Goal: Task Accomplishment & Management: Use online tool/utility

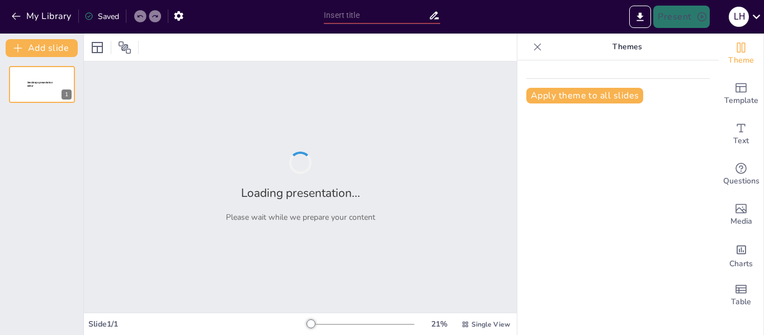
type input "Guate y la Tecnología: ¿Eres un Experto o Novato?"
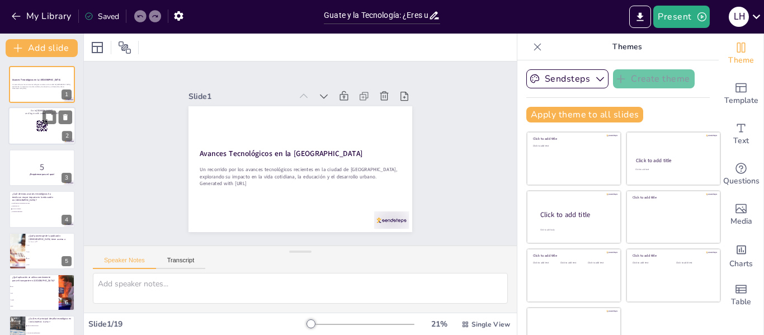
checkbox input "true"
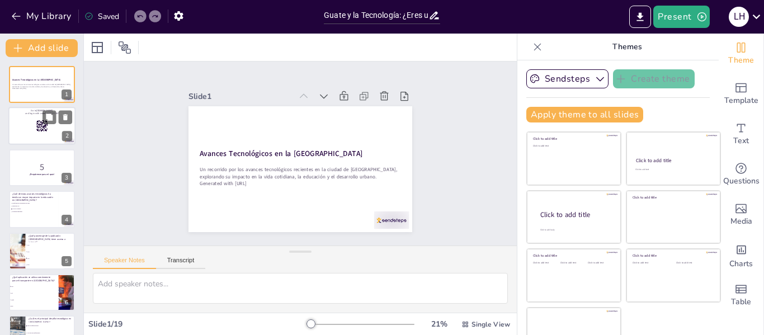
checkbox input "true"
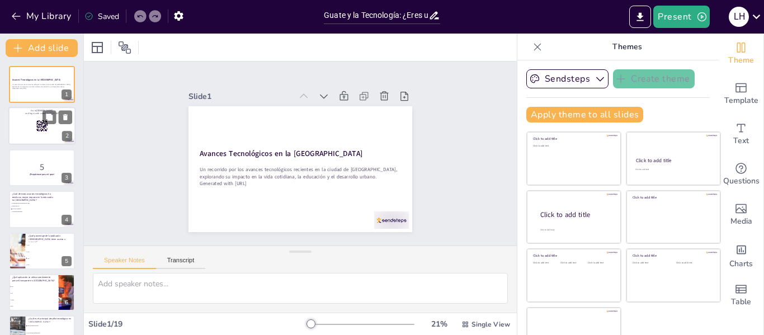
checkbox input "true"
click at [32, 130] on div at bounding box center [41, 126] width 67 height 38
checkbox input "true"
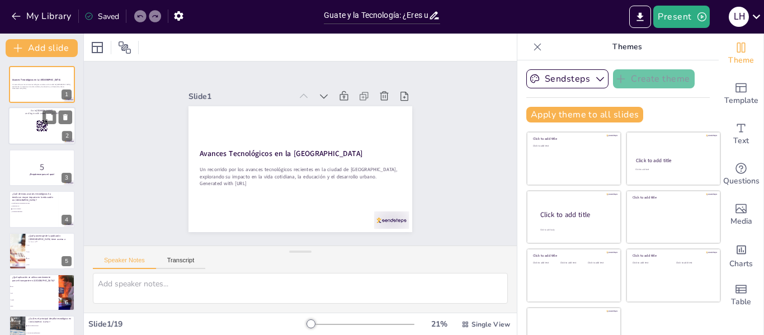
checkbox input "true"
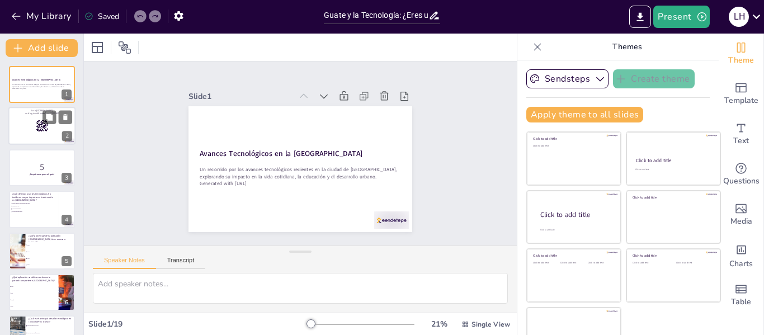
checkbox input "true"
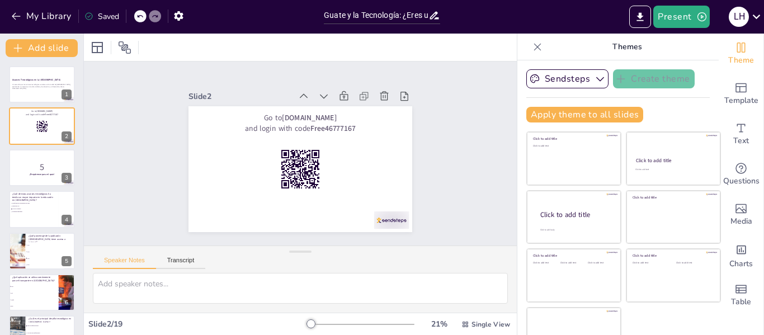
checkbox input "true"
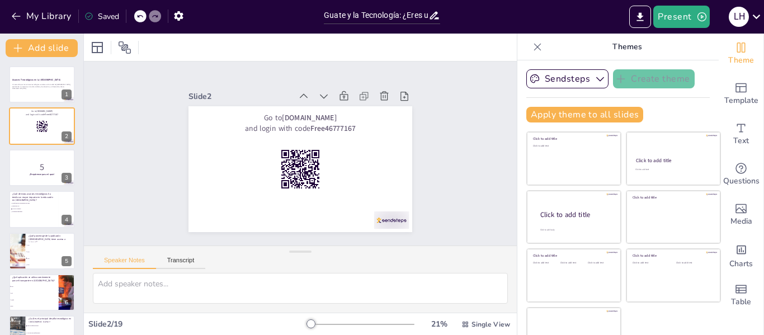
checkbox input "true"
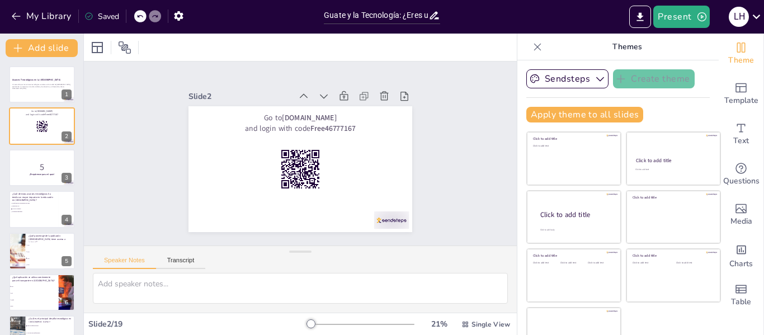
checkbox input "true"
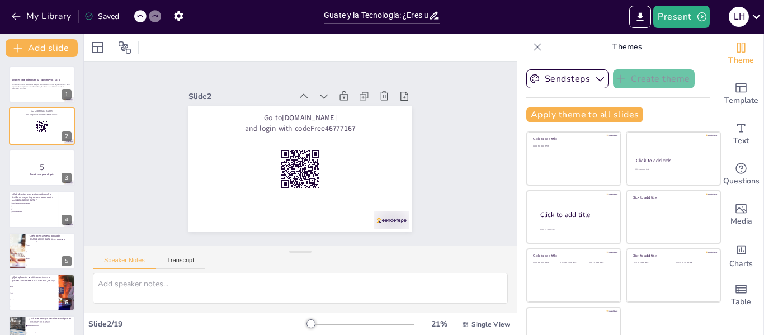
checkbox input "true"
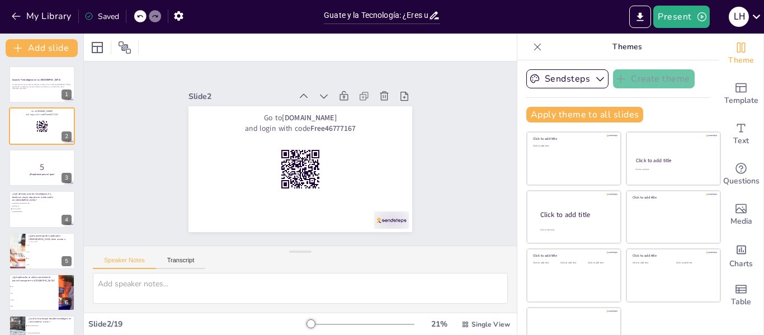
checkbox input "true"
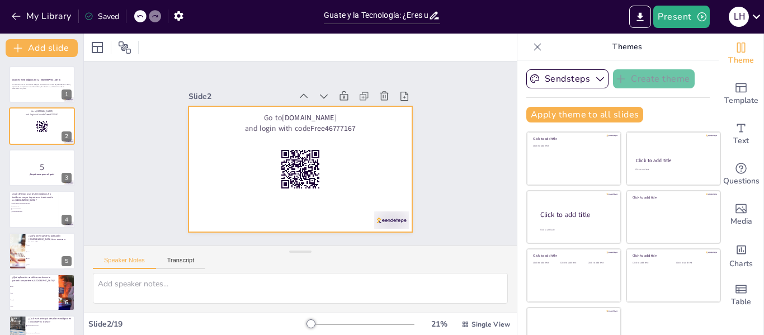
checkbox input "true"
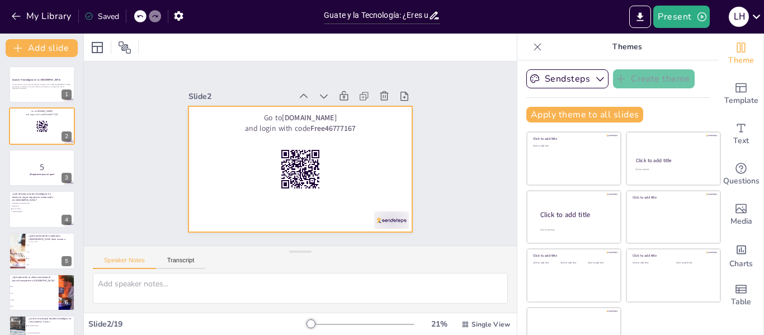
checkbox input "true"
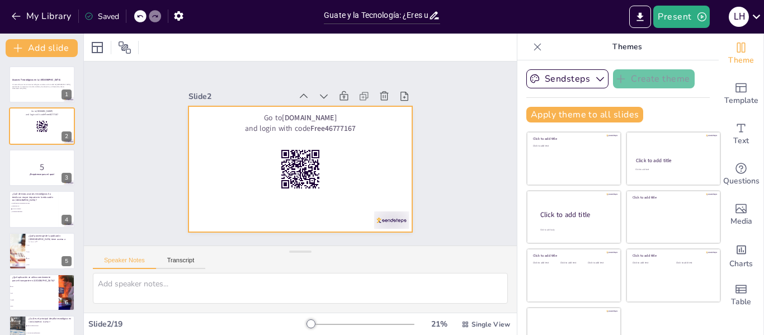
checkbox input "true"
click at [399, 150] on div at bounding box center [299, 169] width 236 height 148
checkbox input "true"
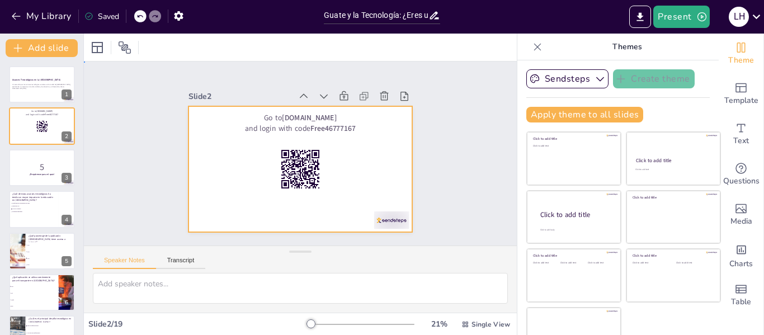
checkbox input "true"
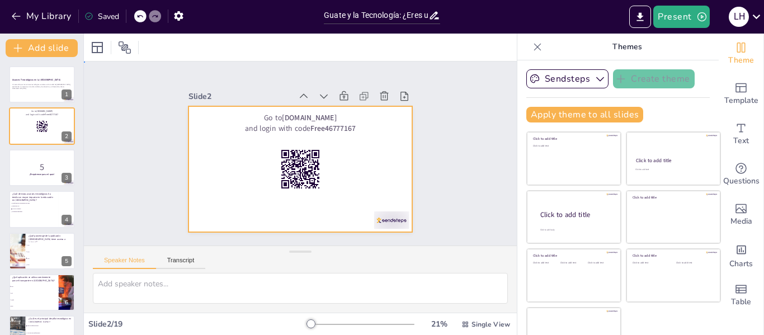
checkbox input "true"
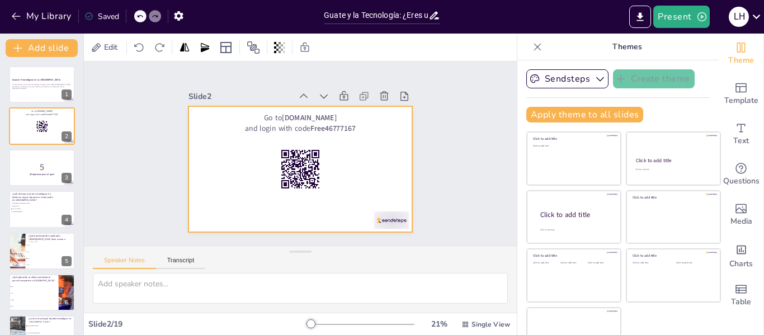
checkbox input "true"
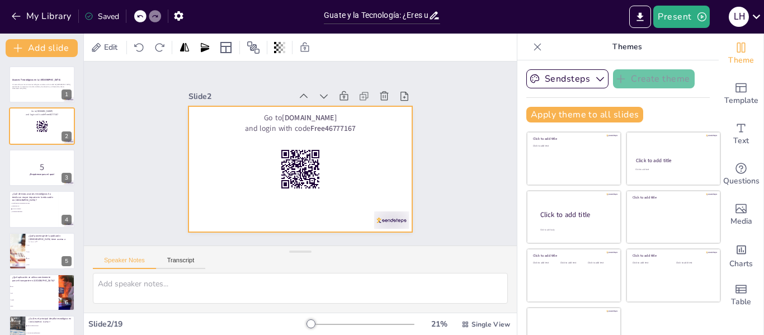
checkbox input "true"
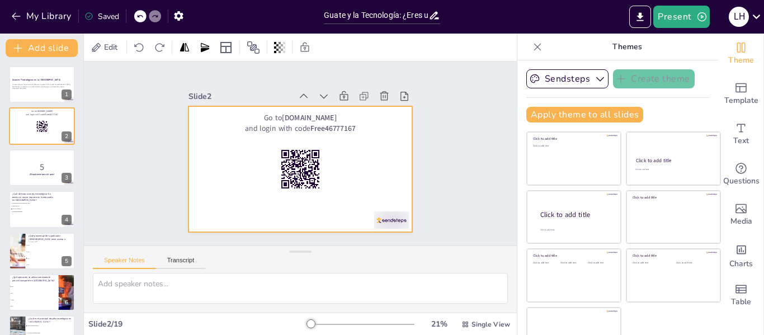
checkbox input "true"
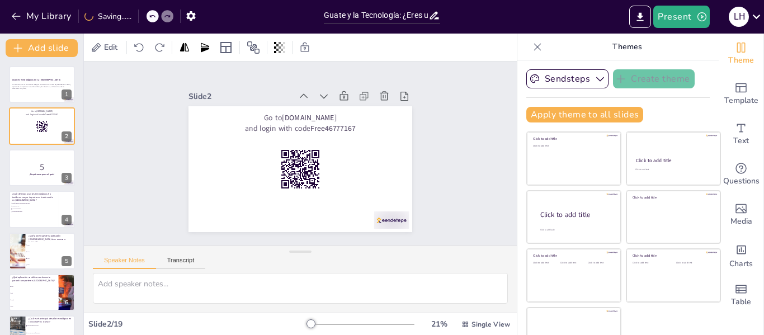
click at [451, 167] on div "Slide 1 Avances Tecnológicos en la Ciudad de Guatemala Un recorrido por los ava…" at bounding box center [301, 154] width 450 height 228
checkbox input "true"
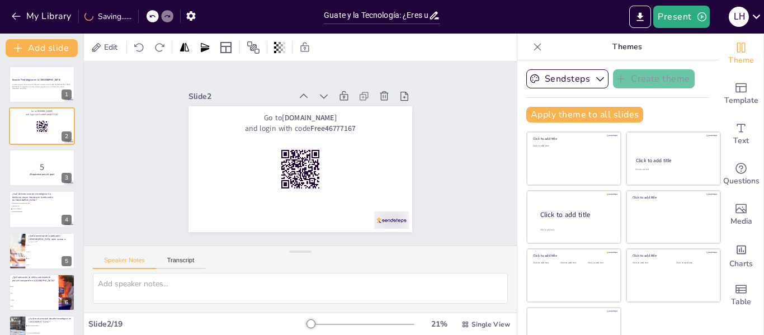
checkbox input "true"
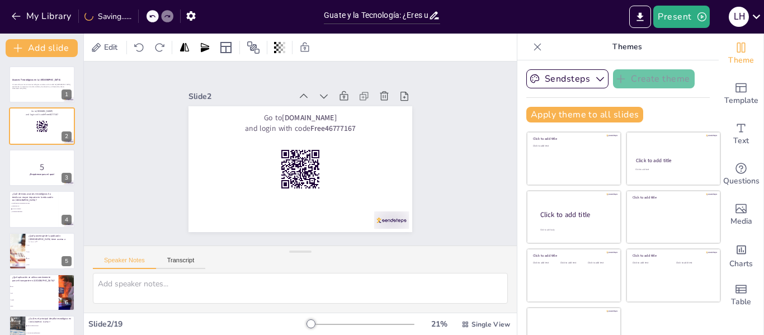
checkbox input "true"
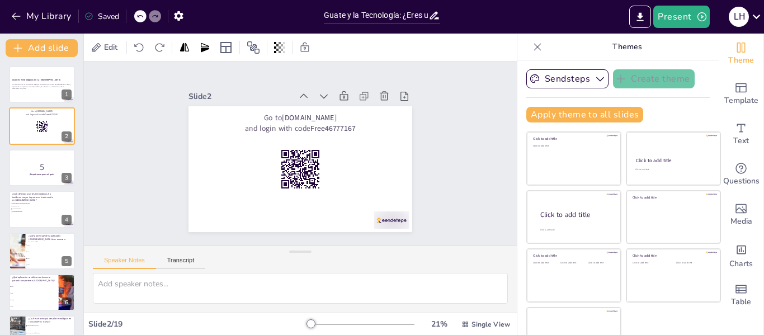
checkbox input "true"
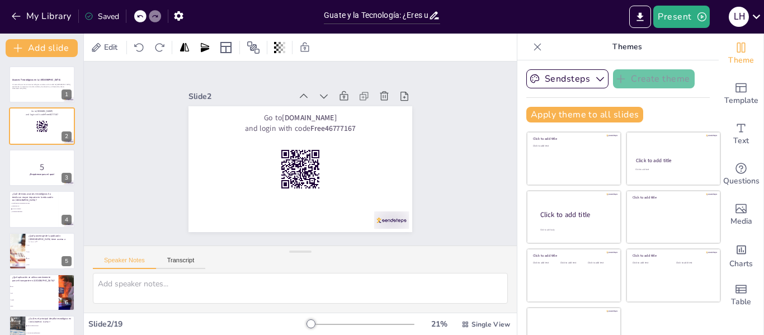
checkbox input "true"
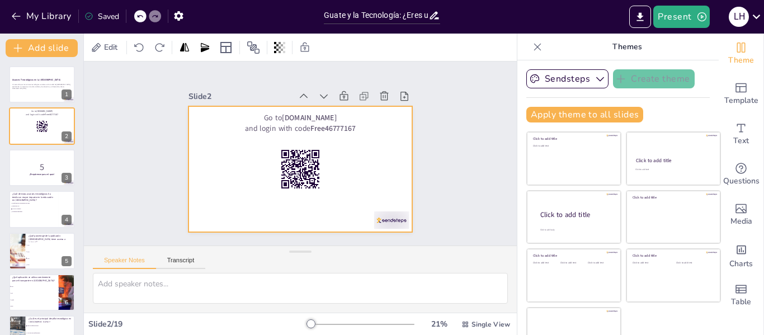
checkbox input "true"
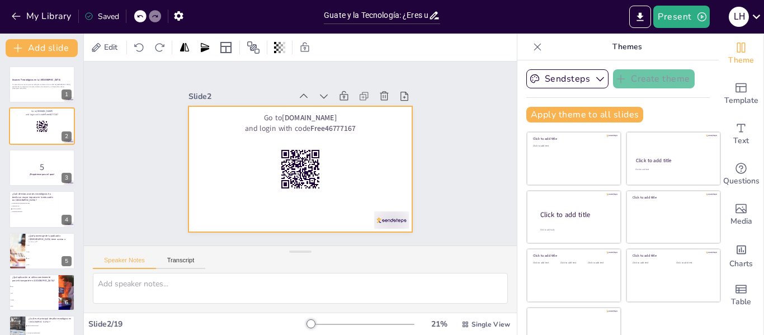
checkbox input "true"
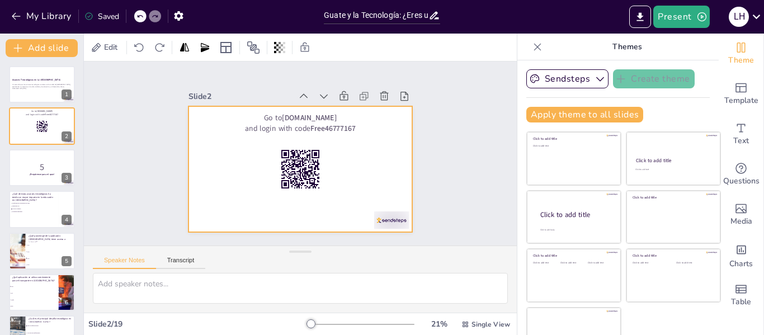
checkbox input "true"
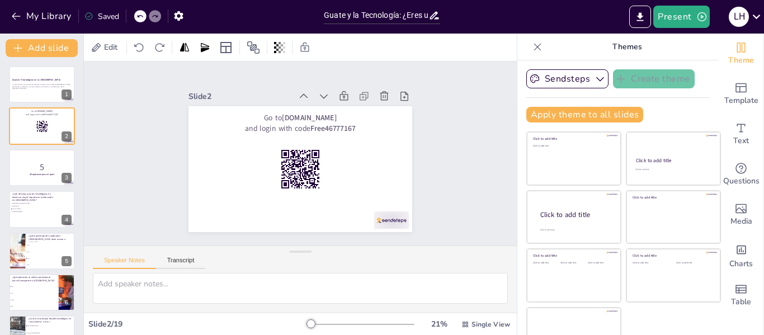
click at [439, 181] on div "Slide 1 Avances Tecnológicos en la Ciudad de Guatemala Un recorrido por los ava…" at bounding box center [300, 154] width 433 height 184
checkbox input "true"
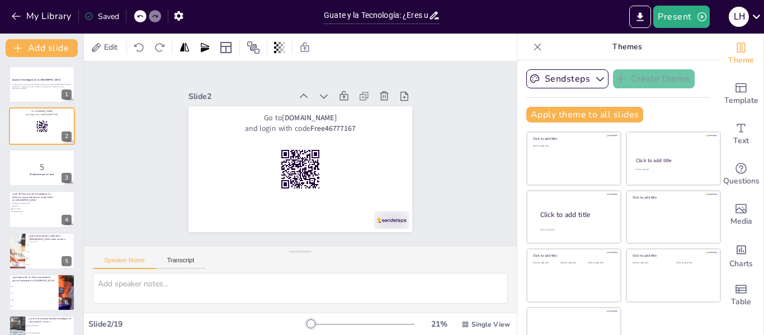
checkbox input "true"
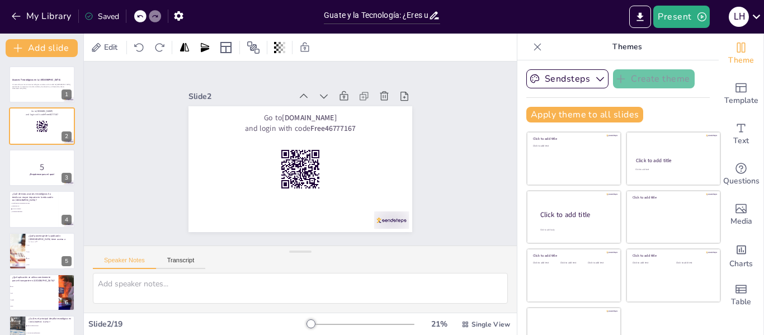
checkbox input "true"
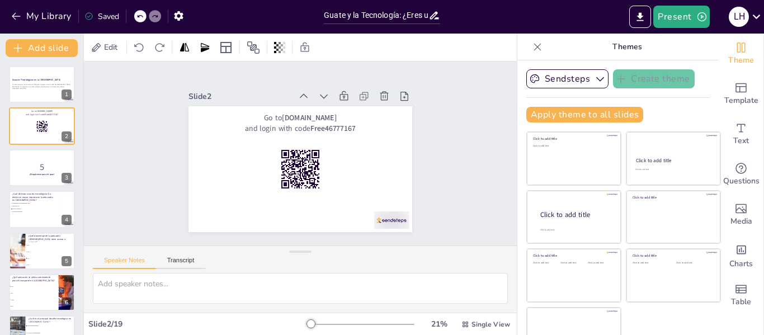
checkbox input "true"
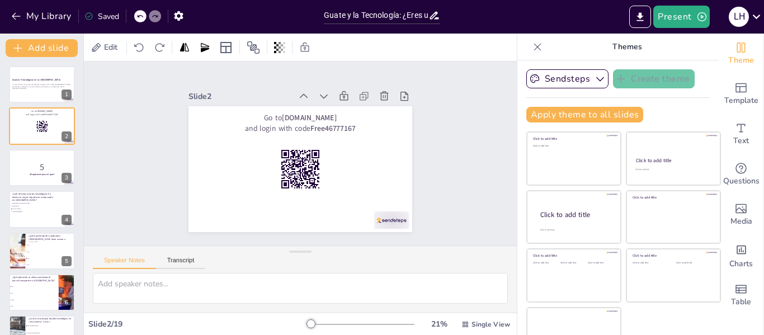
checkbox input "true"
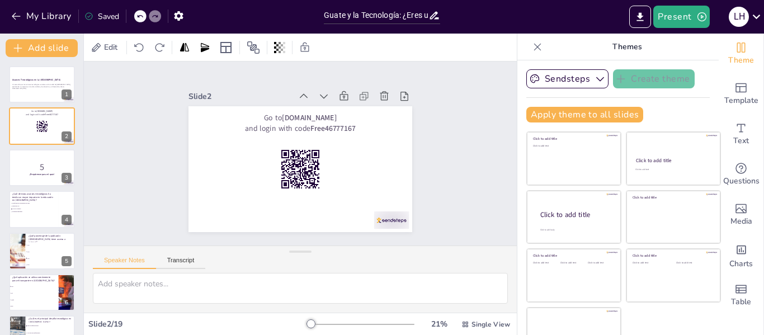
checkbox input "true"
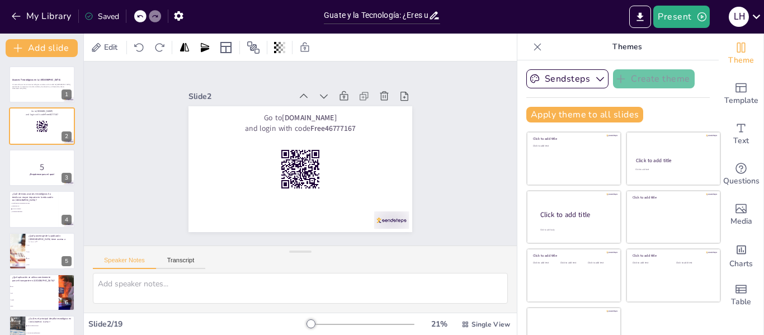
checkbox input "true"
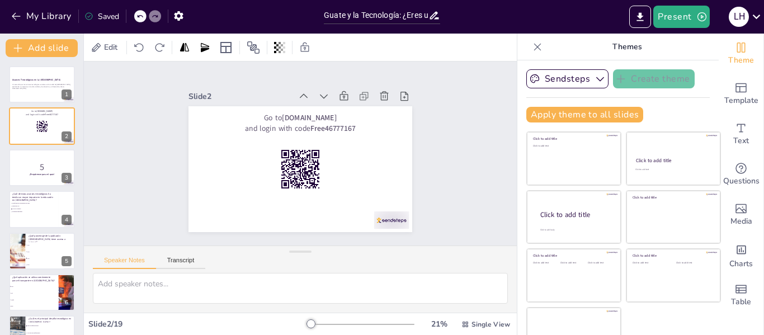
checkbox input "true"
click at [312, 323] on div at bounding box center [360, 324] width 107 height 9
checkbox input "true"
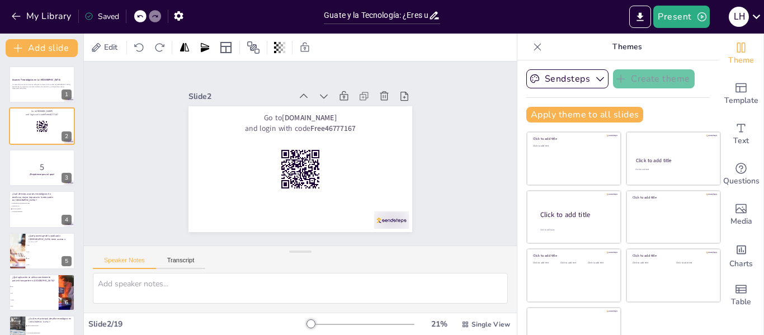
checkbox input "true"
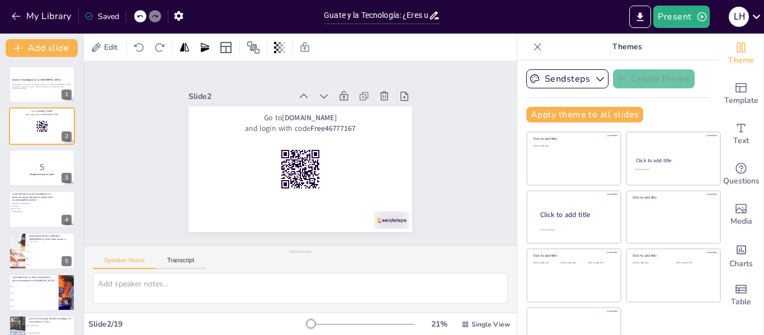
checkbox input "true"
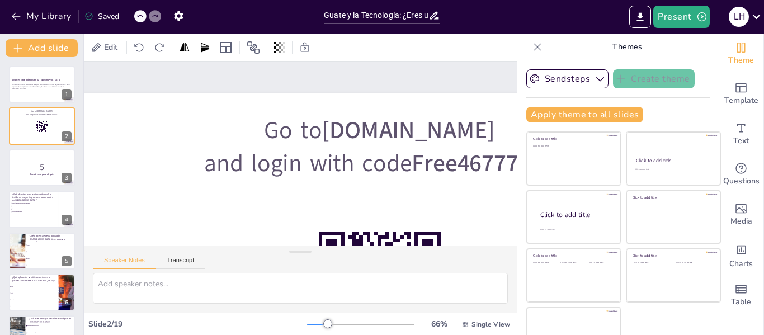
scroll to position [0, 141]
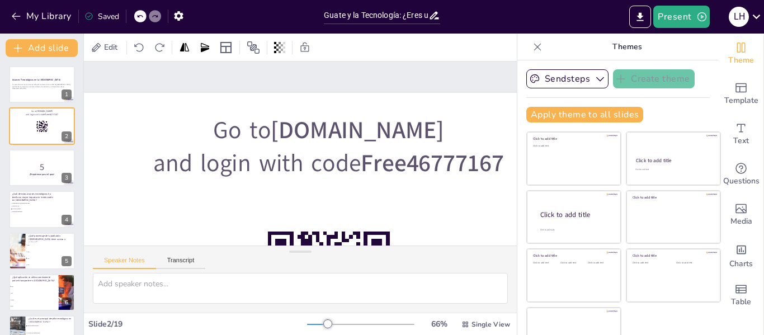
checkbox input "true"
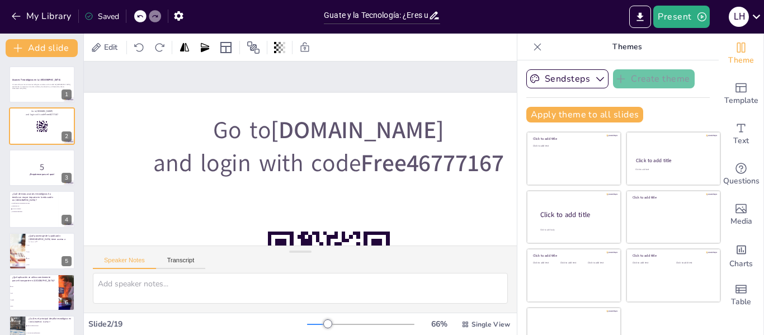
checkbox input "true"
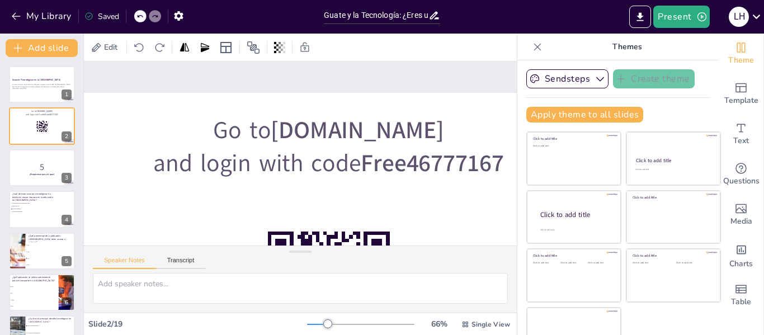
checkbox input "true"
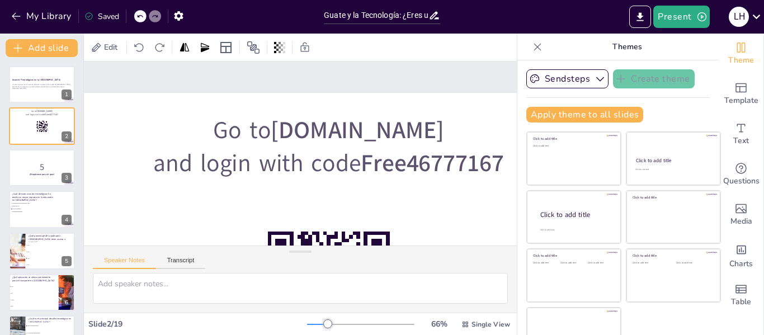
checkbox input "true"
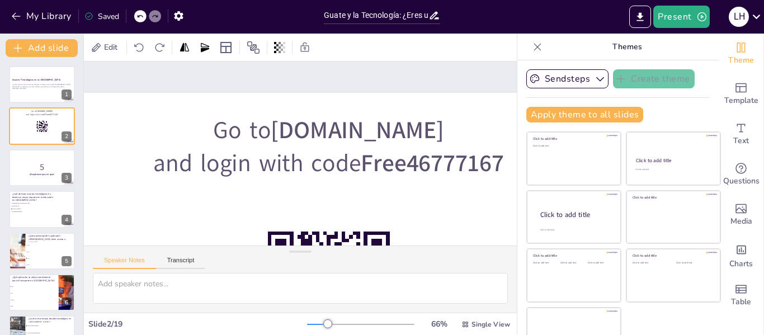
checkbox input "true"
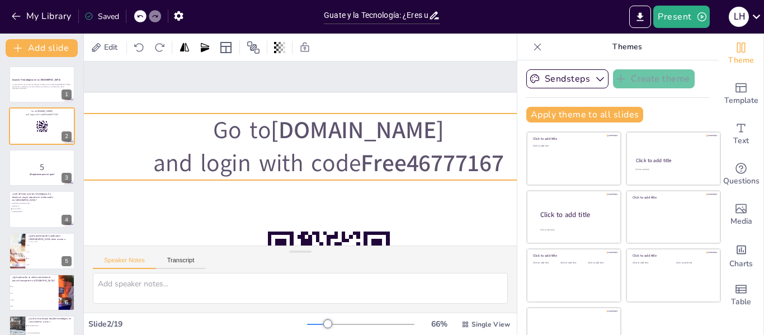
checkbox input "true"
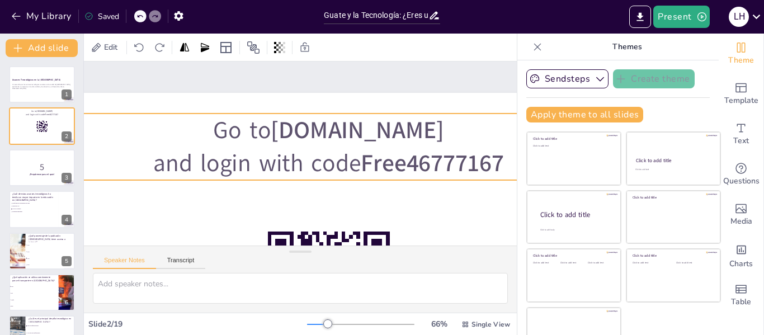
checkbox input "true"
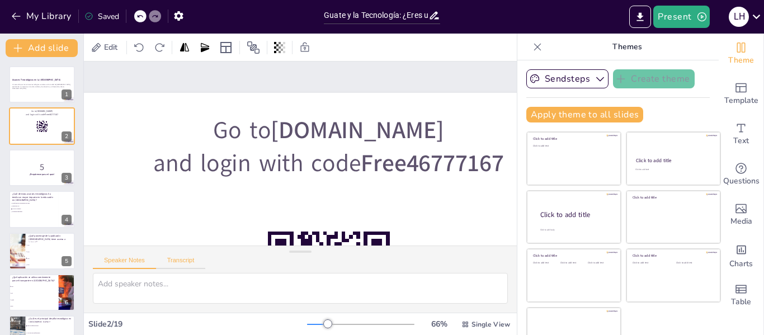
click at [180, 263] on button "Transcript" at bounding box center [181, 263] width 50 height 12
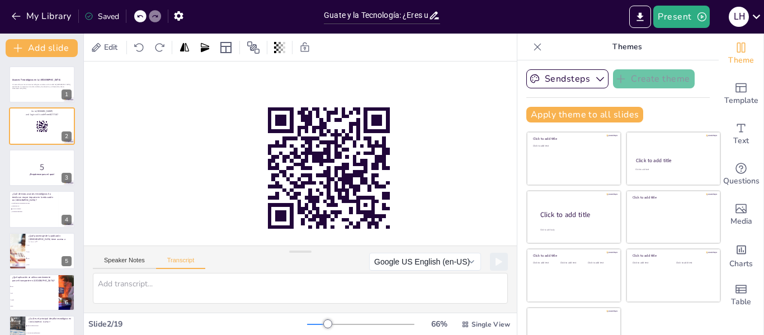
scroll to position [134, 141]
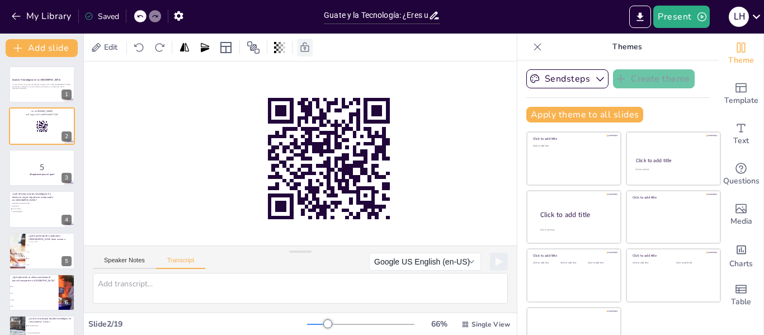
click at [302, 50] on icon at bounding box center [304, 47] width 11 height 11
click at [152, 46] on icon at bounding box center [150, 47] width 11 height 11
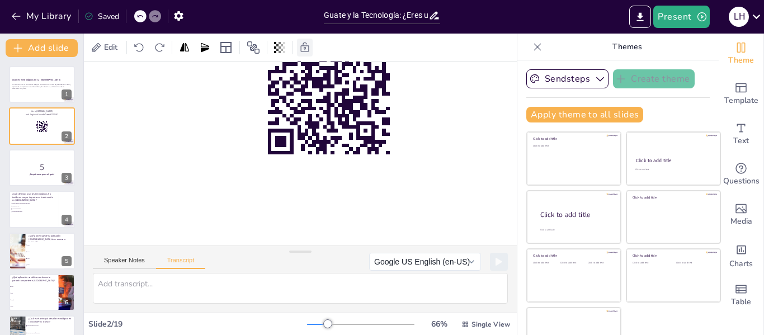
scroll to position [197, 141]
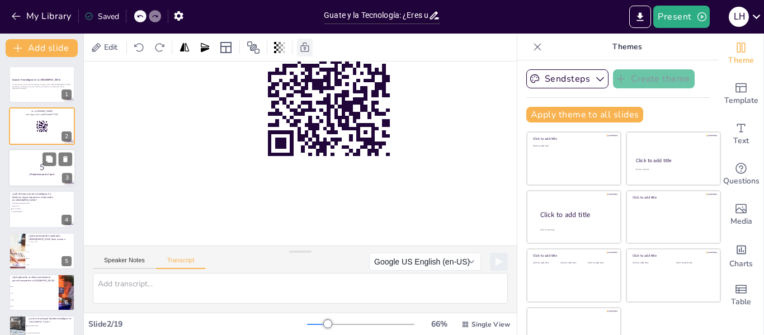
click at [36, 170] on p "5" at bounding box center [42, 167] width 60 height 12
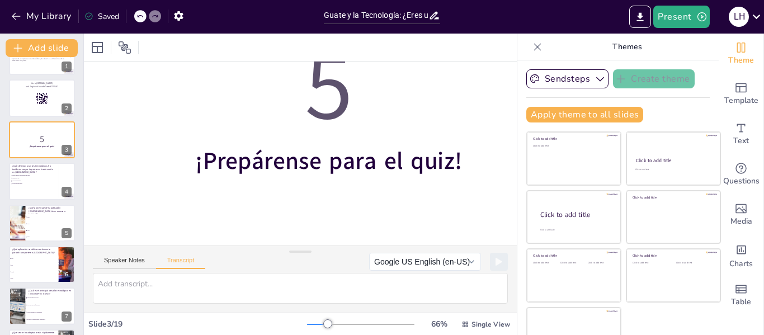
scroll to position [64, 0]
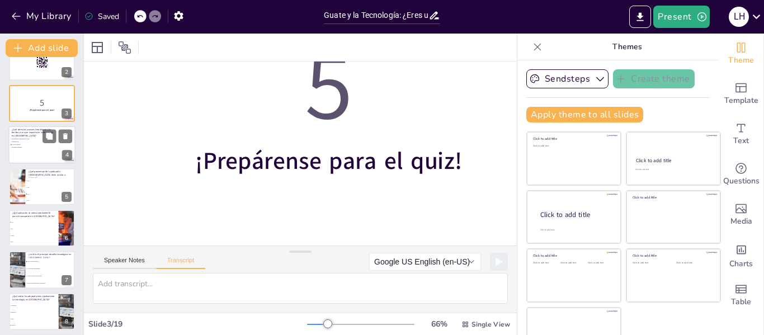
click at [22, 147] on li "Realidad aumentada" at bounding box center [27, 148] width 34 height 3
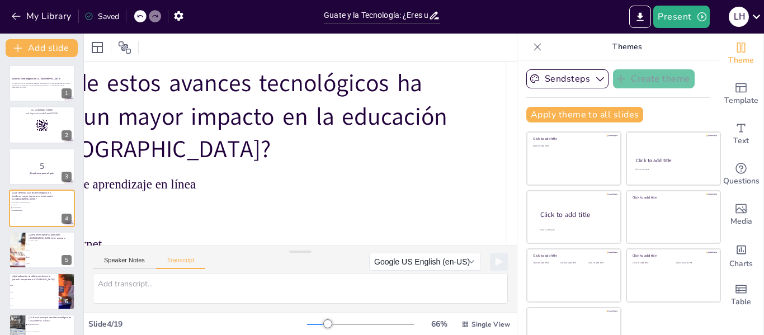
scroll to position [0, 0]
click at [41, 81] on strong "Avances Tecnológicos en la Ciudad de Guatemala" at bounding box center [36, 79] width 49 height 3
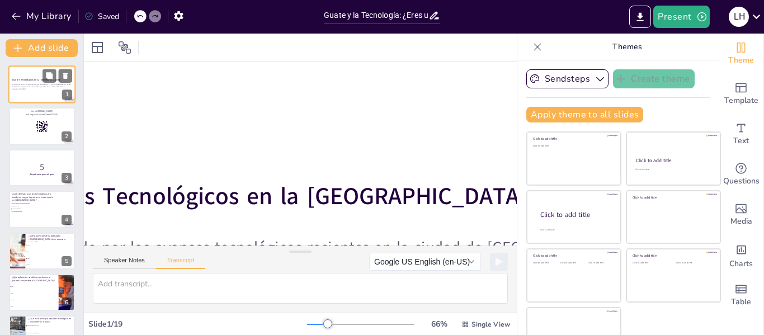
scroll to position [0, 141]
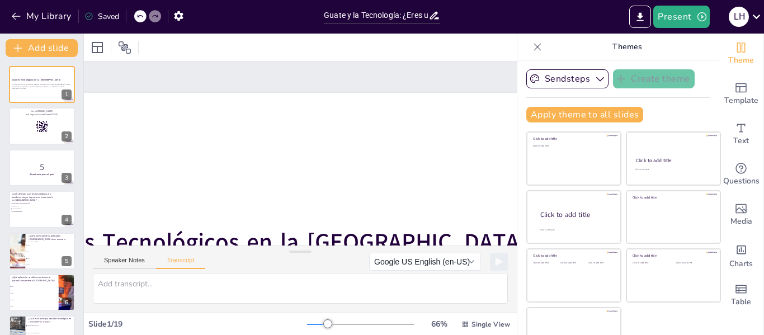
click at [35, 140] on div at bounding box center [41, 126] width 67 height 38
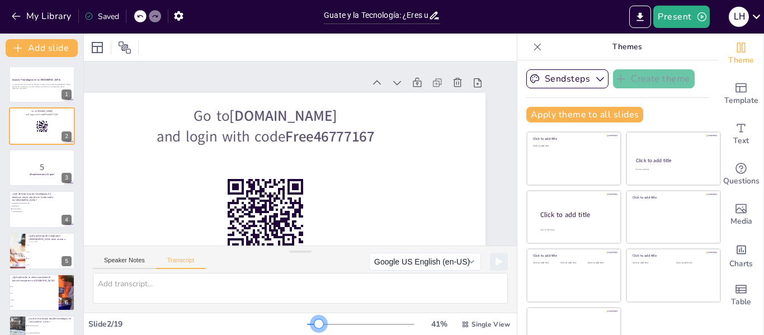
click at [307, 322] on div at bounding box center [360, 324] width 107 height 9
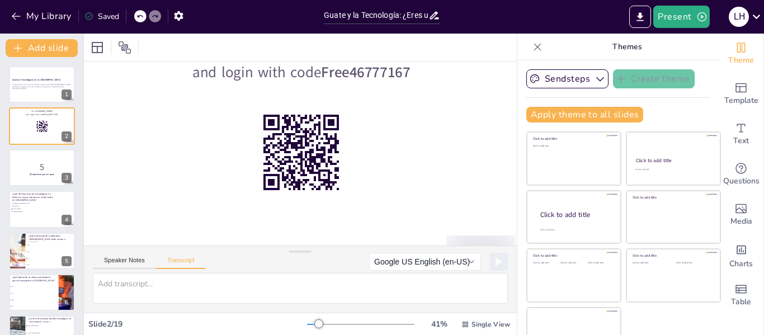
scroll to position [64, 21]
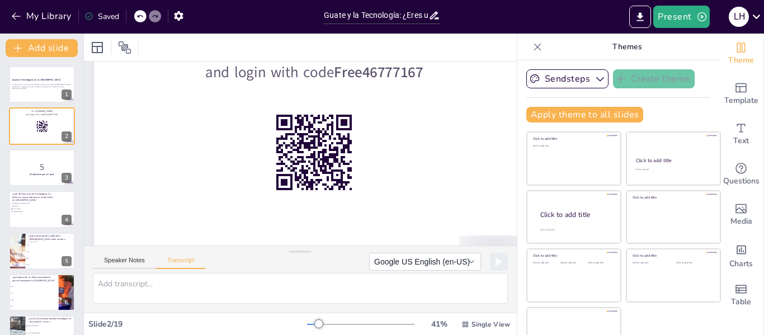
drag, startPoint x: 351, startPoint y: 261, endPoint x: 360, endPoint y: 261, distance: 8.4
click at [360, 261] on div "Speaker Notes Transcript Google US English (en-US) Microsoft Helena - Spanish (…" at bounding box center [300, 259] width 433 height 27
click at [571, 72] on button "Sendsteps" at bounding box center [567, 78] width 82 height 19
click at [562, 115] on span "Sendsteps" at bounding box center [576, 117] width 50 height 11
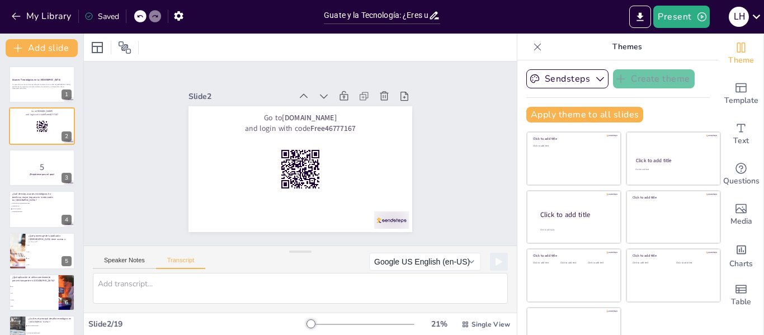
scroll to position [0, 0]
click at [634, 25] on button "Export to PowerPoint" at bounding box center [640, 17] width 22 height 22
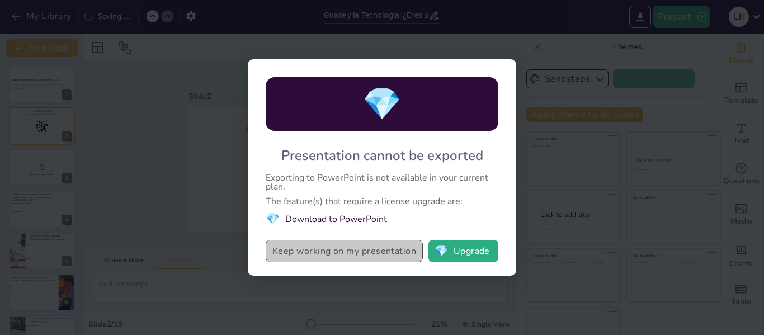
click at [371, 252] on button "Keep working on my presentation" at bounding box center [344, 251] width 157 height 22
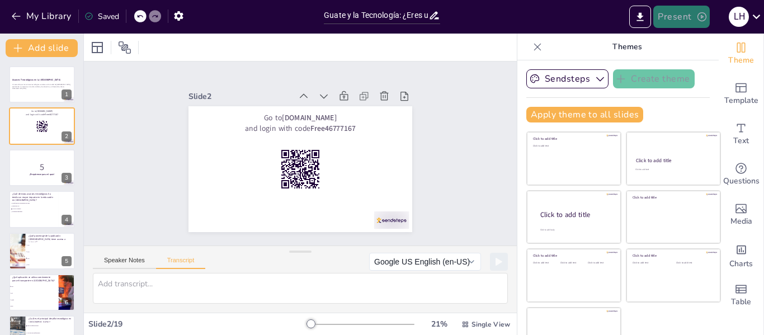
click at [676, 17] on button "Present" at bounding box center [682, 17] width 56 height 22
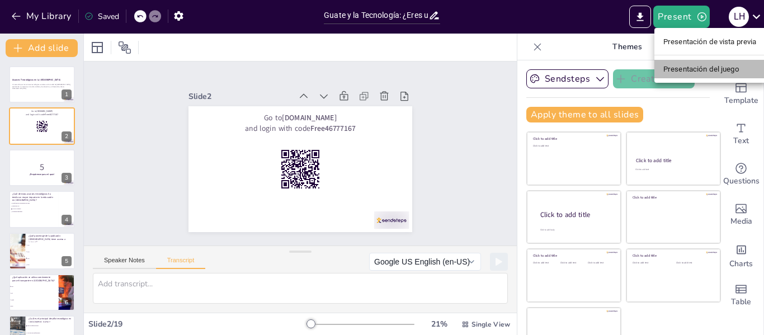
click at [691, 65] on font "Presentación del juego" at bounding box center [702, 69] width 76 height 8
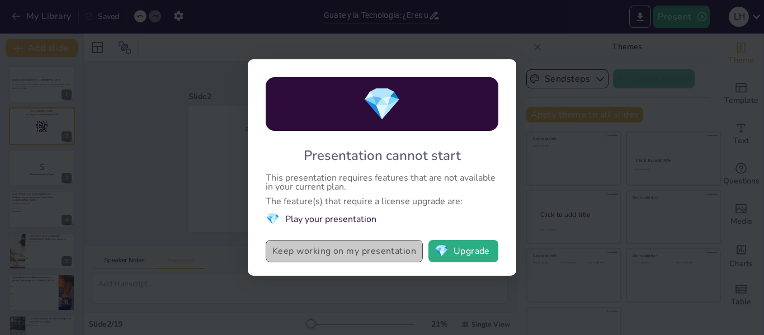
click at [396, 255] on button "Keep working on my presentation" at bounding box center [344, 251] width 157 height 22
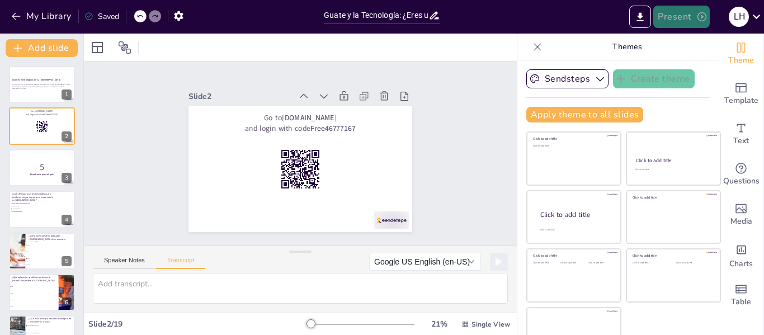
click at [662, 15] on button "Present" at bounding box center [682, 17] width 56 height 22
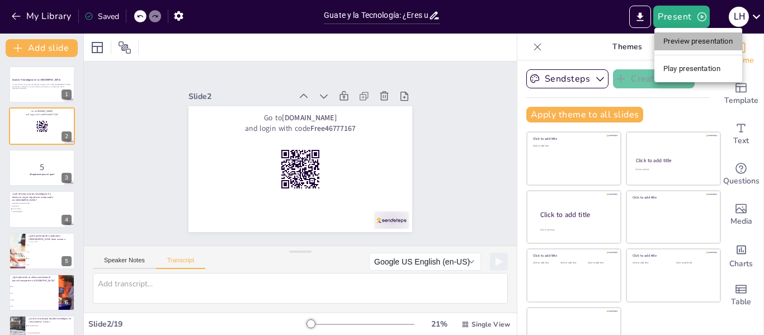
click at [678, 38] on li "Preview presentation" at bounding box center [699, 41] width 88 height 18
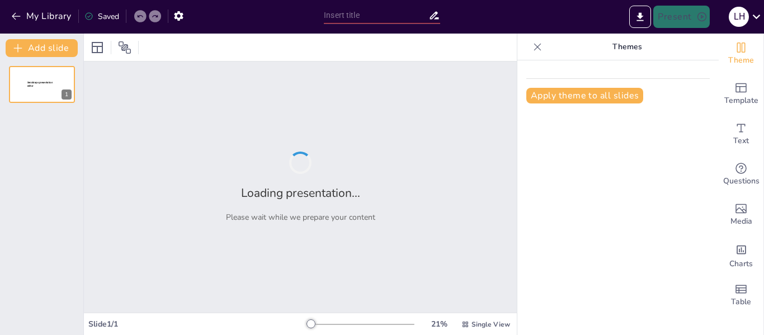
type input "Guate y la Tecnología: ¿Eres un Experto o Novato?"
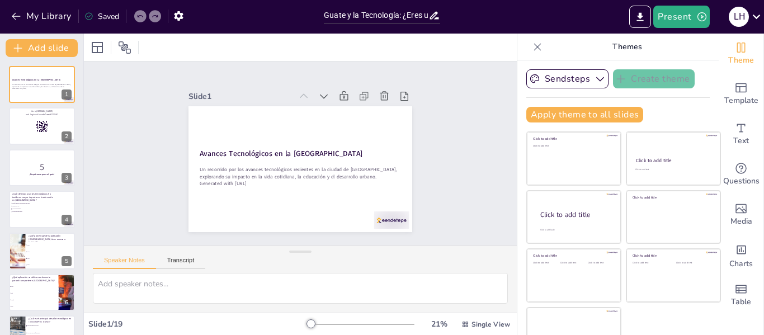
checkbox input "true"
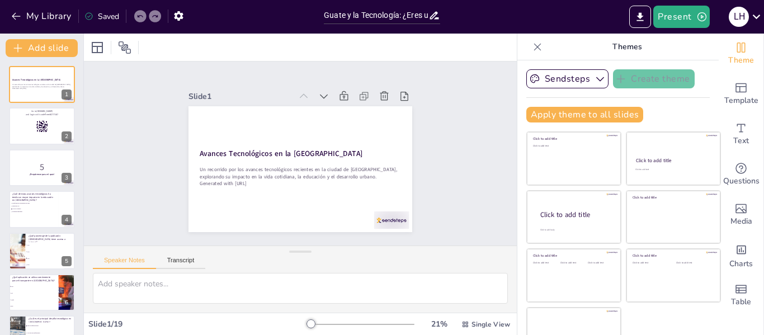
checkbox input "true"
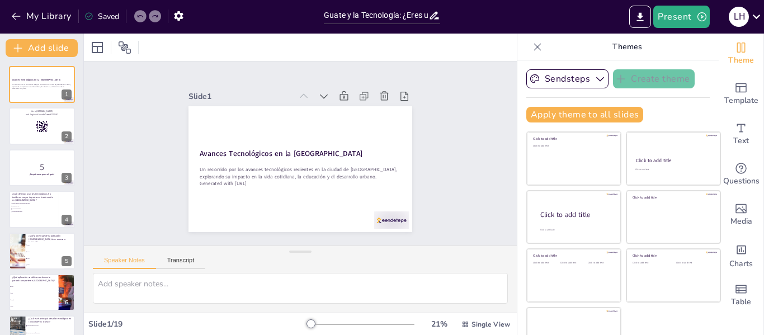
checkbox input "true"
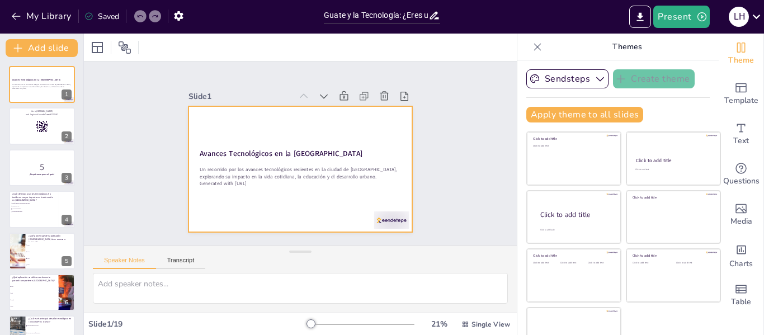
checkbox input "true"
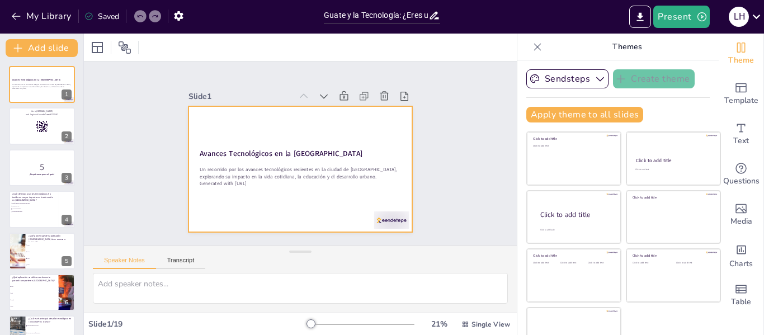
checkbox input "true"
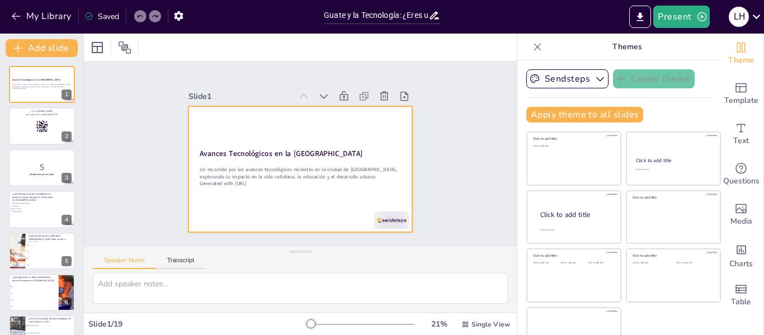
checkbox input "true"
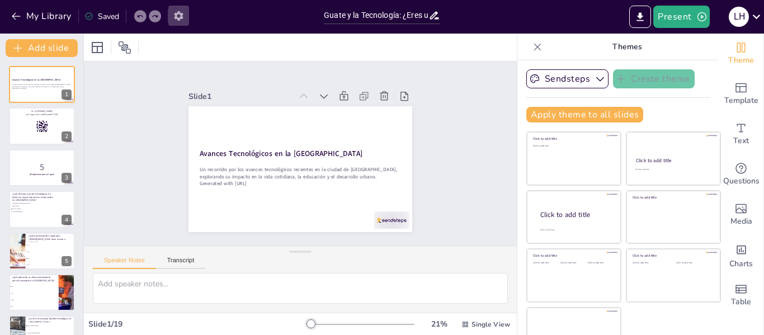
click at [178, 12] on icon "button" at bounding box center [178, 16] width 9 height 10
click at [179, 17] on icon "button" at bounding box center [179, 16] width 12 height 12
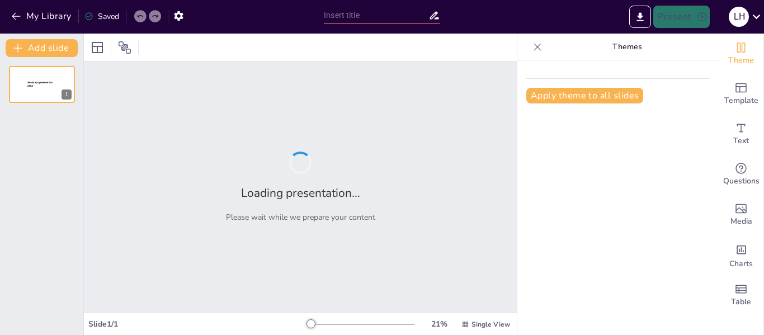
type input "Guate y la Tecnología: ¿Eres un Experto o Novato?"
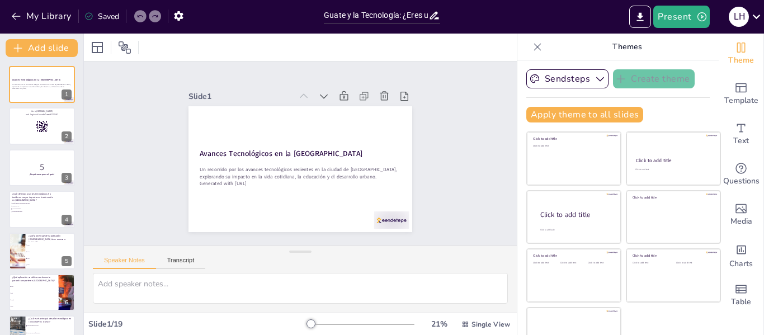
checkbox input "true"
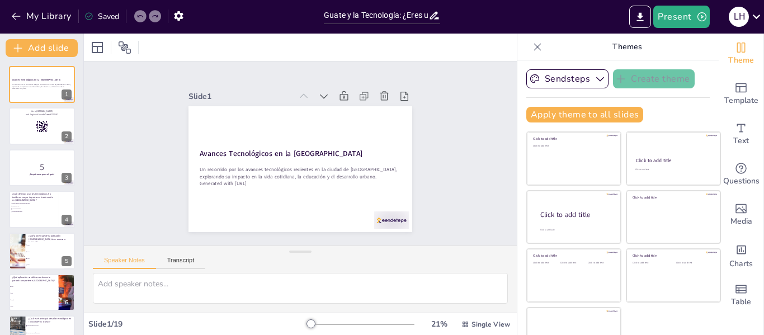
checkbox input "true"
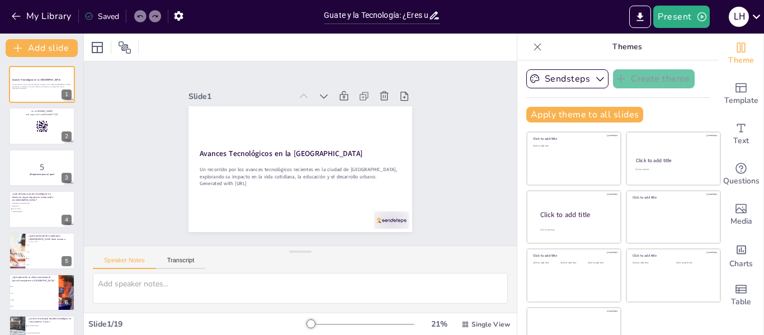
checkbox input "true"
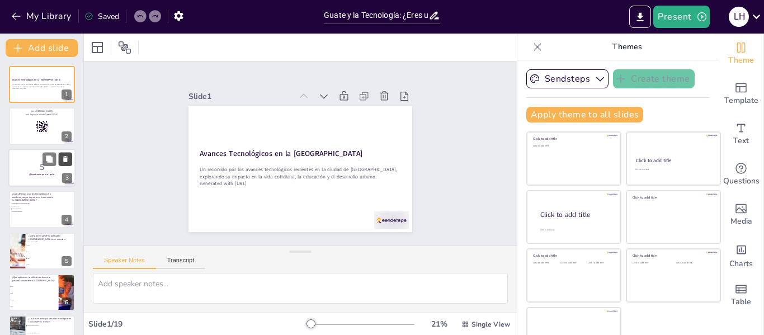
checkbox input "true"
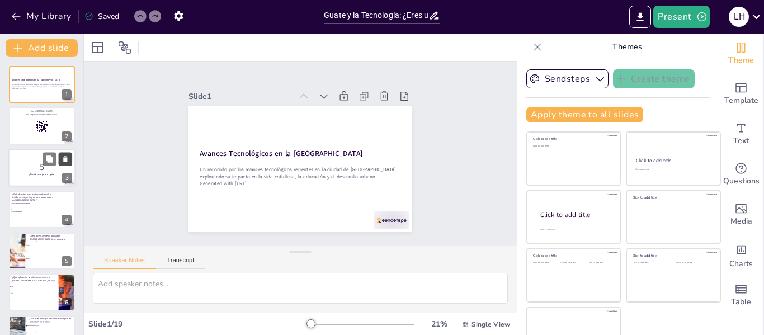
checkbox input "true"
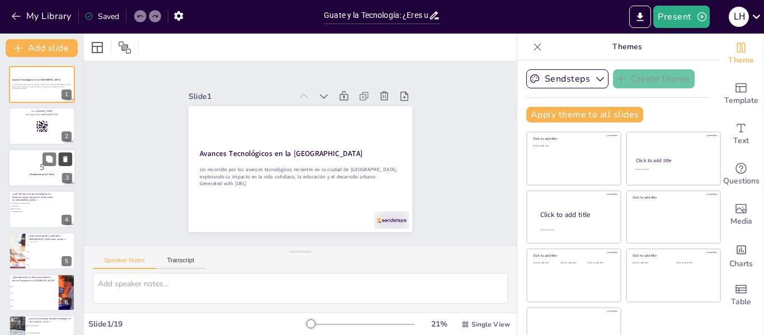
checkbox input "true"
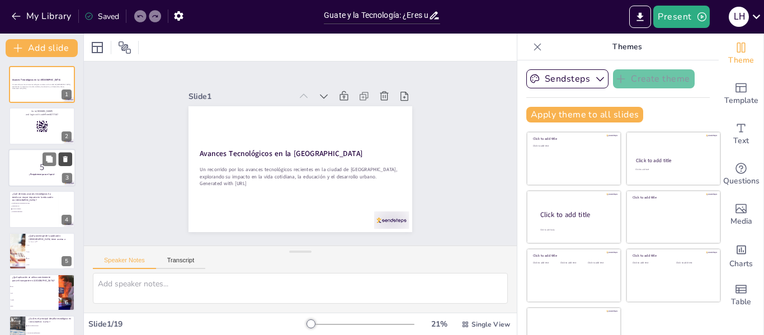
checkbox input "true"
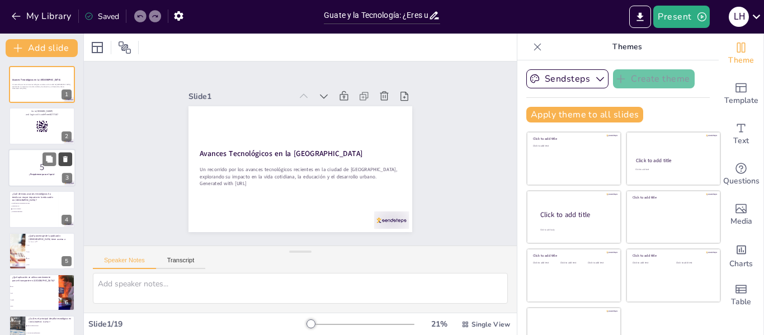
checkbox input "true"
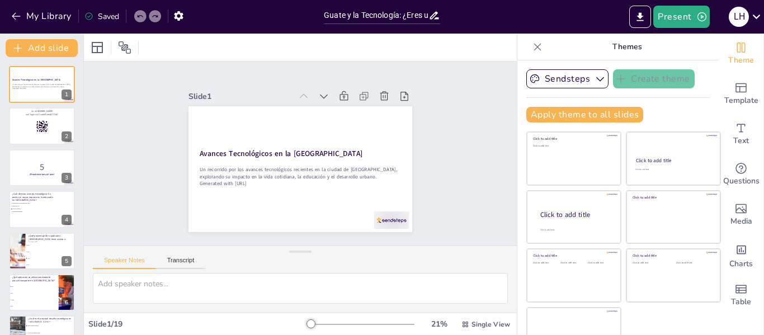
checkbox input "true"
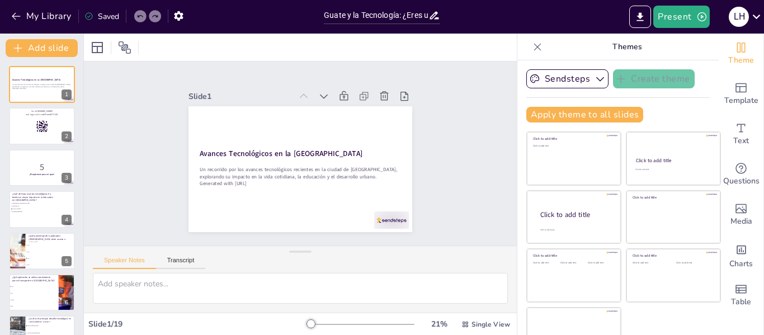
checkbox input "true"
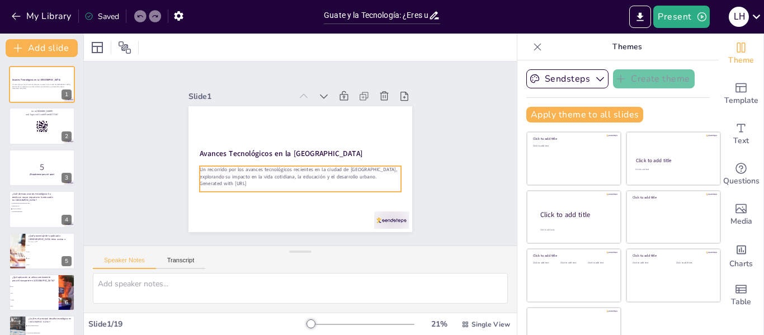
checkbox input "true"
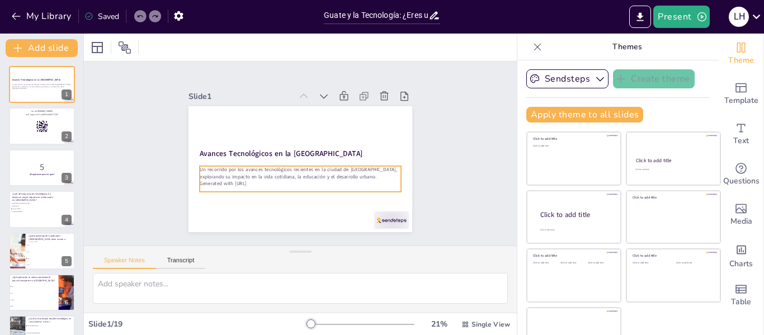
checkbox input "true"
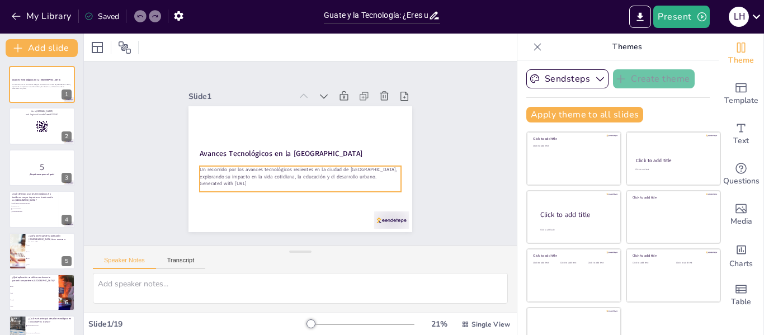
checkbox input "true"
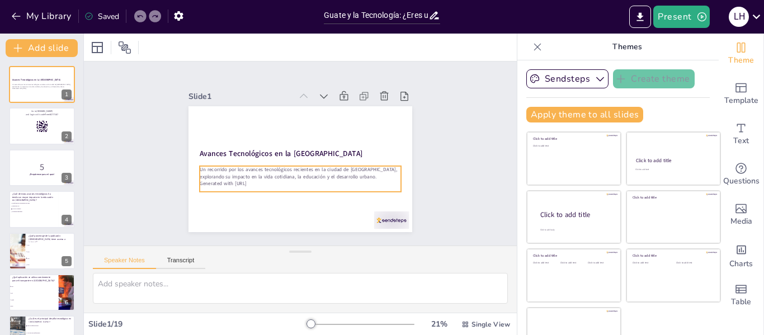
checkbox input "true"
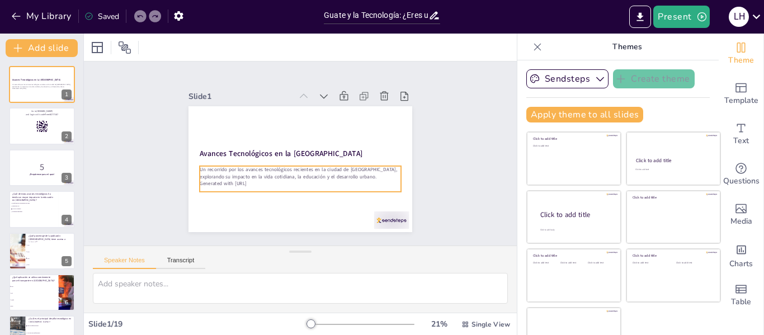
checkbox input "true"
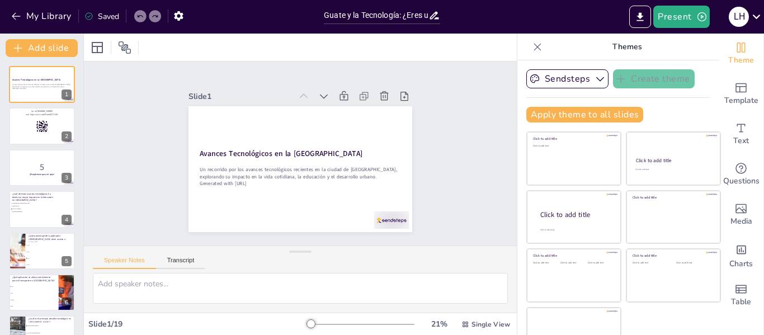
checkbox input "true"
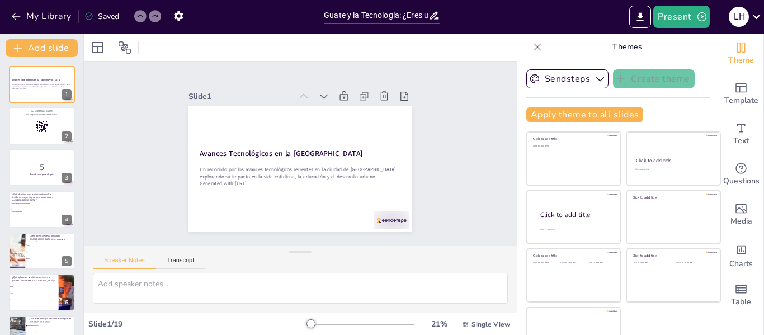
checkbox input "true"
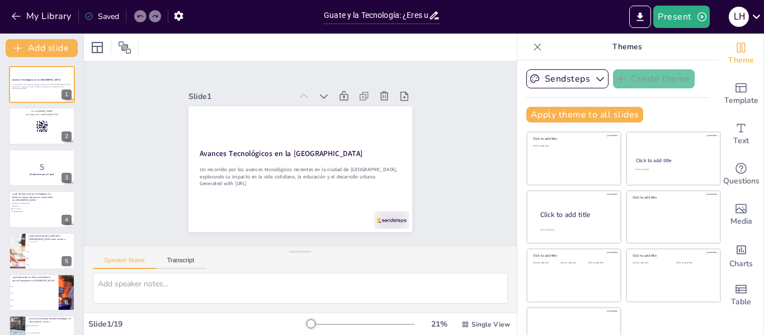
checkbox input "true"
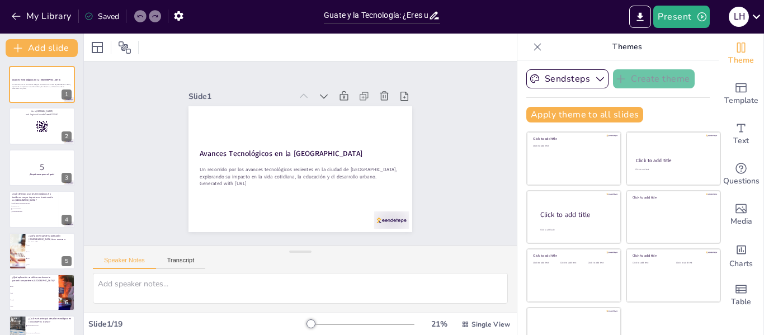
checkbox input "true"
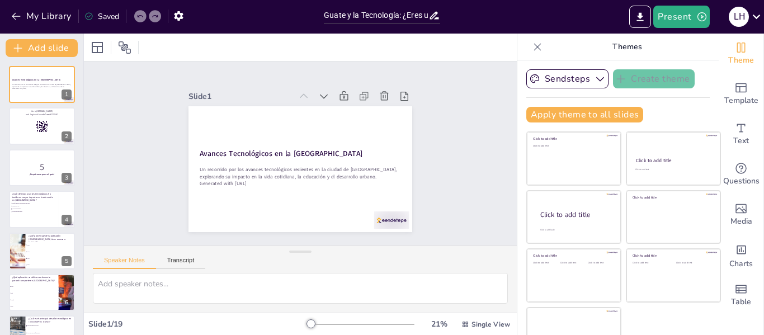
checkbox input "true"
click at [467, 83] on div "Slide 1 Avances Tecnológicos en la Ciudad de Guatemala Un recorrido por los ava…" at bounding box center [300, 153] width 469 height 309
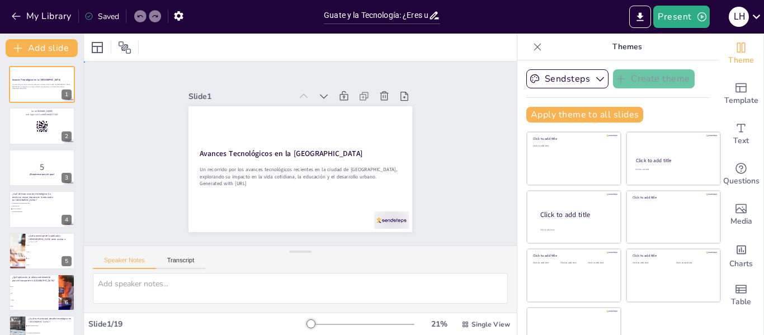
checkbox input "true"
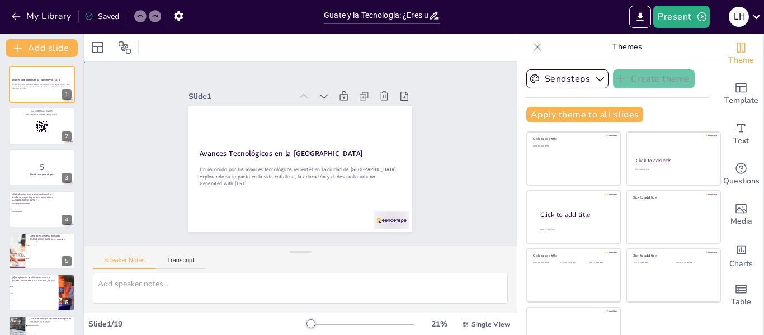
checkbox input "true"
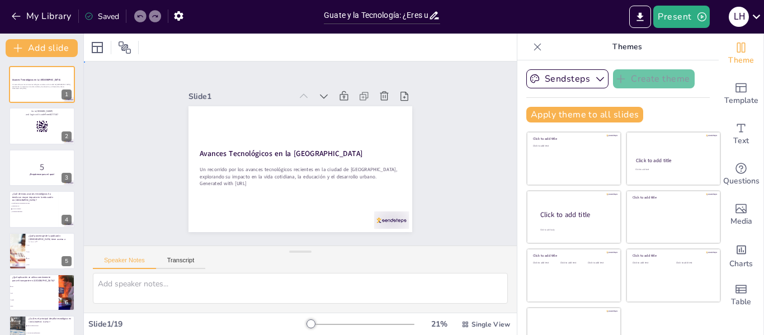
checkbox input "true"
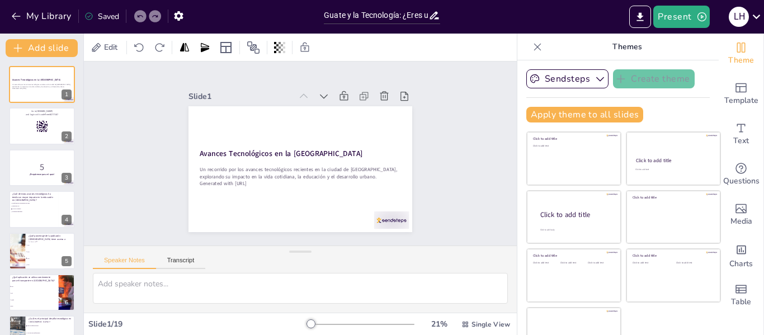
checkbox input "true"
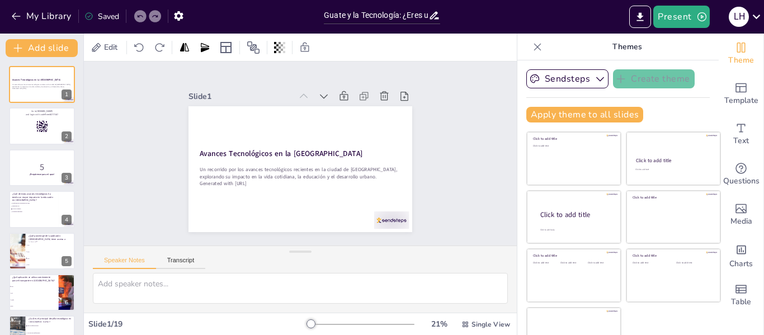
checkbox input "true"
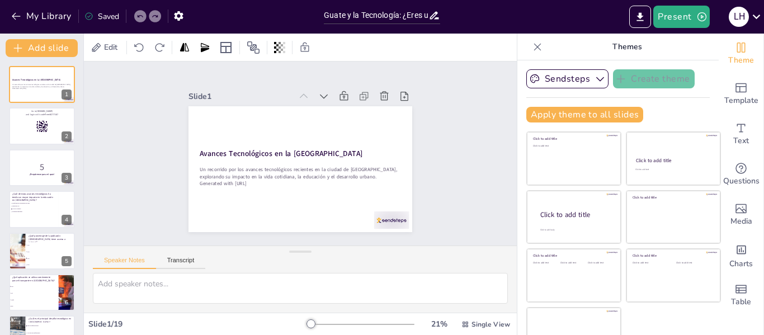
checkbox input "true"
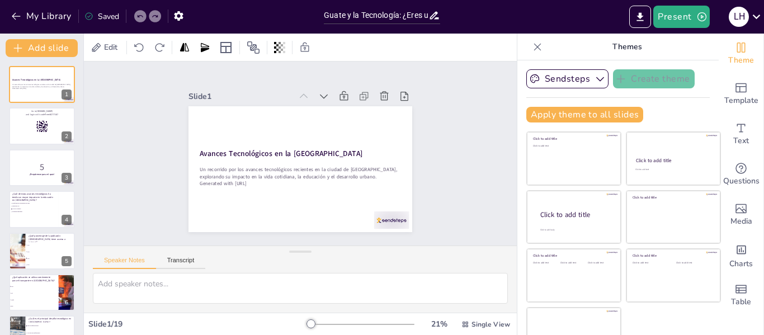
checkbox input "true"
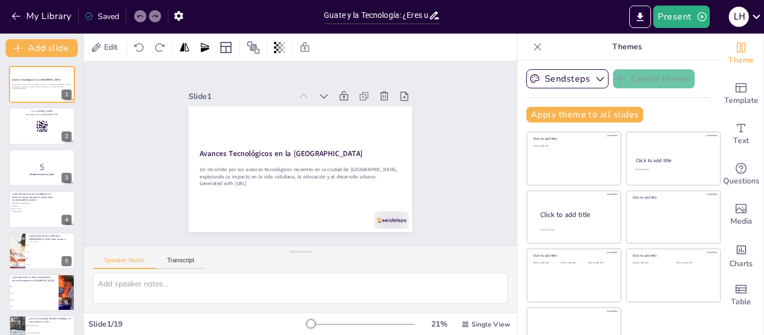
checkbox input "true"
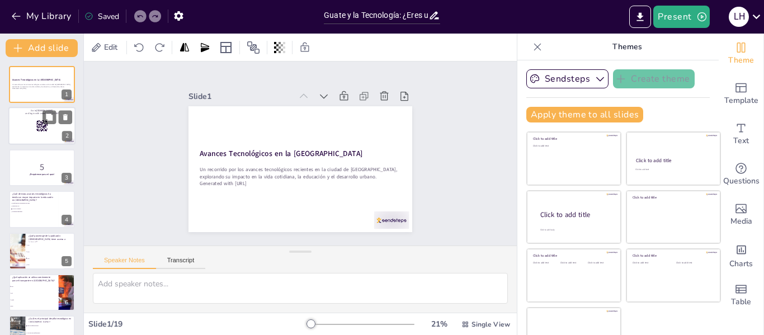
checkbox input "true"
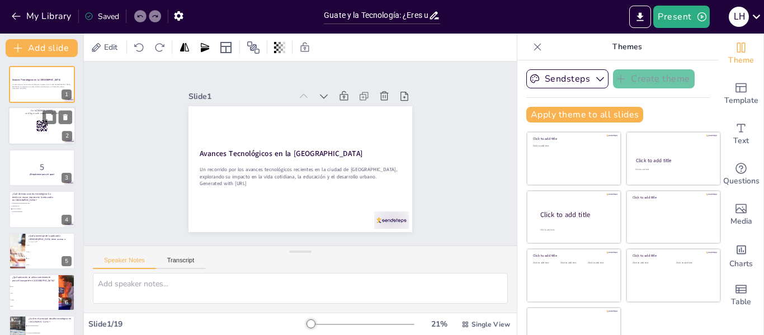
checkbox input "true"
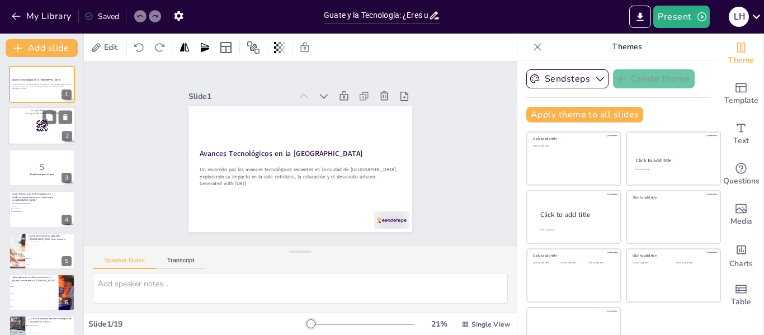
checkbox input "true"
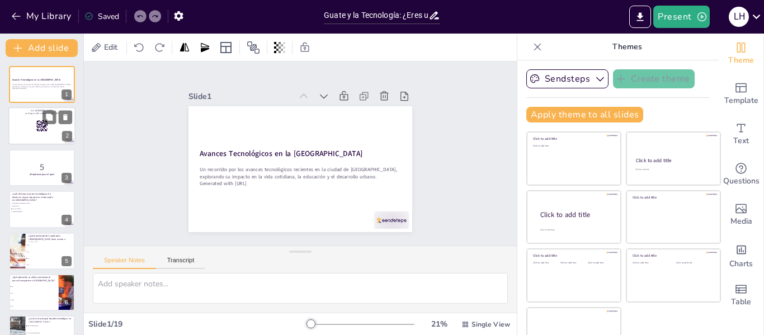
checkbox input "true"
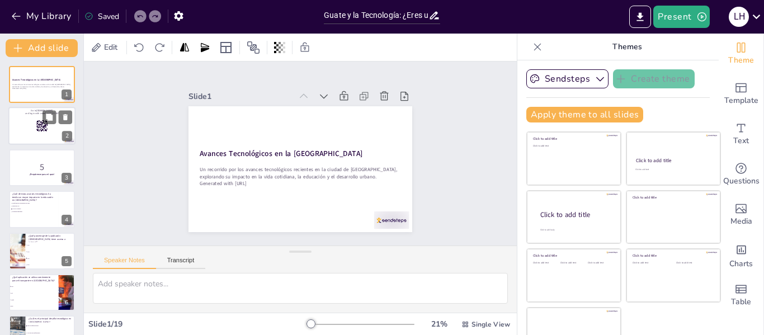
checkbox input "true"
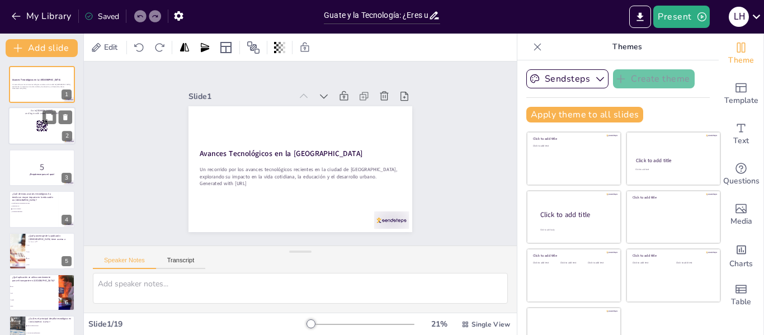
checkbox input "true"
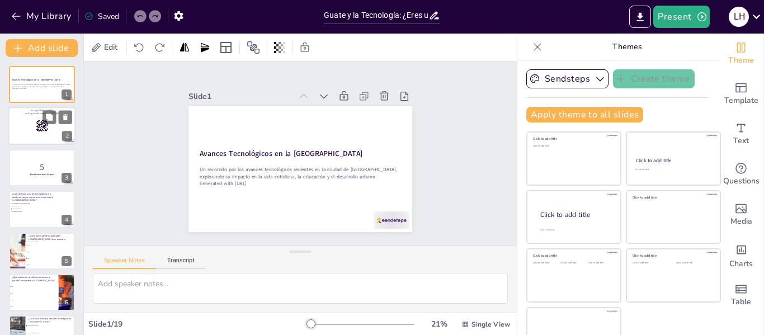
checkbox input "true"
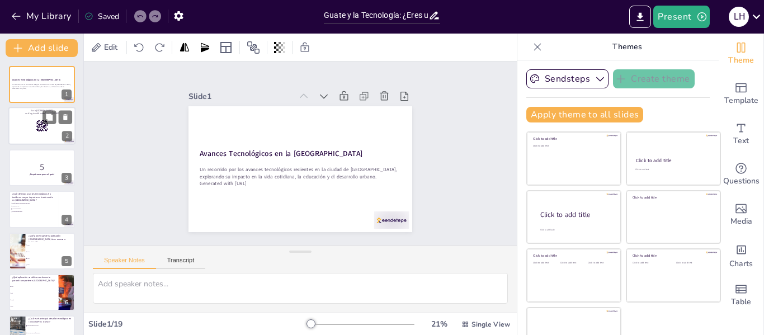
checkbox input "true"
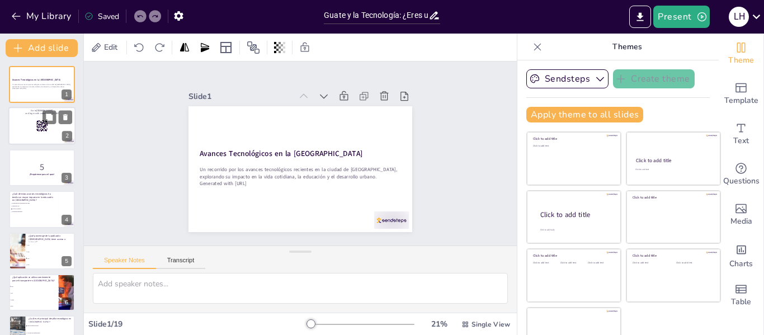
checkbox input "true"
click at [37, 130] on rect at bounding box center [37, 130] width 1 height 1
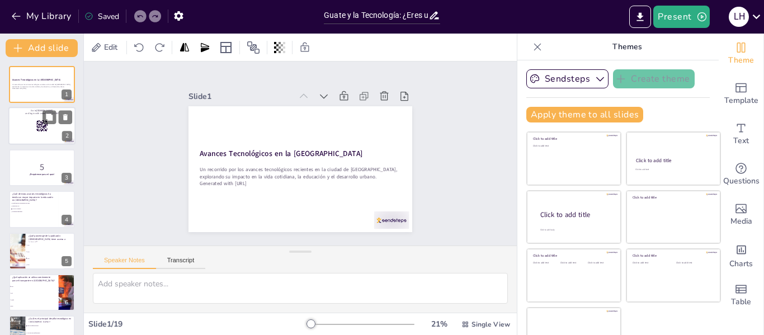
checkbox input "true"
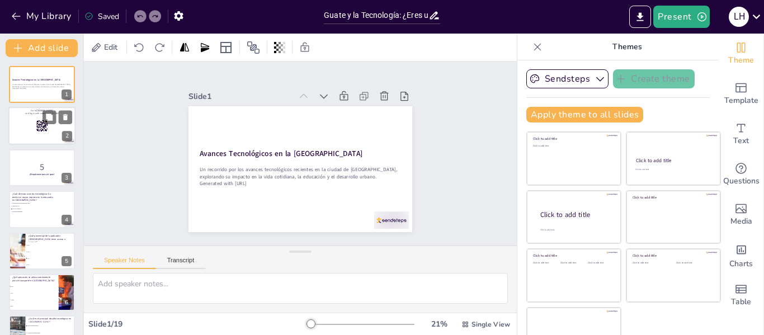
checkbox input "true"
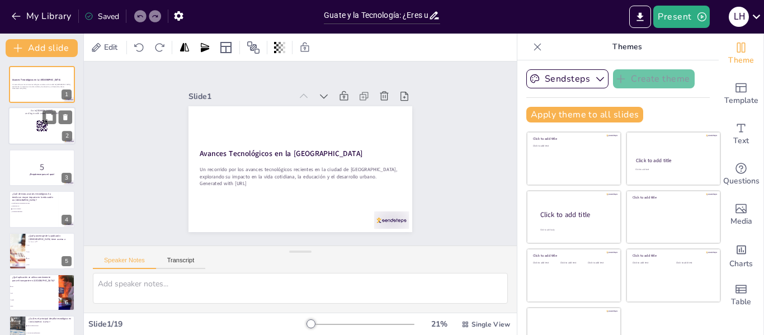
checkbox input "true"
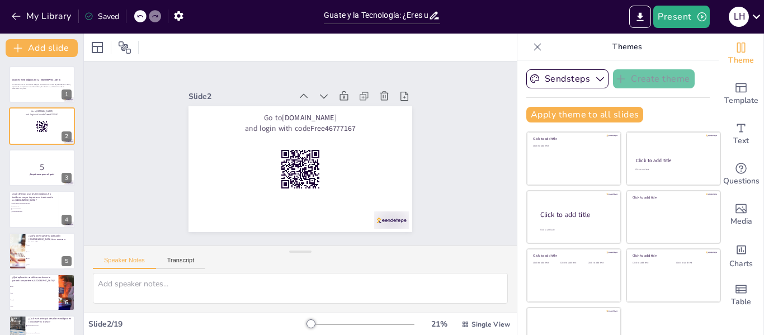
checkbox input "true"
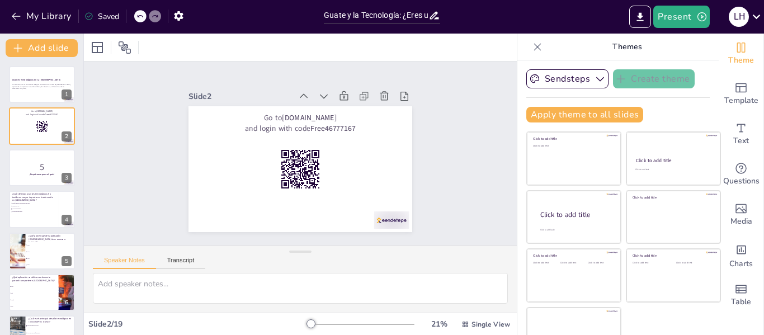
checkbox input "true"
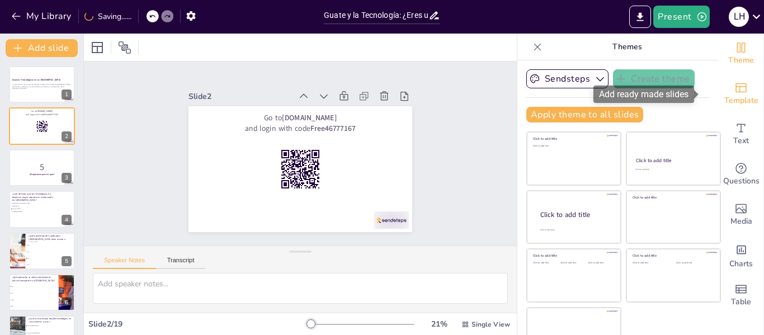
click at [736, 92] on icon "Add ready made slides" at bounding box center [741, 88] width 11 height 10
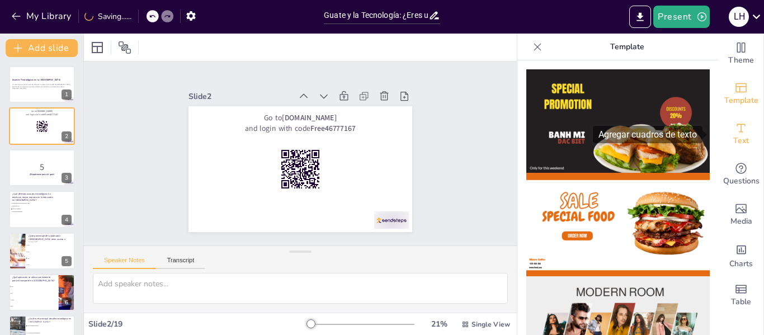
click at [735, 128] on icon "Add text boxes" at bounding box center [741, 127] width 13 height 13
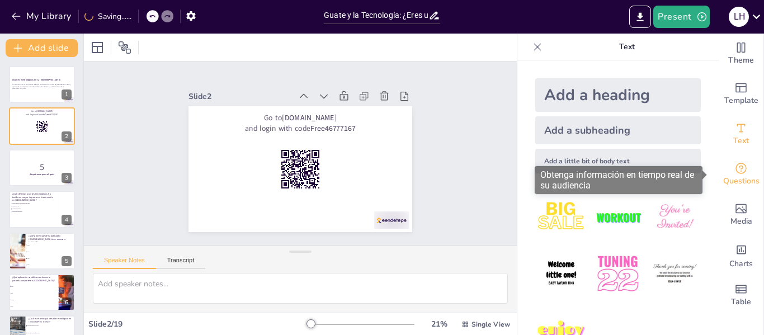
click at [736, 173] on icon "Get real-time input from your audience" at bounding box center [741, 168] width 11 height 11
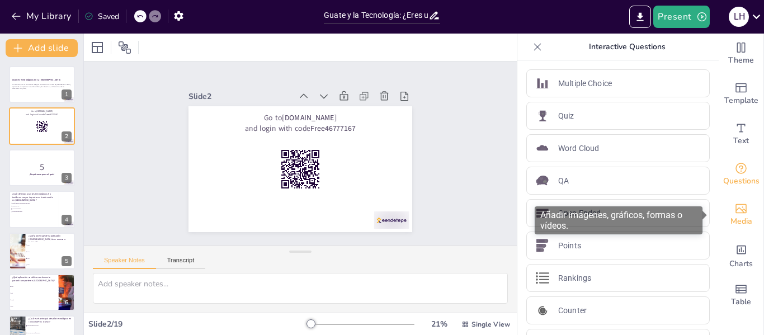
click at [735, 206] on icon "Add images, graphics, shapes or video" at bounding box center [741, 208] width 13 height 13
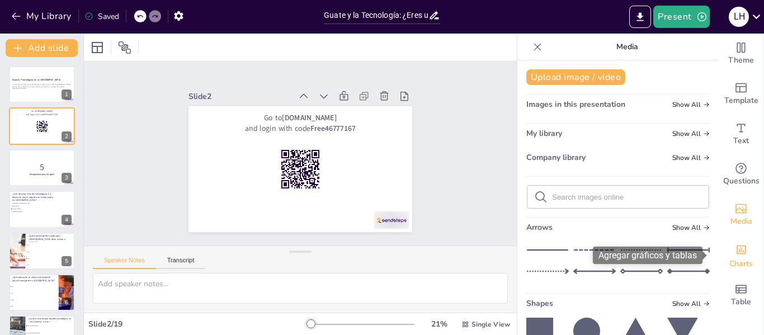
click at [736, 251] on icon "Add charts and graphs" at bounding box center [742, 250] width 12 height 12
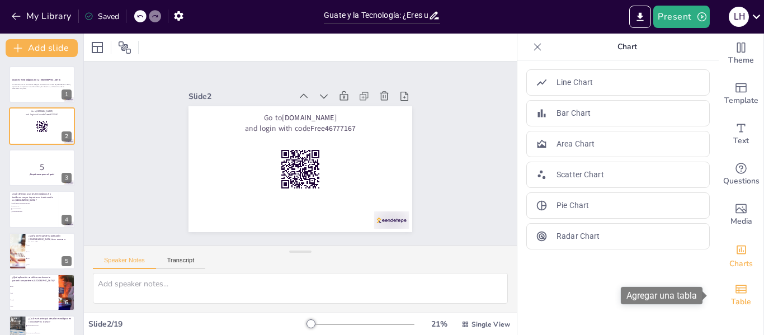
click at [740, 294] on div "Table" at bounding box center [741, 295] width 45 height 40
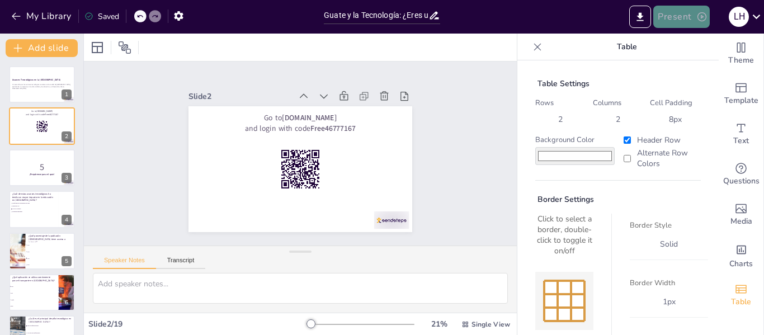
click at [696, 23] on button "Present" at bounding box center [682, 17] width 56 height 22
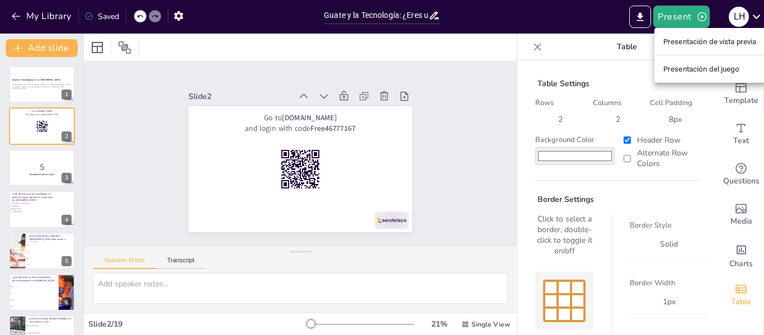
click at [128, 137] on div at bounding box center [382, 167] width 764 height 335
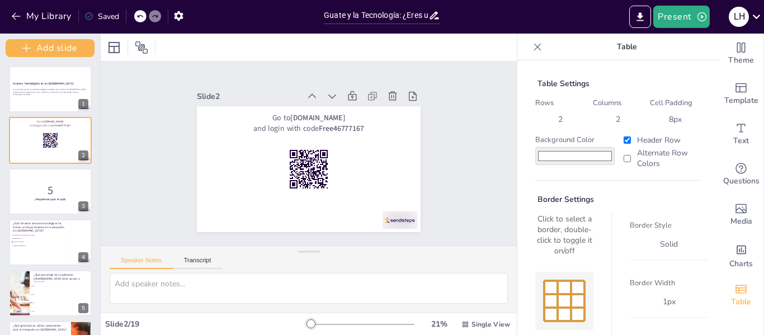
drag, startPoint x: 81, startPoint y: 135, endPoint x: 81, endPoint y: 158, distance: 22.9
click at [81, 158] on div "Add slide Avances Tecnológicos en la Ciudad de Guatemala Un recorrido por los a…" at bounding box center [50, 185] width 101 height 302
click at [119, 51] on icon at bounding box center [114, 47] width 11 height 11
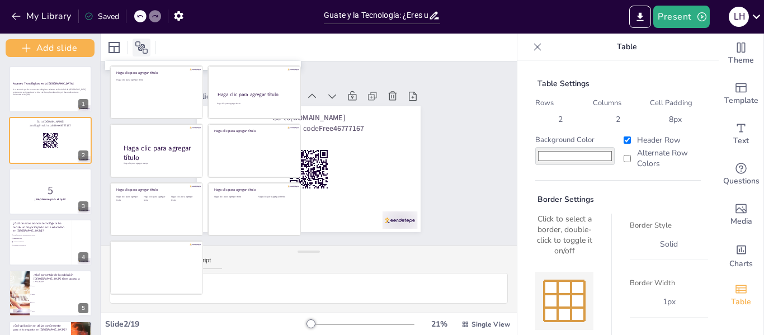
click at [142, 52] on icon at bounding box center [141, 47] width 13 height 13
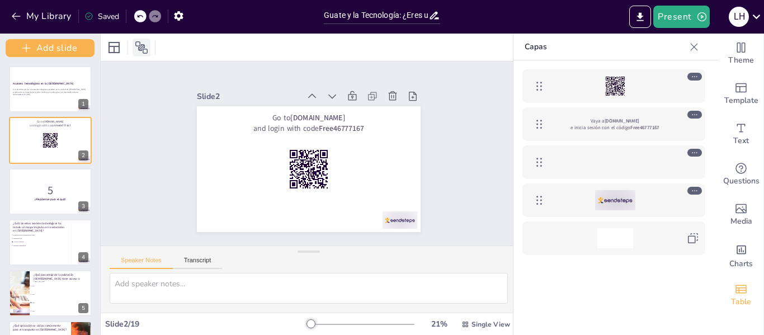
click at [142, 52] on icon at bounding box center [141, 47] width 13 height 13
click at [158, 109] on div "Slide 1 Avances Tecnológicos en la Ciudad de Guatemala Un recorrido por los ava…" at bounding box center [308, 153] width 313 height 213
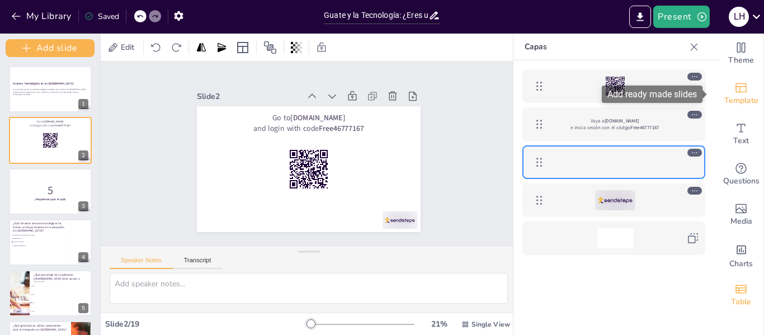
click at [725, 98] on span "Template" at bounding box center [742, 101] width 34 height 12
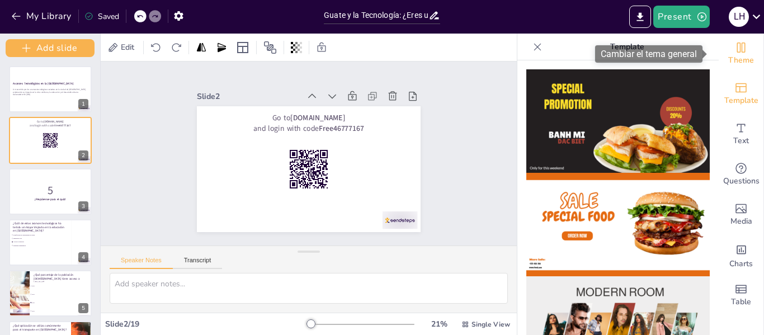
click at [728, 63] on span "Theme" at bounding box center [741, 60] width 26 height 12
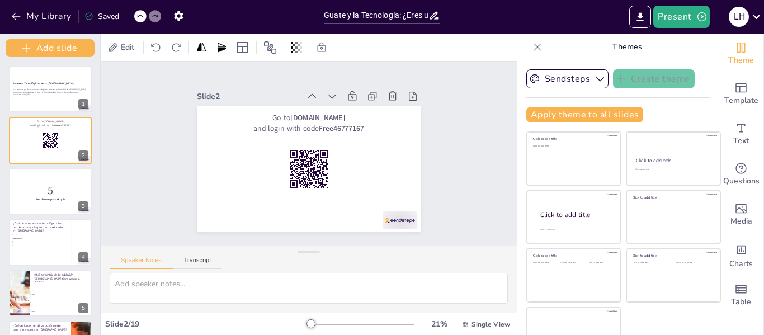
click at [532, 43] on icon at bounding box center [537, 46] width 11 height 11
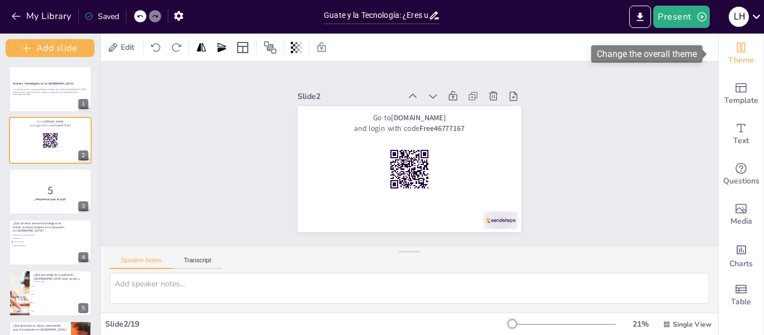
click at [739, 52] on icon "Change the overall theme" at bounding box center [741, 47] width 13 height 13
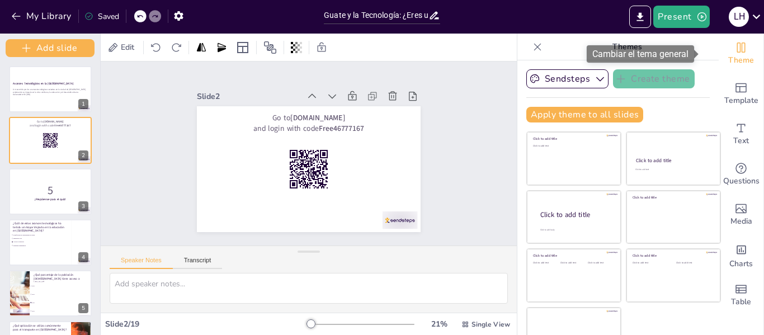
click at [732, 57] on span "Theme" at bounding box center [741, 60] width 26 height 12
click at [569, 57] on p "Themes" at bounding box center [627, 47] width 161 height 27
click at [534, 47] on icon at bounding box center [537, 46] width 7 height 7
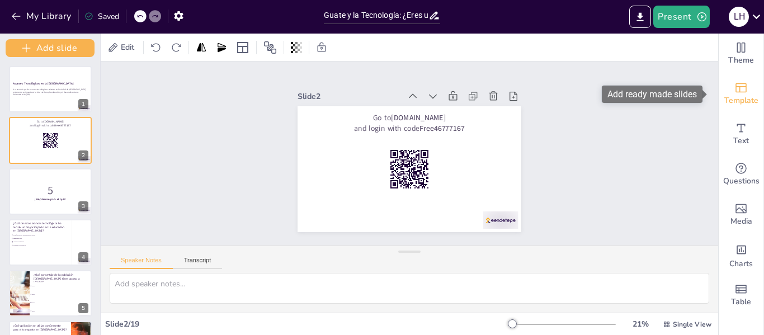
click at [727, 100] on span "Template" at bounding box center [742, 101] width 34 height 12
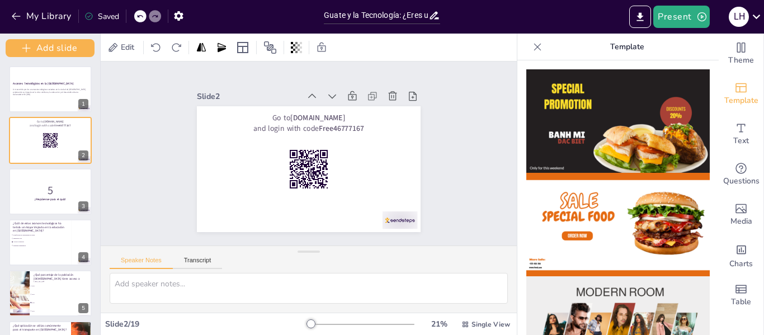
click at [534, 48] on icon at bounding box center [537, 46] width 7 height 7
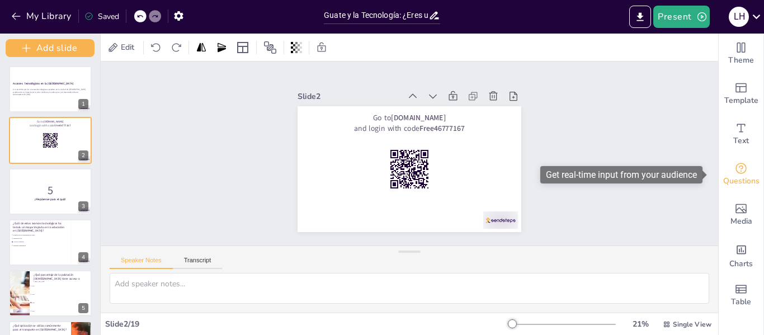
click at [740, 175] on span "Questions" at bounding box center [741, 181] width 36 height 12
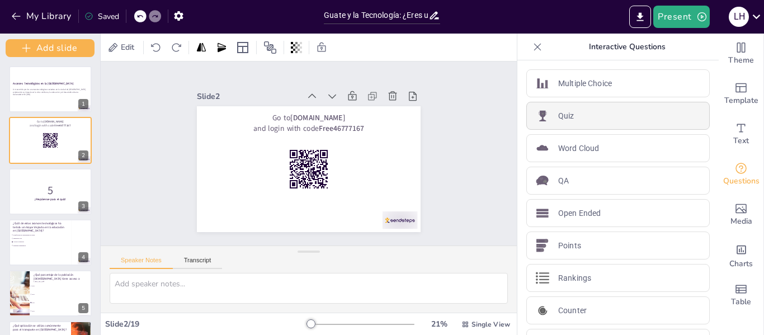
click at [641, 119] on div "Quiz" at bounding box center [618, 116] width 184 height 28
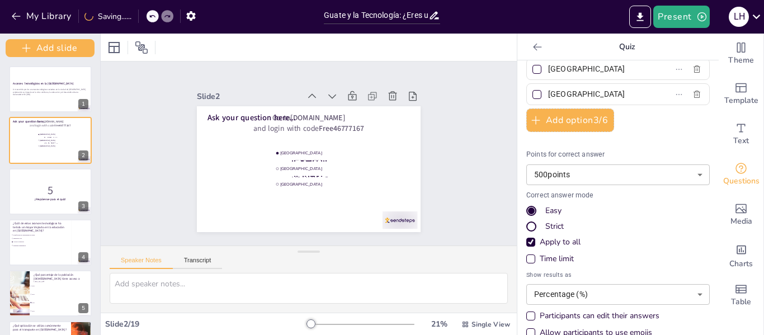
scroll to position [87, 0]
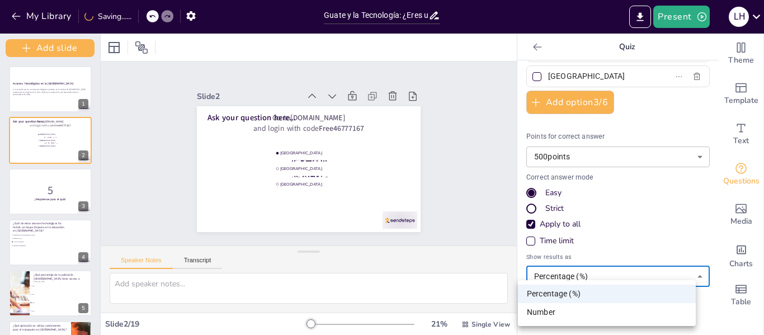
click at [675, 276] on body "My Library Saving...... Guate y la Tecnología: ¿Eres un Experto o Novato? Prese…" at bounding box center [382, 167] width 764 height 335
click at [708, 278] on div at bounding box center [382, 167] width 764 height 335
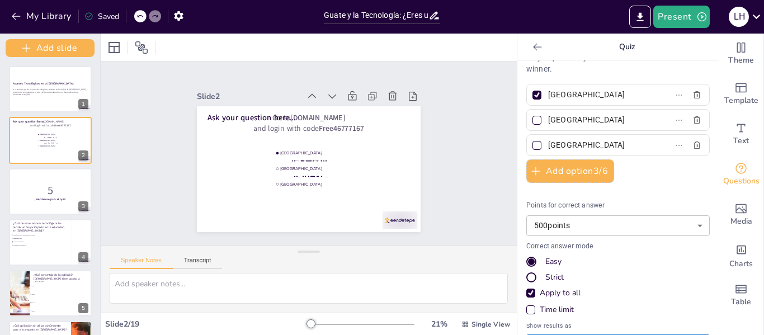
scroll to position [0, 0]
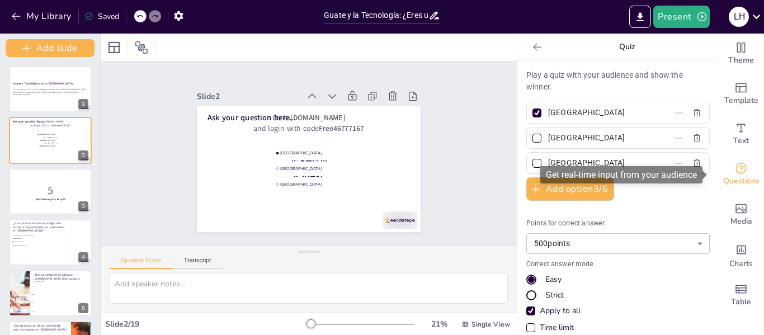
click at [735, 172] on icon "Get real-time input from your audience" at bounding box center [741, 168] width 13 height 13
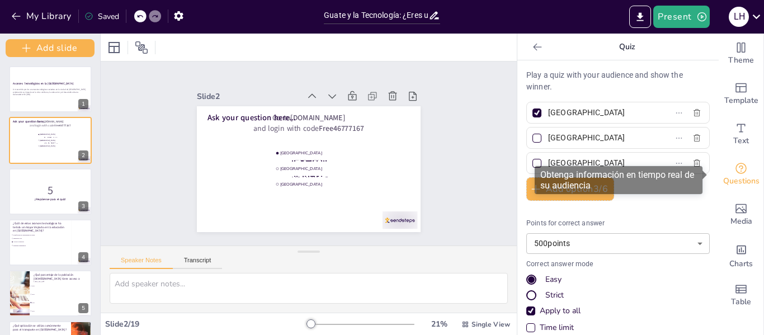
click at [735, 172] on icon "Get real-time input from your audience" at bounding box center [741, 168] width 13 height 13
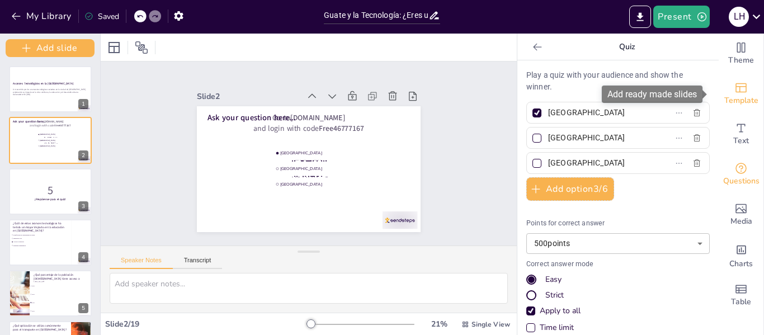
click at [720, 91] on div "Template" at bounding box center [741, 94] width 45 height 40
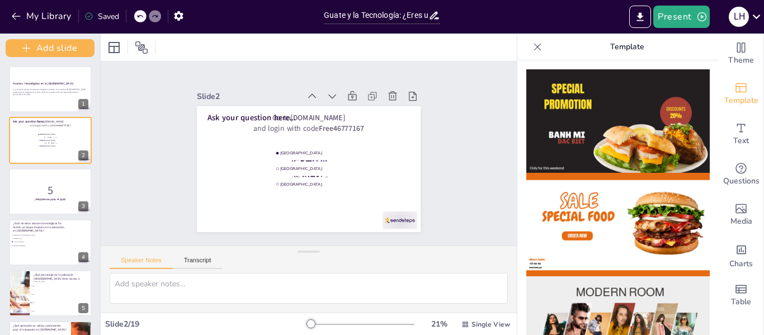
click at [530, 50] on div at bounding box center [538, 47] width 18 height 18
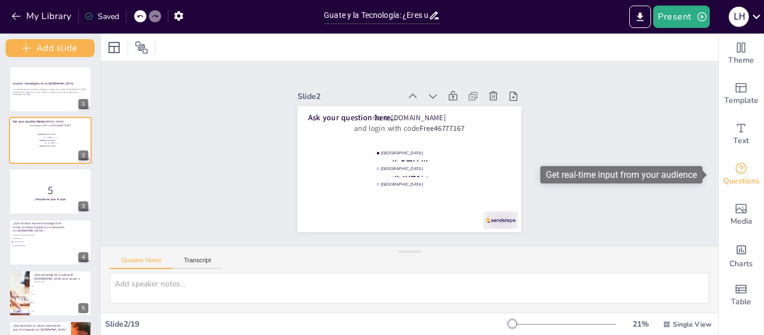
click at [735, 176] on span "Questions" at bounding box center [741, 181] width 36 height 12
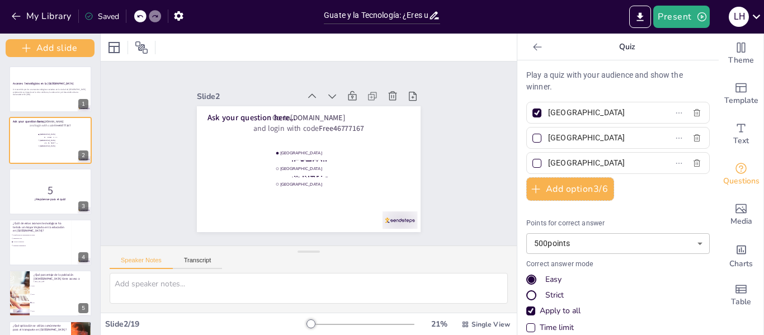
drag, startPoint x: 704, startPoint y: 168, endPoint x: 704, endPoint y: 139, distance: 28.5
click at [704, 139] on div "Play a quiz with your audience and show the winner. Amsterdam Rotterdam The Hag…" at bounding box center [618, 197] width 201 height 275
drag, startPoint x: 704, startPoint y: 139, endPoint x: 704, endPoint y: 101, distance: 38.6
click at [704, 101] on div "Play a quiz with your audience and show the winner. Amsterdam Rotterdam The Hag…" at bounding box center [618, 197] width 201 height 275
click at [532, 50] on icon at bounding box center [537, 46] width 11 height 11
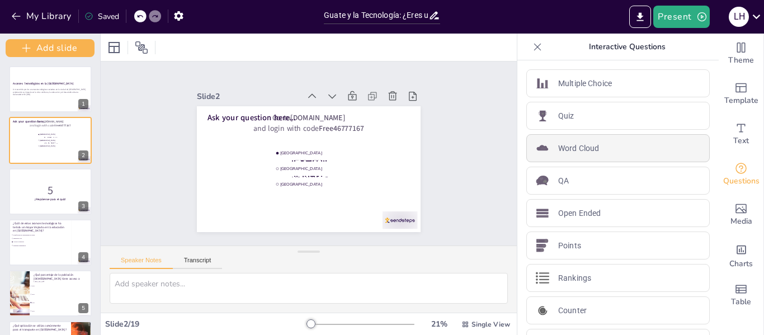
click at [636, 150] on div "Word Cloud" at bounding box center [618, 148] width 184 height 28
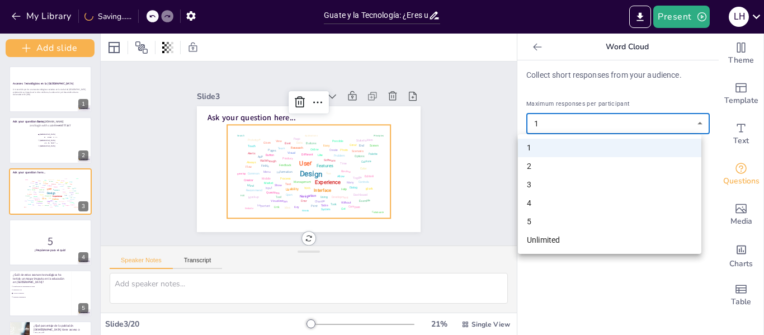
click at [589, 119] on body "My Library Saving...... Guate y la Tecnología: ¿Eres un Experto o Novato? Prese…" at bounding box center [382, 167] width 764 height 335
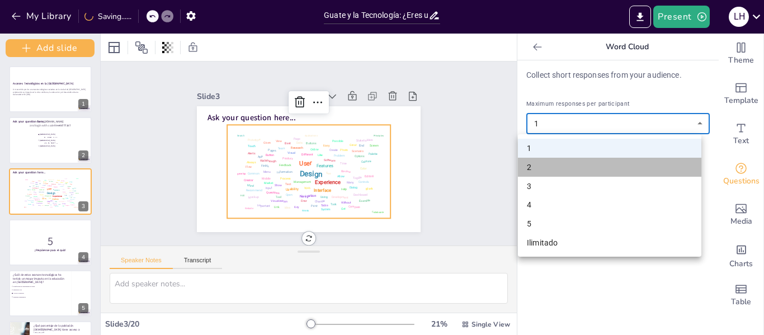
click at [547, 161] on li "2" at bounding box center [610, 167] width 184 height 19
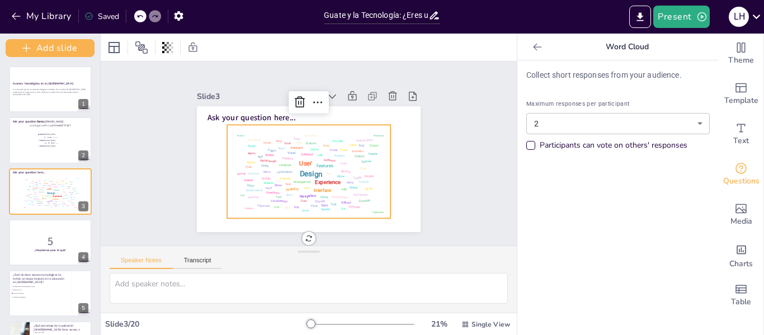
click at [532, 49] on icon at bounding box center [537, 46] width 11 height 11
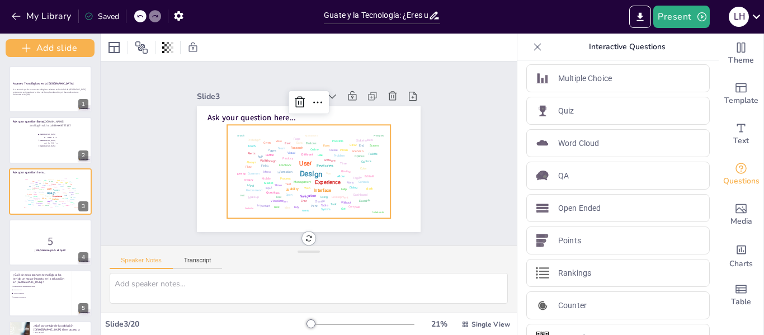
scroll to position [31, 0]
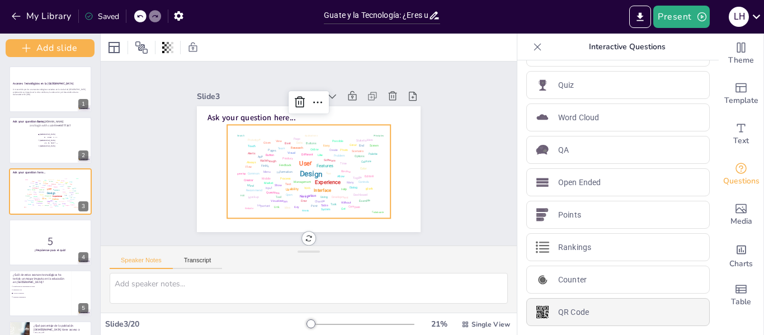
drag, startPoint x: 624, startPoint y: 299, endPoint x: 615, endPoint y: 311, distance: 15.2
click at [623, 300] on div "QR Code" at bounding box center [618, 312] width 184 height 28
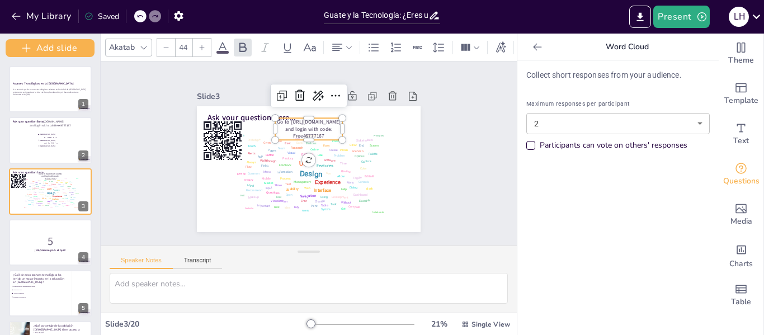
click at [143, 20] on div at bounding box center [140, 16] width 12 height 12
click at [143, 17] on icon at bounding box center [140, 16] width 7 height 7
click at [147, 19] on div "My Library Saving......" at bounding box center [100, 16] width 201 height 20
click at [143, 17] on icon at bounding box center [140, 16] width 7 height 7
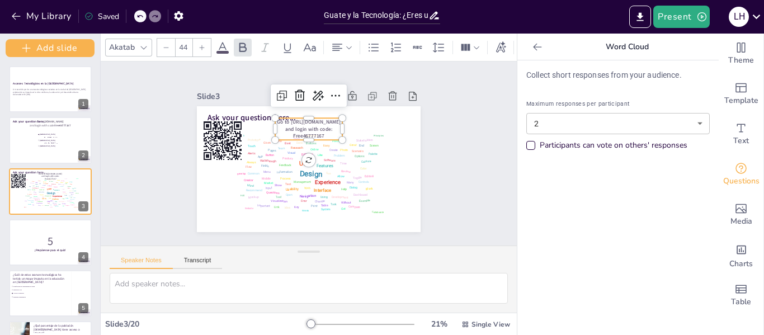
click at [140, 17] on icon at bounding box center [140, 16] width 6 height 3
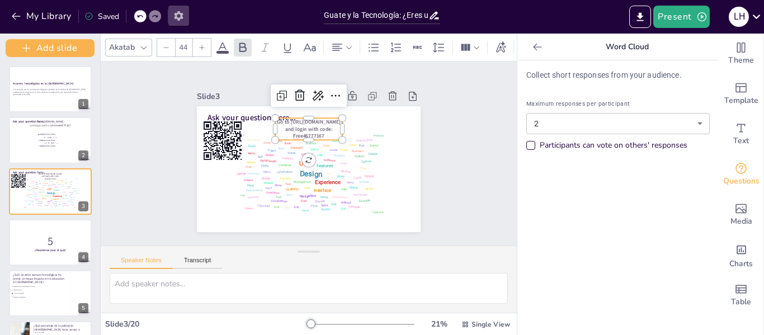
click at [180, 18] on icon "button" at bounding box center [178, 16] width 9 height 10
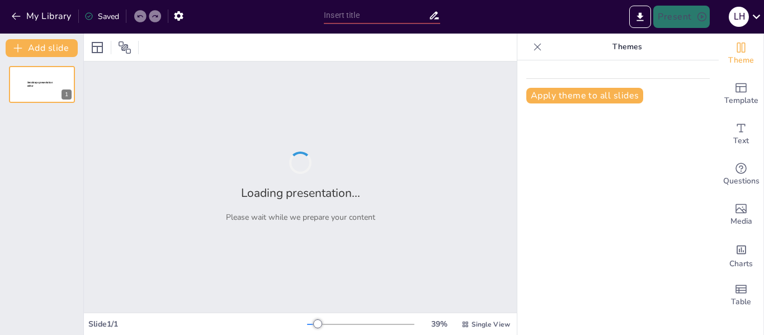
type input "Cambio Climático en [GEOGRAPHIC_DATA]: Efectos en la Agricultura y la Cocina Re…"
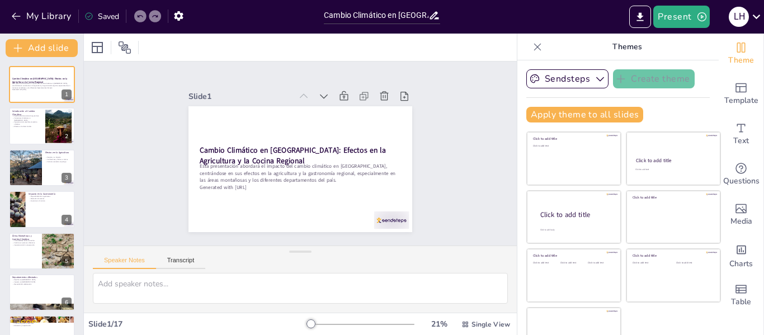
checkbox input "true"
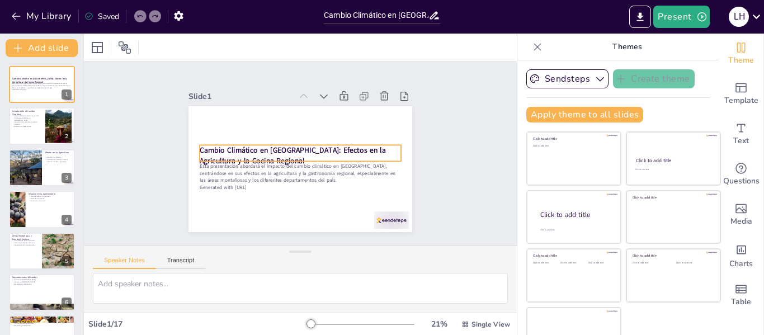
checkbox input "true"
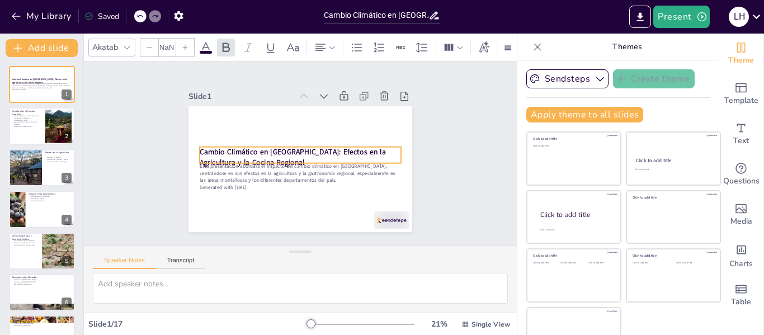
checkbox input "true"
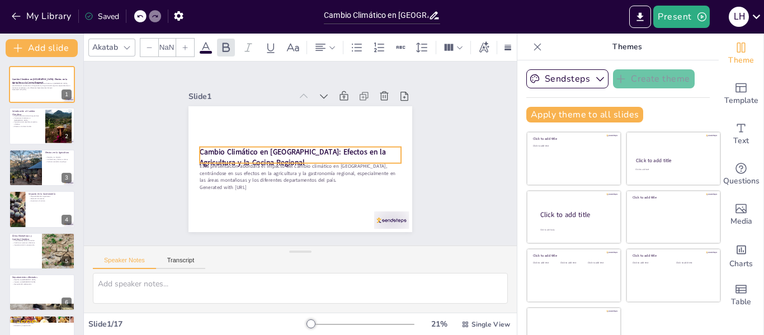
type input "48"
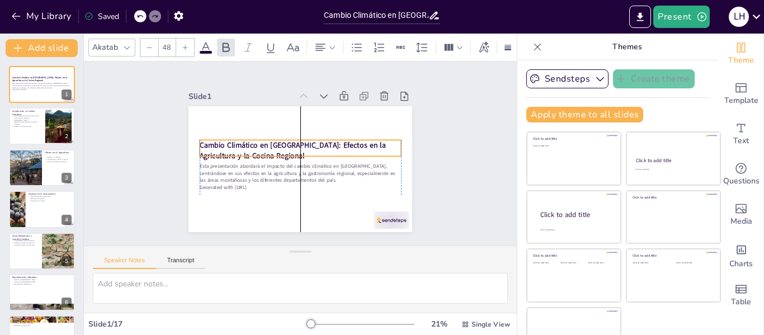
checkbox input "true"
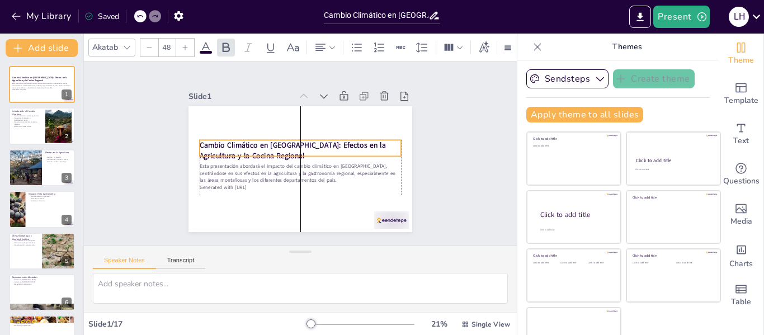
checkbox input "true"
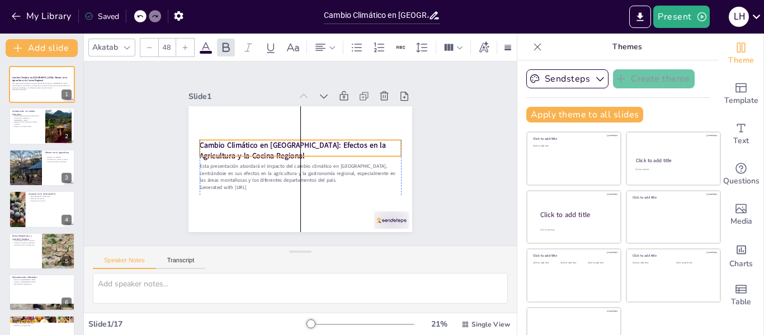
checkbox input "true"
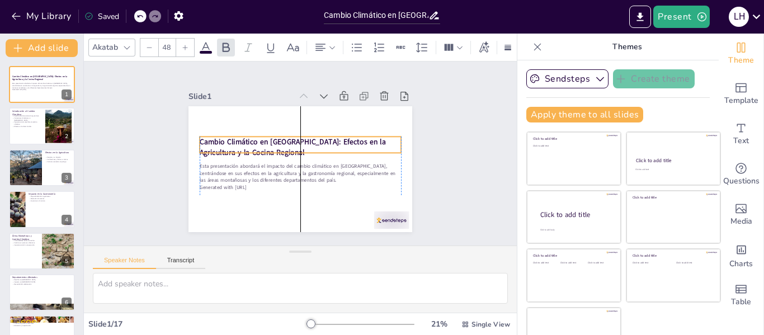
checkbox input "true"
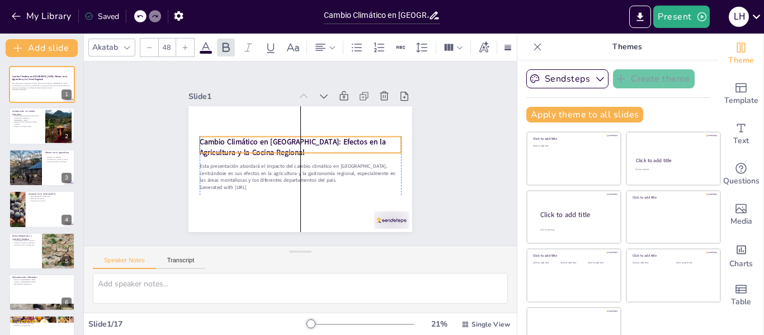
checkbox input "true"
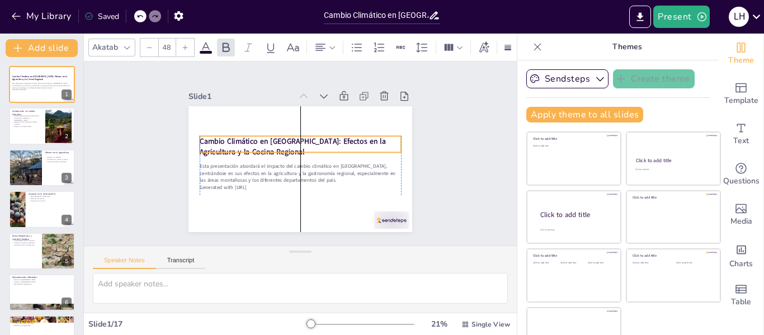
checkbox input "true"
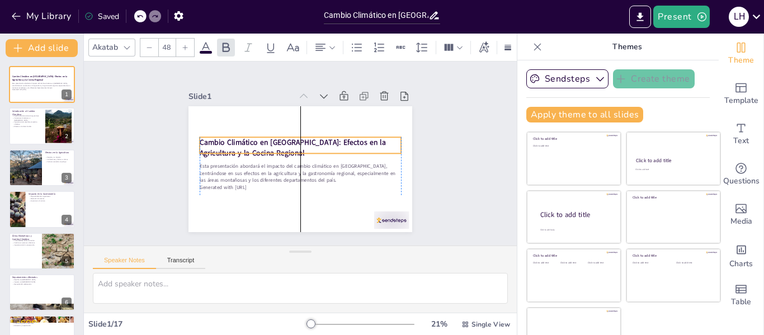
checkbox input "true"
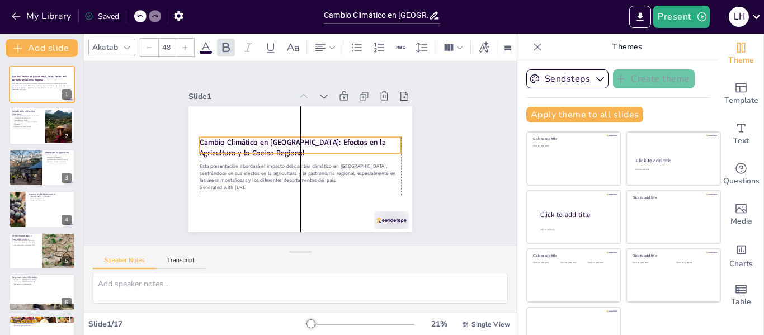
checkbox input "true"
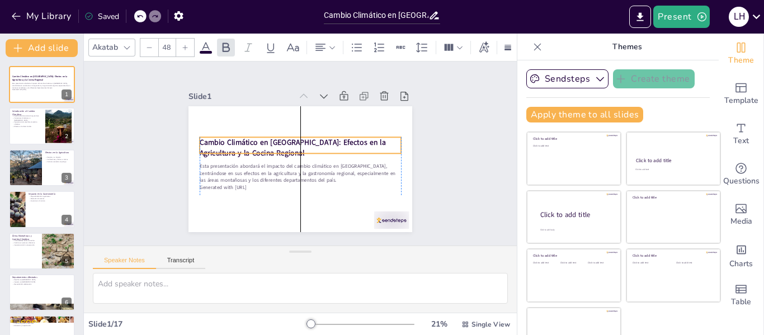
checkbox input "true"
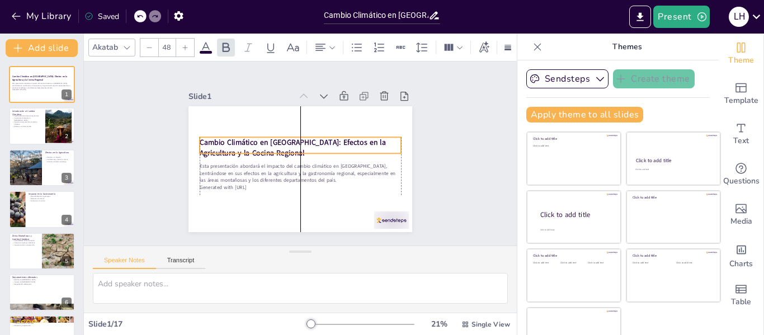
checkbox input "true"
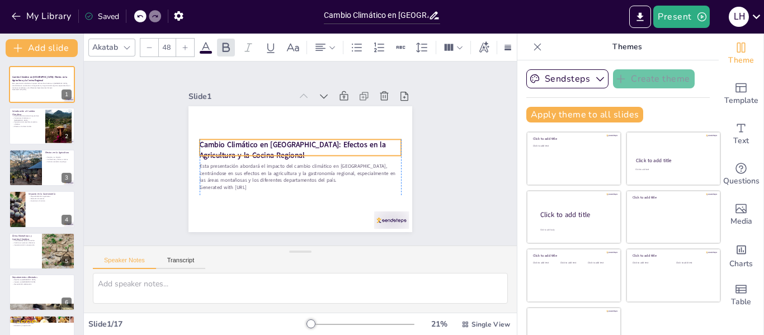
drag, startPoint x: 203, startPoint y: 143, endPoint x: 204, endPoint y: 138, distance: 5.7
click at [204, 140] on strong "Cambio Climático en [GEOGRAPHIC_DATA]: Efectos en la Agricultura y la Cocina Re…" at bounding box center [293, 150] width 186 height 21
checkbox input "true"
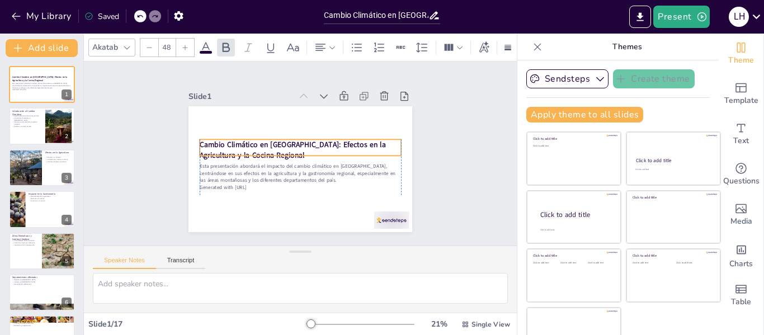
checkbox input "true"
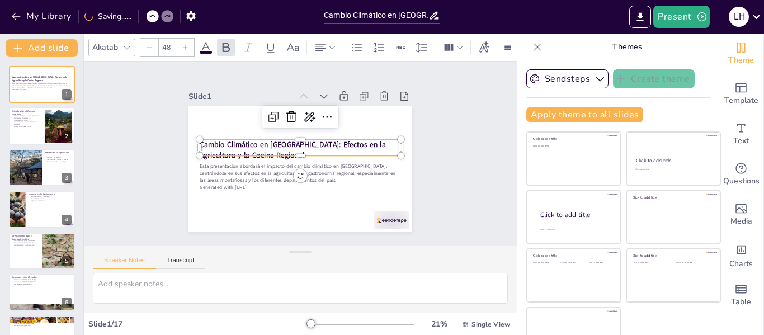
checkbox input "true"
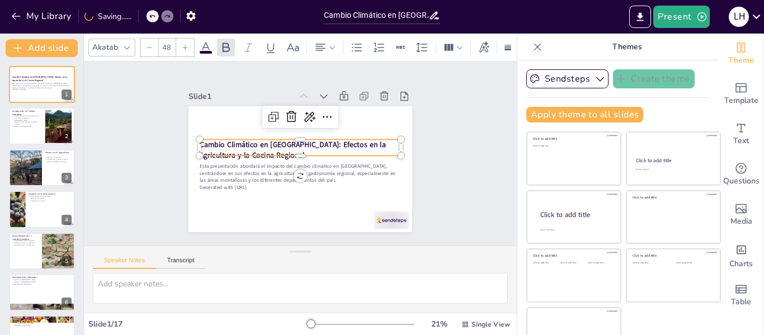
checkbox input "true"
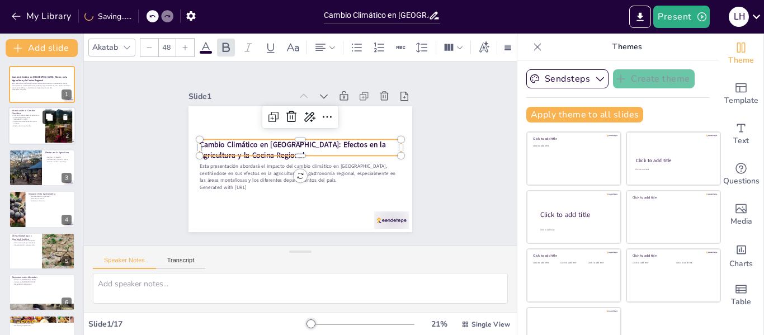
checkbox input "true"
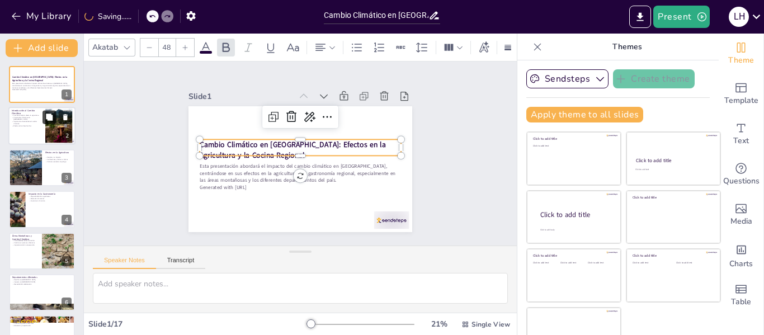
checkbox input "true"
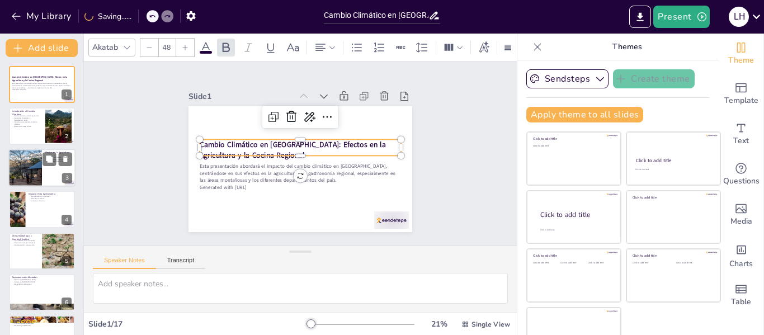
checkbox input "true"
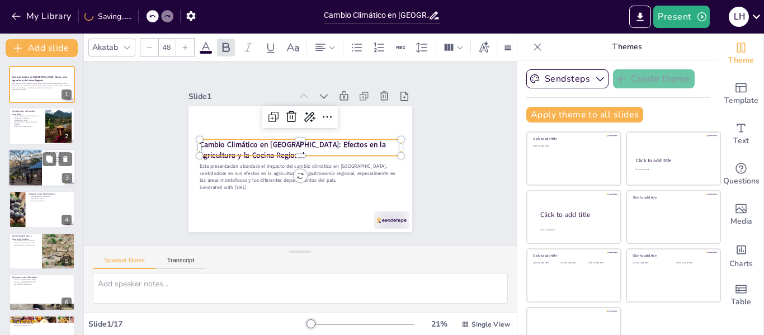
checkbox input "true"
click at [17, 152] on div at bounding box center [25, 168] width 57 height 38
type textarea "Las sequías afectan gravemente la producción agrícola, especialmente en cultivo…"
checkbox input "true"
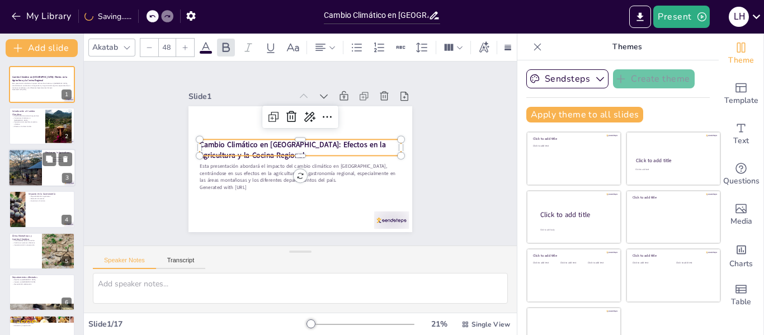
checkbox input "true"
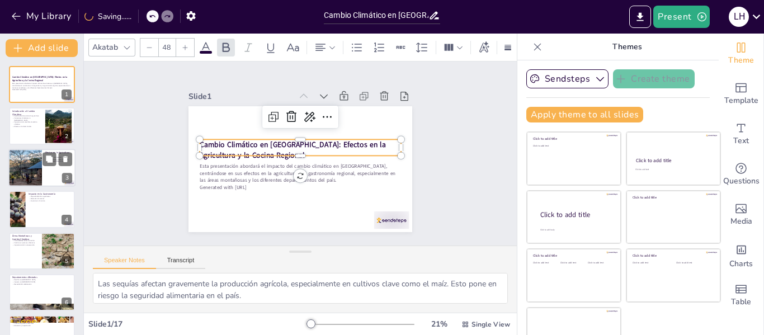
checkbox input "true"
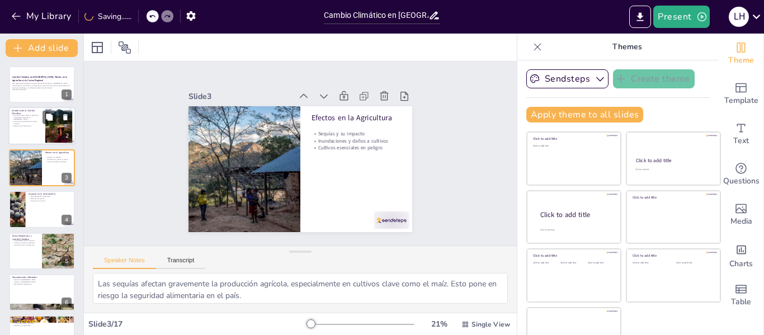
checkbox input "true"
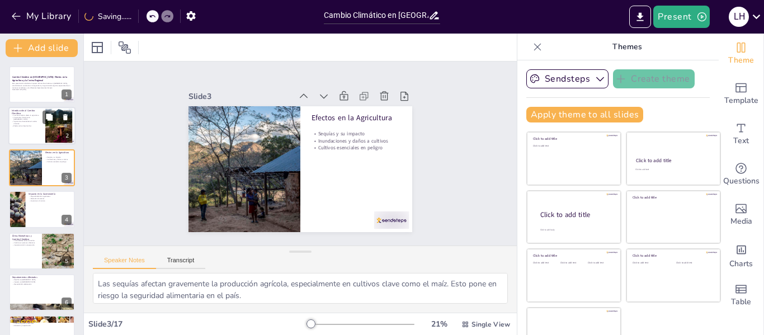
checkbox input "true"
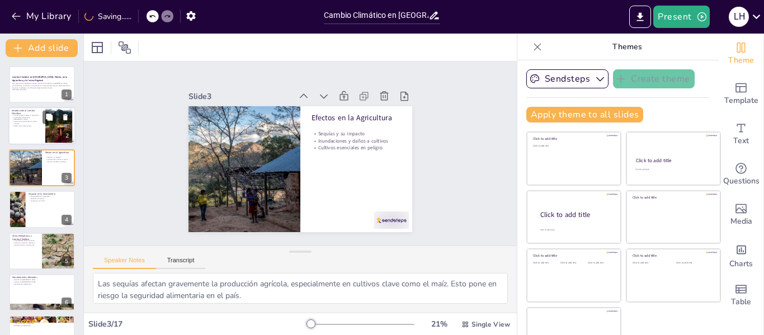
click at [17, 138] on div at bounding box center [41, 126] width 67 height 38
type textarea "El cambio climático tiene un impacto directo en la agricultura, lo que es funda…"
checkbox input "true"
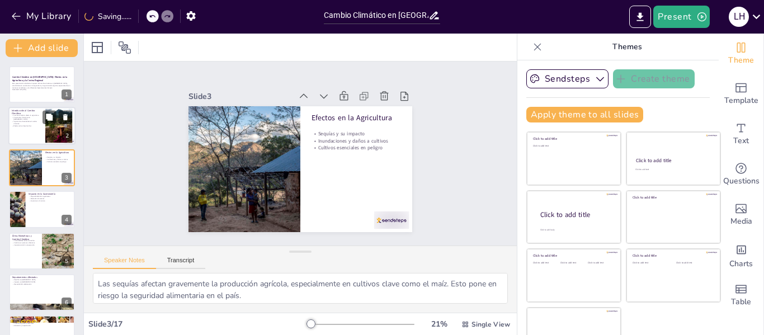
checkbox input "true"
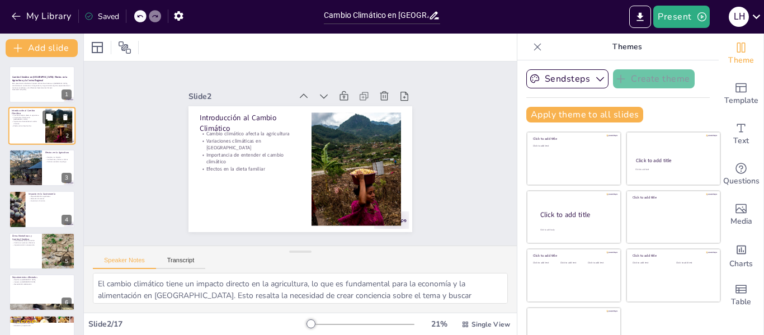
checkbox input "true"
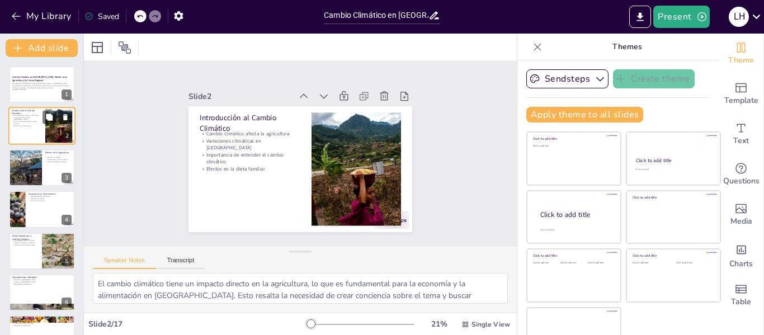
checkbox input "true"
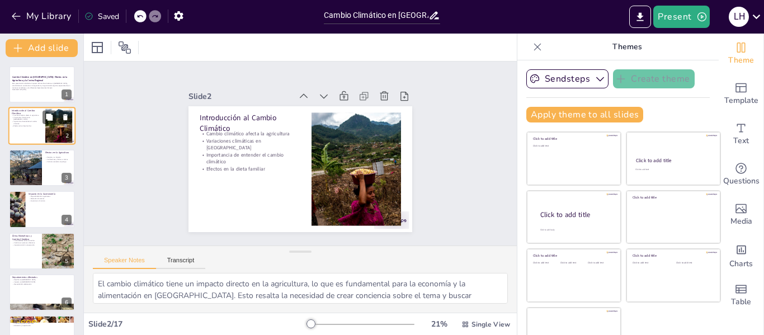
checkbox input "true"
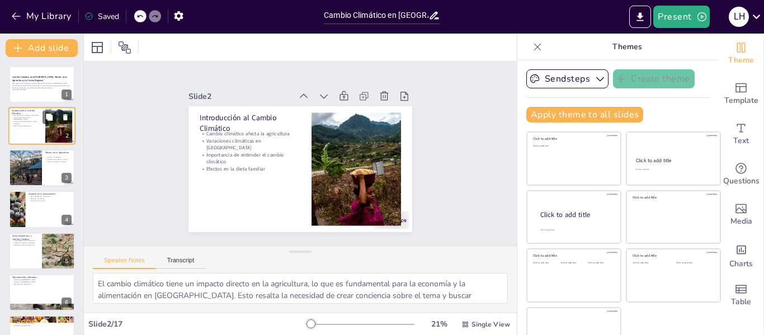
checkbox input "true"
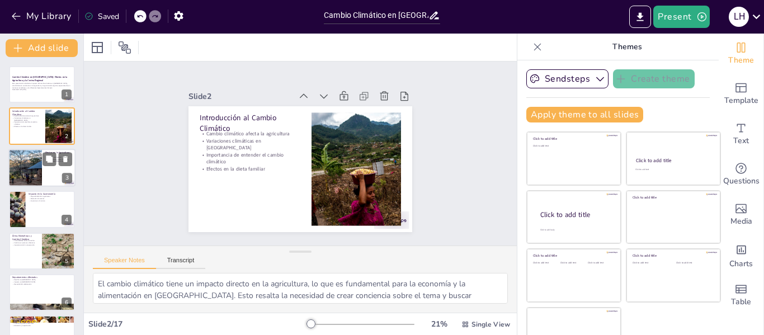
checkbox input "true"
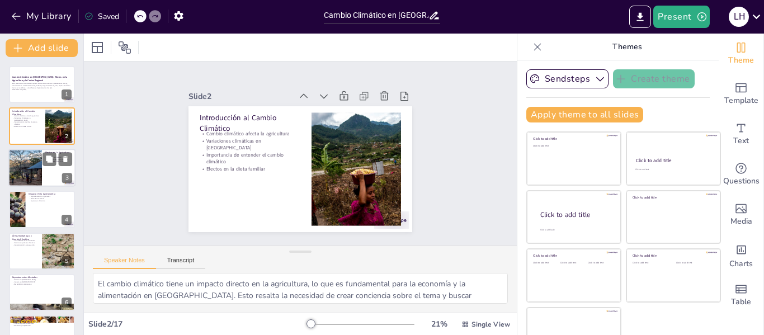
checkbox input "true"
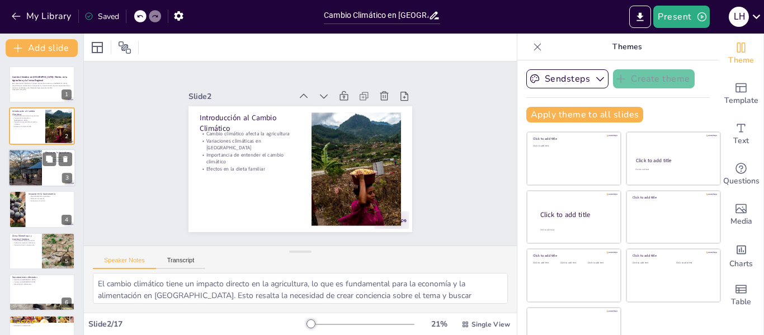
click at [34, 158] on div at bounding box center [25, 168] width 57 height 38
type textarea "Las sequías afectan gravemente la producción agrícola, especialmente en cultivo…"
checkbox input "true"
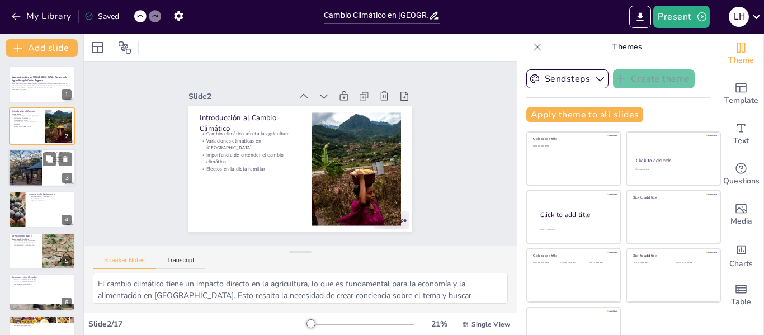
checkbox input "true"
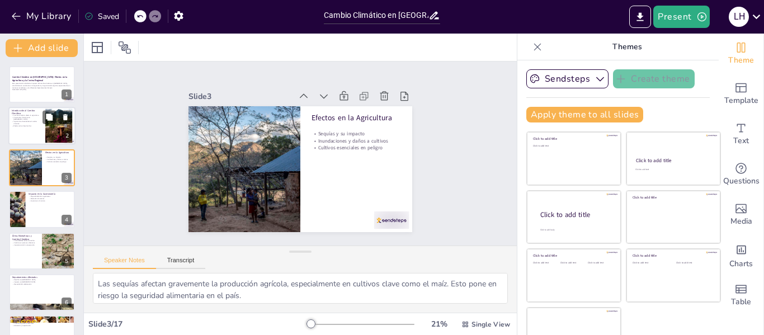
checkbox input "true"
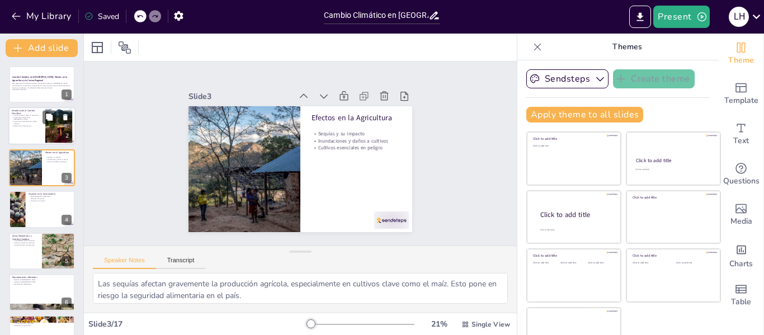
checkbox input "true"
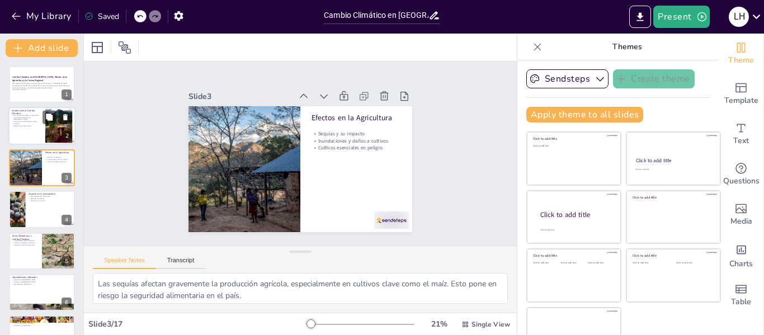
checkbox input "true"
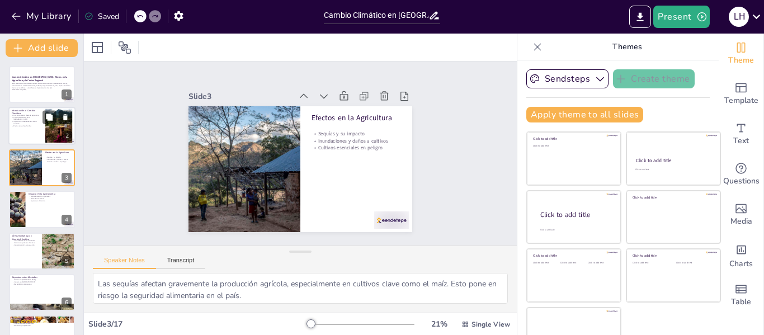
checkbox input "true"
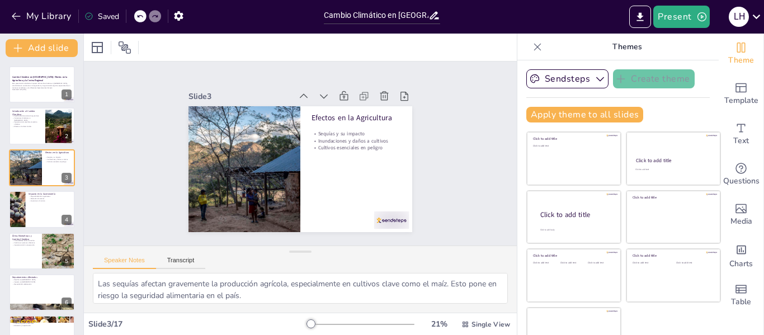
checkbox input "true"
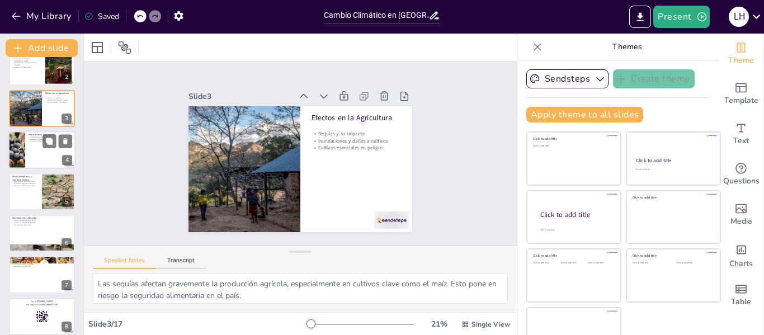
checkbox input "true"
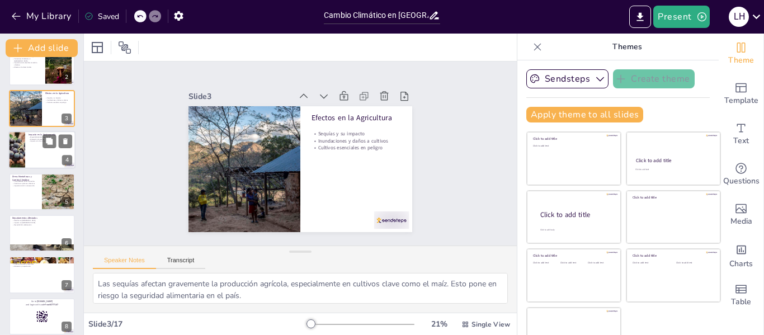
checkbox input "true"
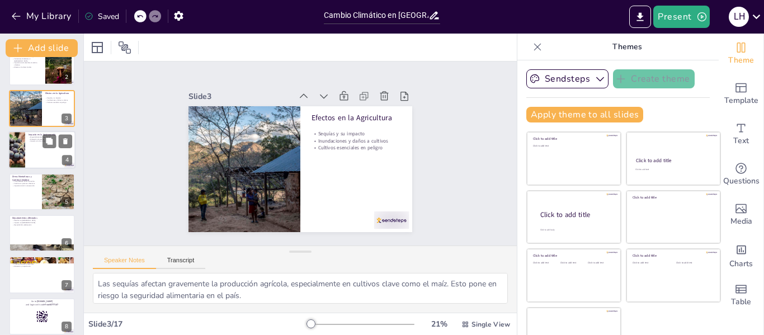
click at [41, 159] on div at bounding box center [41, 150] width 67 height 38
type textarea "La disponibilidad de ingredientes tradicionales se ve comprometida por el cambi…"
checkbox input "true"
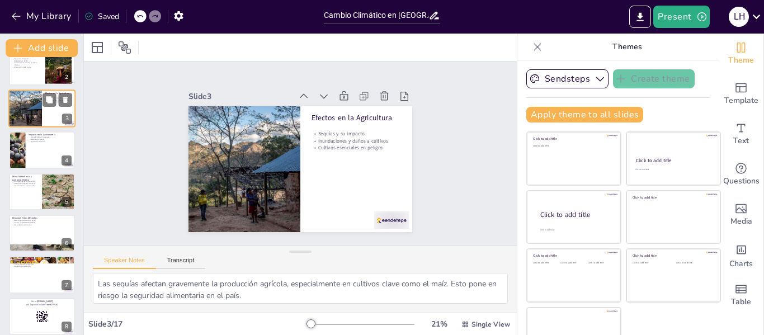
checkbox input "true"
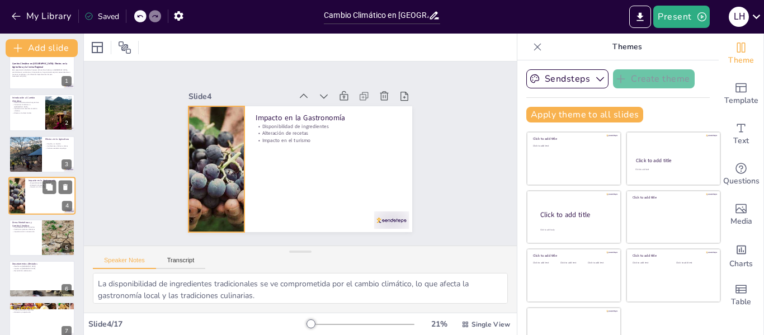
click at [23, 198] on div at bounding box center [16, 196] width 72 height 38
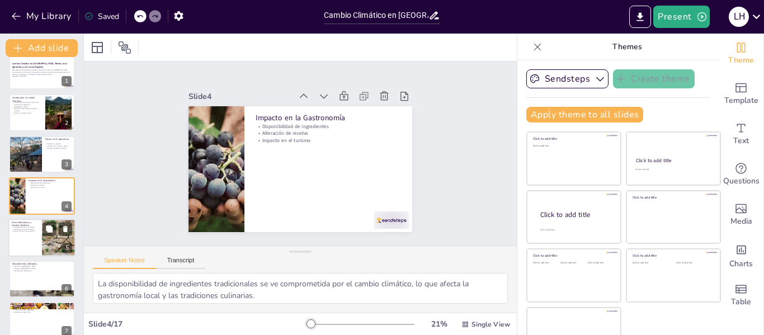
click at [27, 250] on div at bounding box center [41, 238] width 67 height 38
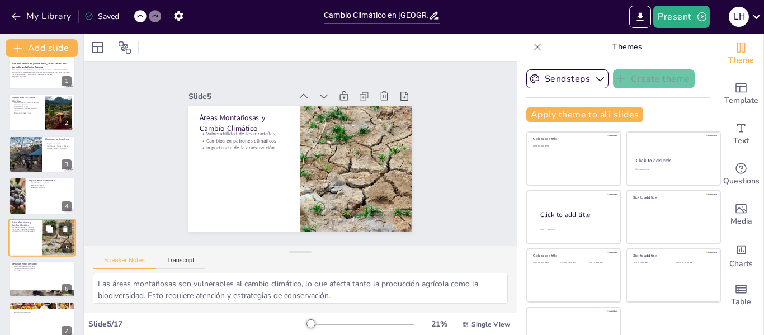
scroll to position [55, 0]
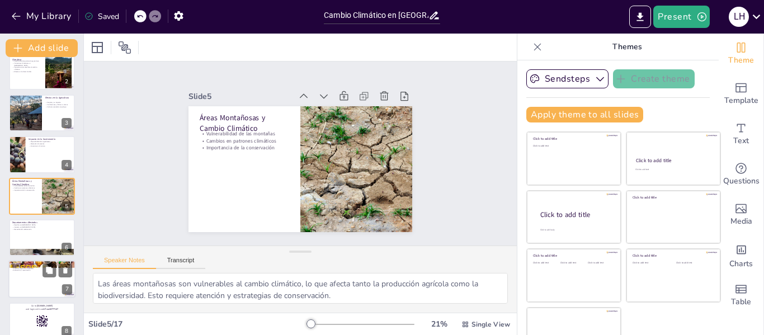
click at [24, 242] on div at bounding box center [42, 237] width 66 height 37
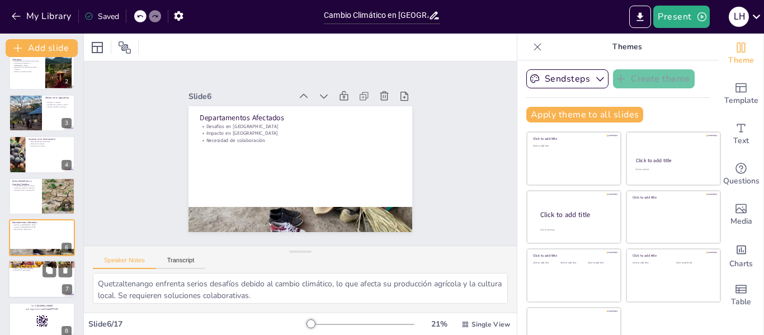
scroll to position [97, 0]
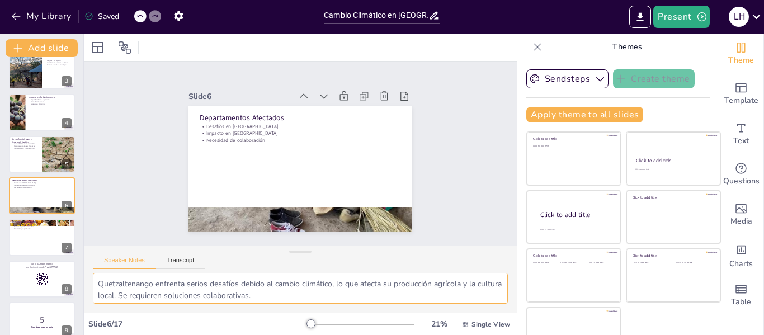
click at [179, 292] on textarea "Quetzaltenango enfrenta serios desafíos debido al cambio climático, lo que afec…" at bounding box center [300, 288] width 415 height 31
click at [300, 298] on textarea "Quetzaltenango enfrenta serios desafíos debido al cambio climático, lo que afec…" at bounding box center [300, 288] width 415 height 31
click at [492, 267] on div "Speaker Notes Transcript" at bounding box center [300, 259] width 433 height 27
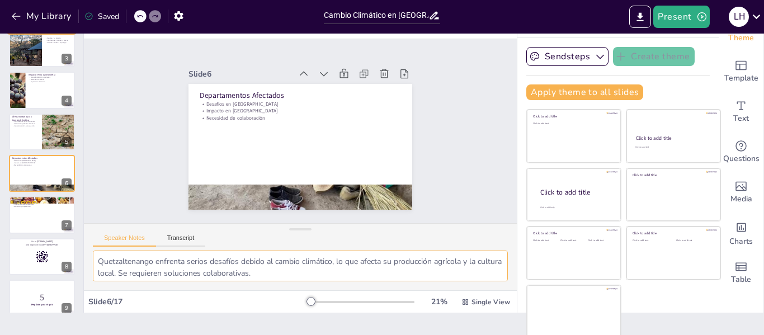
click at [450, 269] on textarea "Quetzaltenango enfrenta serios desafíos debido al cambio climático, lo que afec…" at bounding box center [300, 266] width 415 height 31
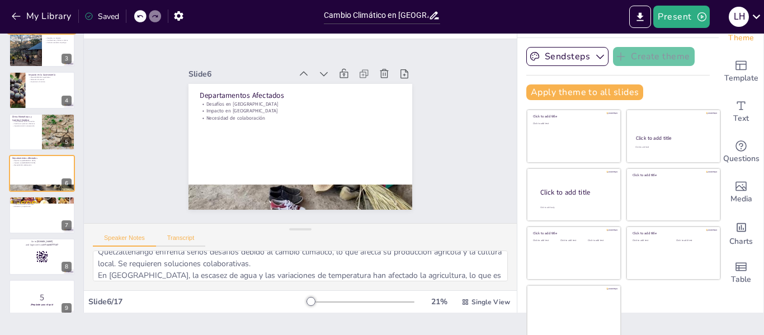
click at [182, 239] on button "Transcript" at bounding box center [181, 240] width 50 height 12
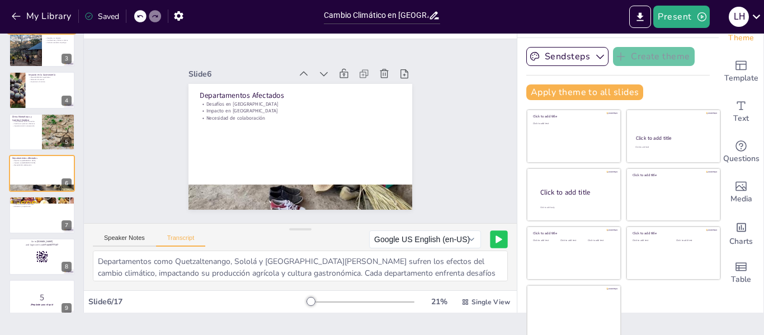
click at [490, 237] on button at bounding box center [498, 239] width 17 height 17
click at [477, 238] on rect at bounding box center [478, 240] width 2 height 8
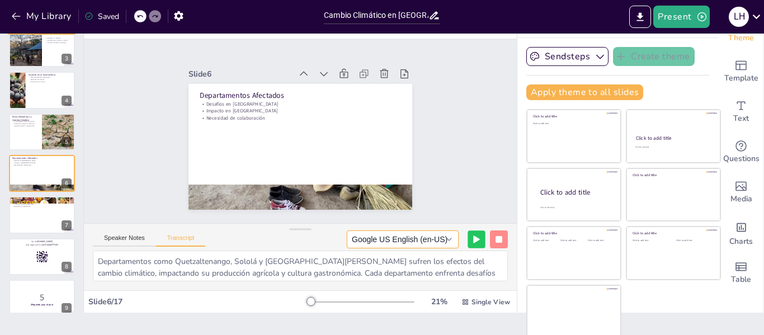
click at [415, 243] on button "Google US English (en-US)" at bounding box center [403, 240] width 112 height 18
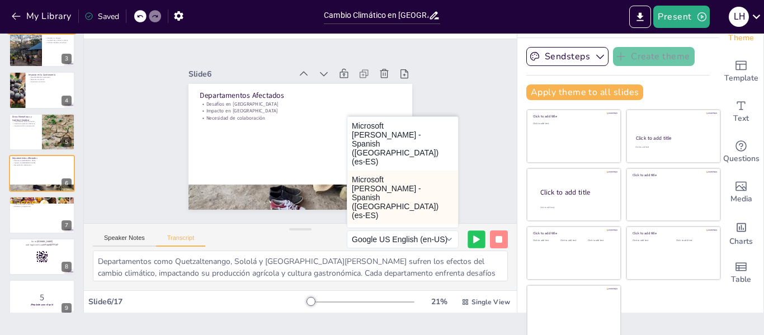
click at [401, 179] on button "Microsoft Laura - Spanish (Spain) (es-ES)" at bounding box center [402, 198] width 111 height 54
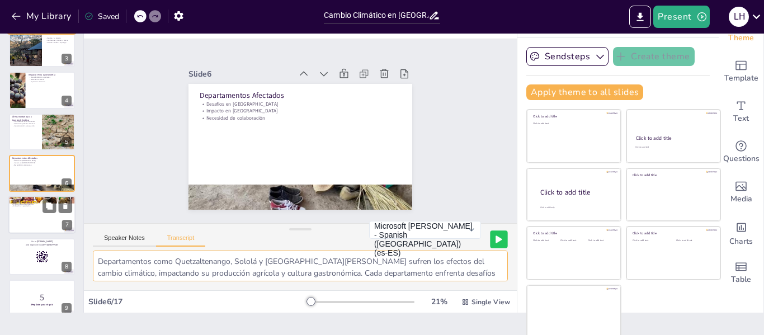
click at [46, 215] on div at bounding box center [41, 215] width 67 height 38
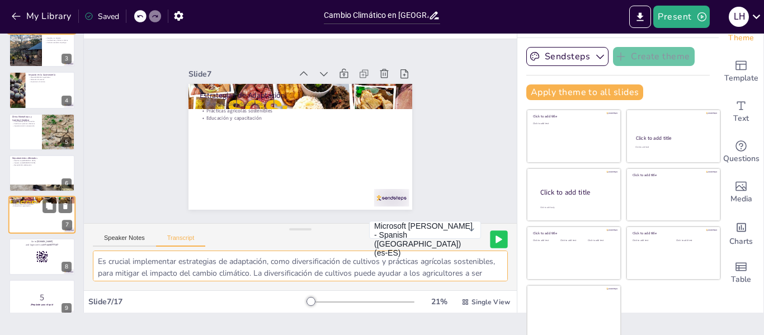
scroll to position [138, 0]
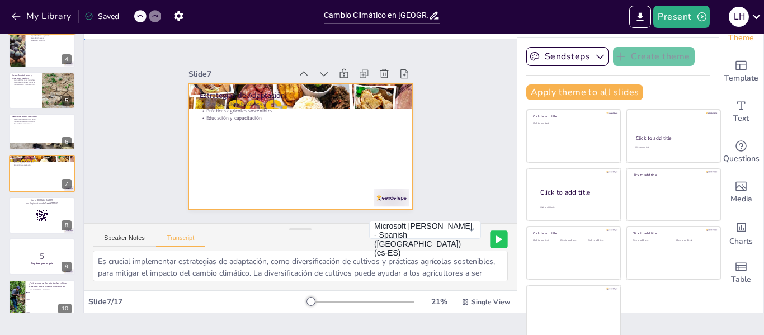
click at [253, 157] on div at bounding box center [289, 142] width 251 height 243
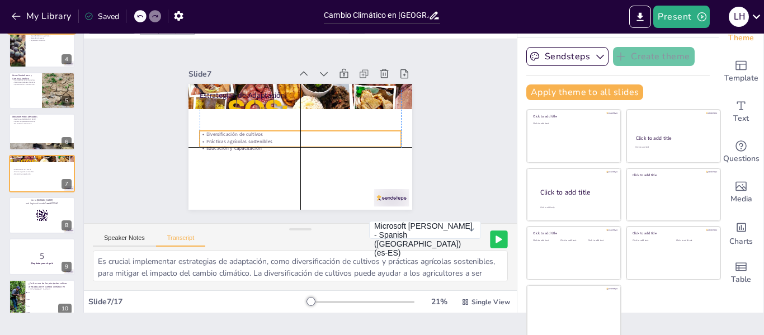
drag, startPoint x: 229, startPoint y: 106, endPoint x: 229, endPoint y: 138, distance: 32.5
click at [266, 138] on p "Prácticas agrícolas sostenibles" at bounding box center [290, 129] width 49 height 199
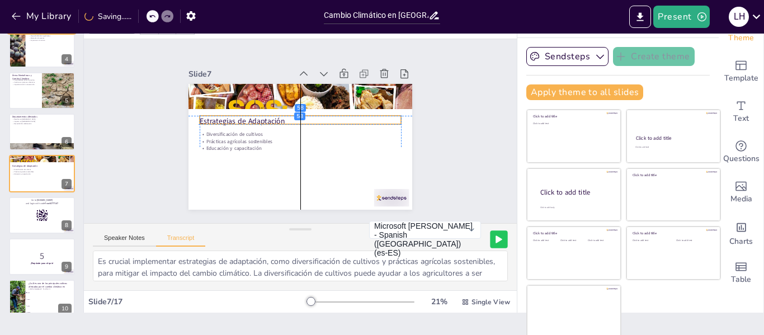
drag, startPoint x: 217, startPoint y: 90, endPoint x: 215, endPoint y: 115, distance: 25.2
click at [216, 115] on p "Estrategias de Adaptación" at bounding box center [306, 123] width 180 height 110
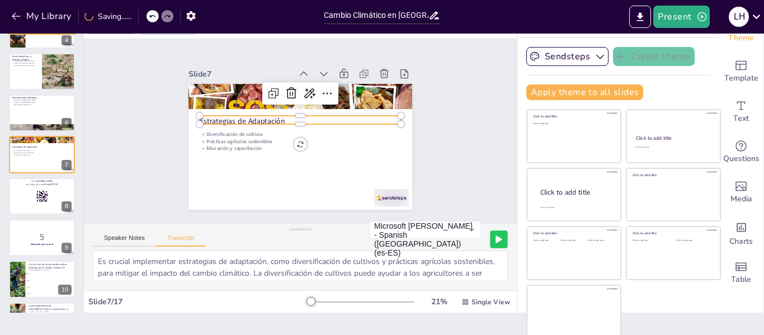
scroll to position [162, 0]
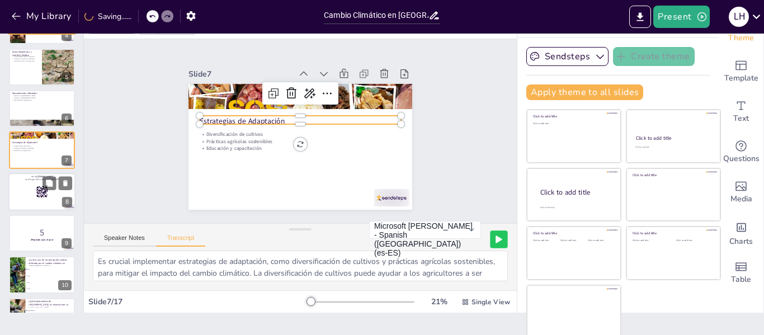
click at [25, 194] on div at bounding box center [41, 192] width 67 height 38
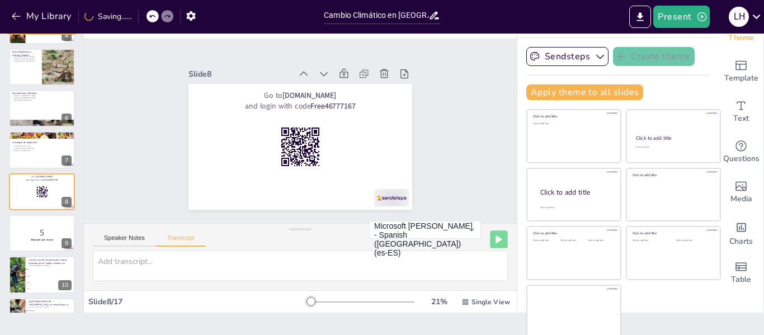
scroll to position [180, 0]
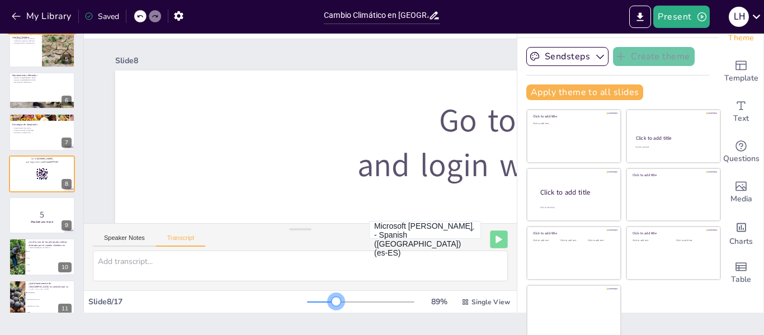
click at [321, 302] on div at bounding box center [360, 302] width 107 height 9
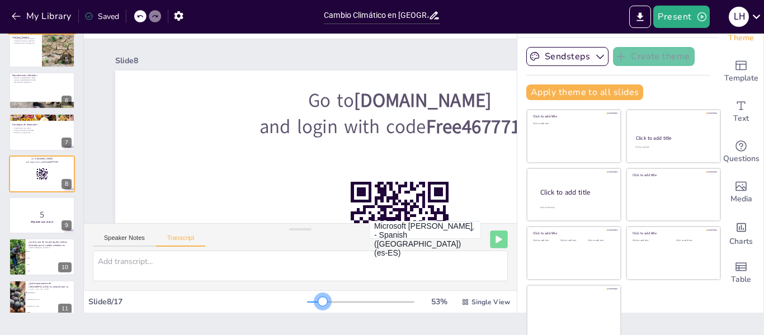
click at [307, 303] on div at bounding box center [360, 302] width 107 height 9
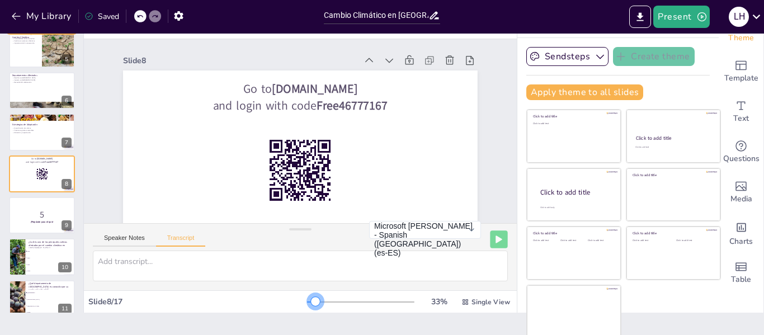
click at [307, 303] on div at bounding box center [360, 302] width 107 height 9
click at [679, 24] on button "Present" at bounding box center [682, 17] width 56 height 22
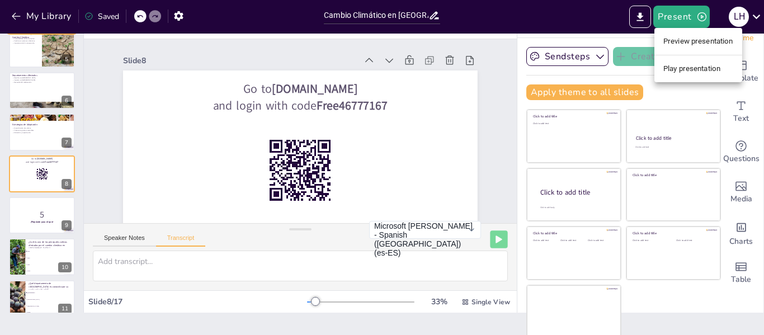
click at [688, 63] on li "Play presentation" at bounding box center [699, 69] width 88 height 18
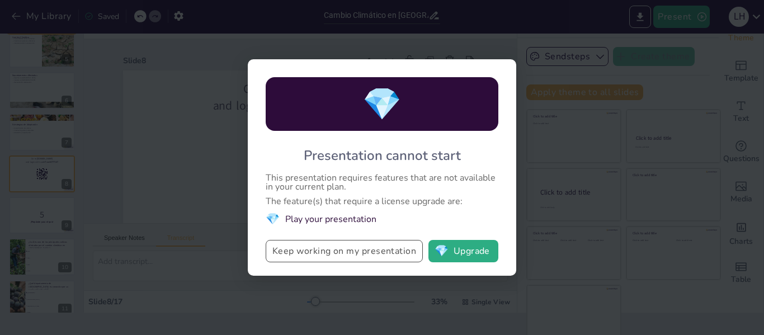
click at [393, 251] on button "Keep working on my presentation" at bounding box center [344, 251] width 157 height 22
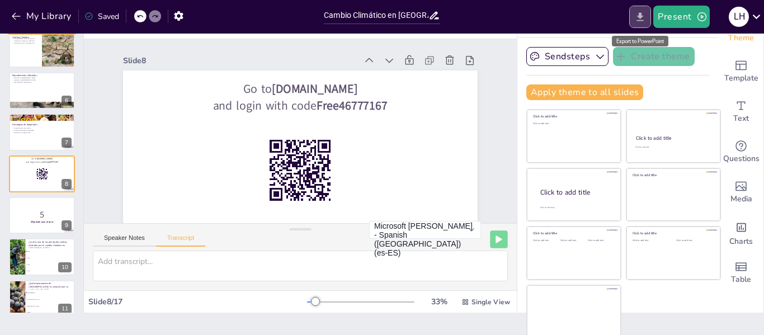
click at [642, 17] on icon "Export to PowerPoint" at bounding box center [640, 16] width 7 height 8
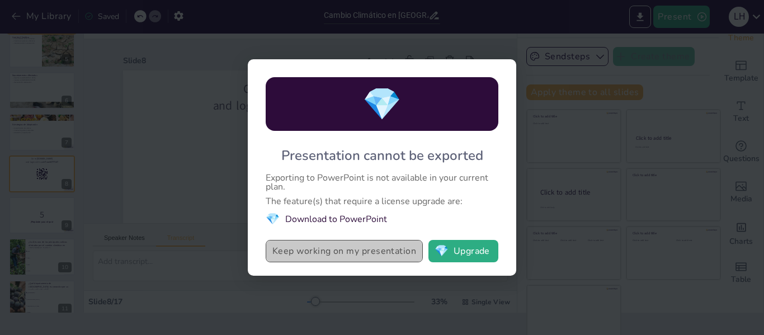
click at [323, 249] on button "Keep working on my presentation" at bounding box center [344, 251] width 157 height 22
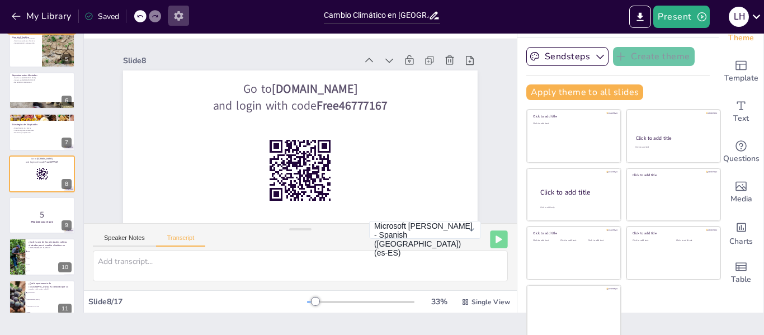
click at [180, 17] on icon "button" at bounding box center [178, 16] width 9 height 10
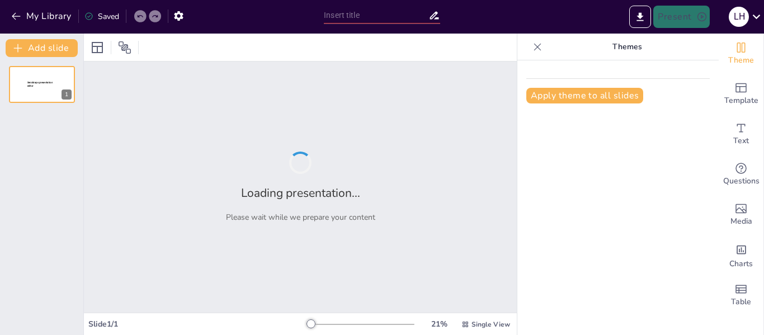
type input "Cambio Climático en [GEOGRAPHIC_DATA]: Efectos en la Agricultura y la Cocina Re…"
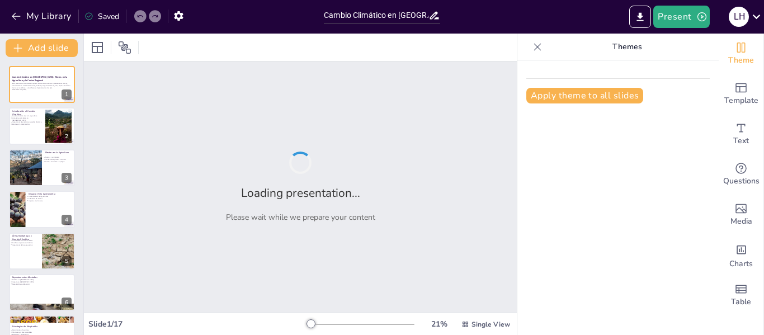
checkbox input "true"
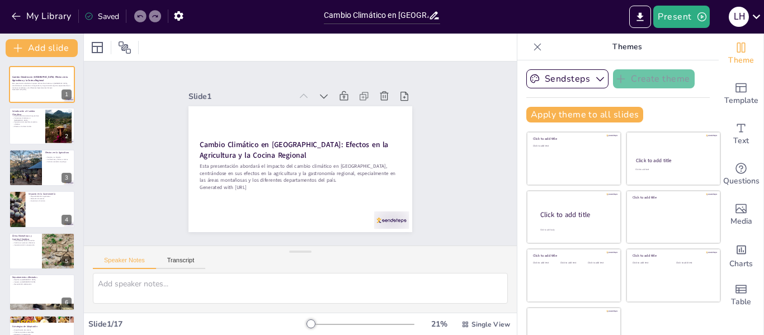
checkbox input "true"
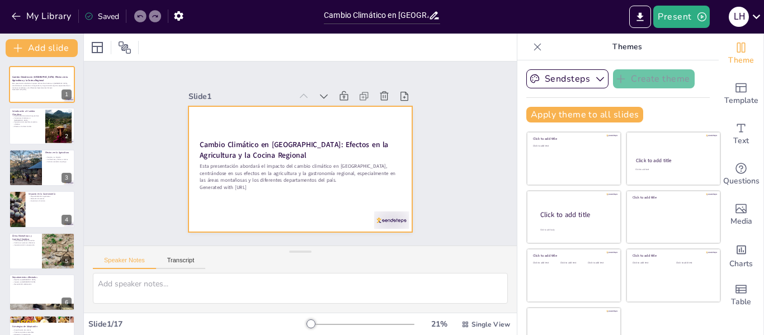
checkbox input "true"
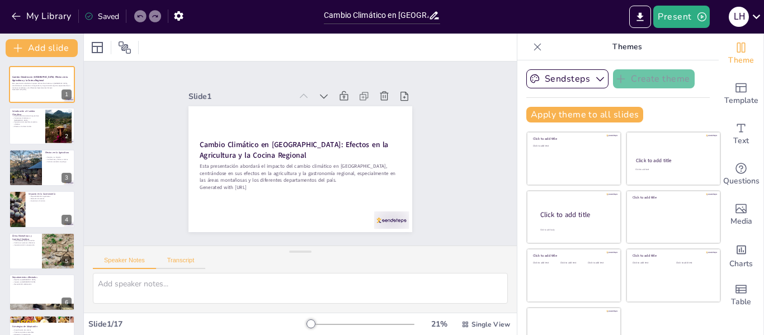
click at [189, 257] on button "Transcript" at bounding box center [181, 263] width 50 height 12
checkbox input "true"
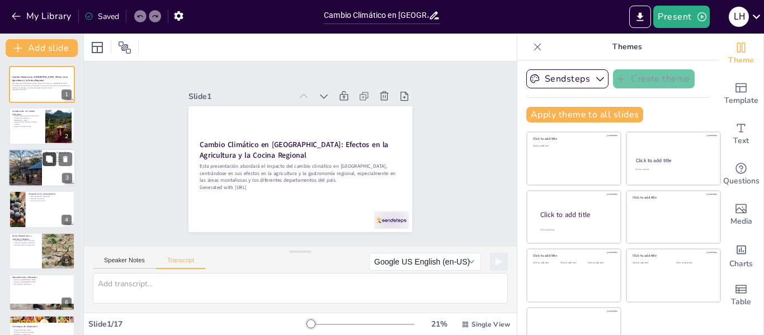
checkbox input "true"
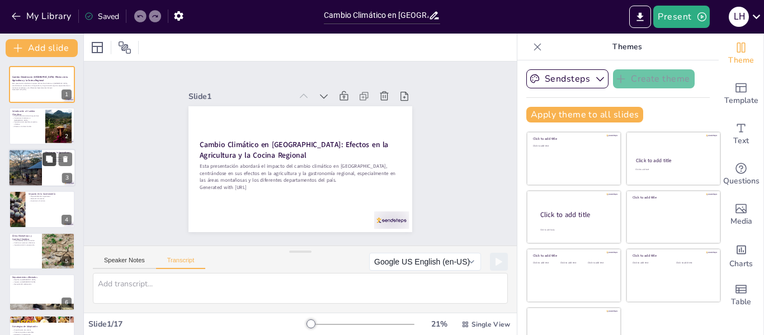
checkbox input "true"
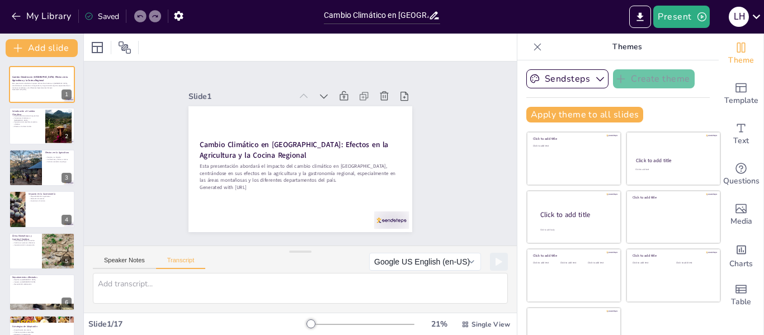
checkbox input "true"
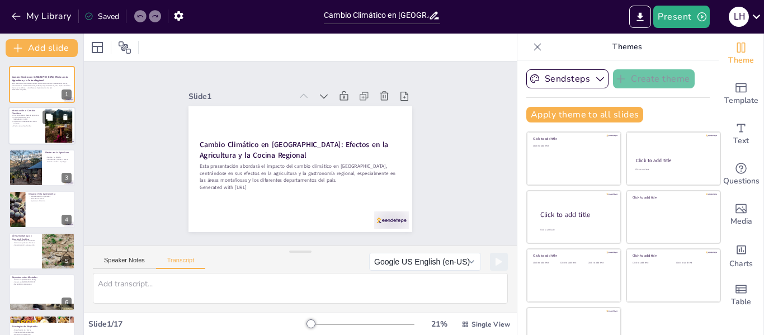
checkbox input "true"
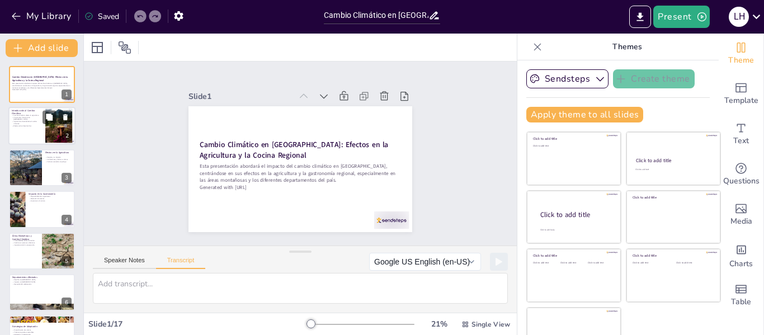
checkbox input "true"
click at [31, 133] on div at bounding box center [41, 126] width 67 height 38
checkbox input "true"
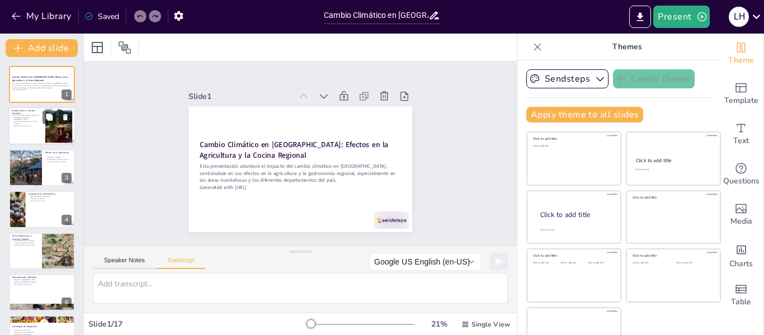
checkbox input "true"
type textarea "El cambio climático se refiere a las variaciones a largo plazo en las temperatu…"
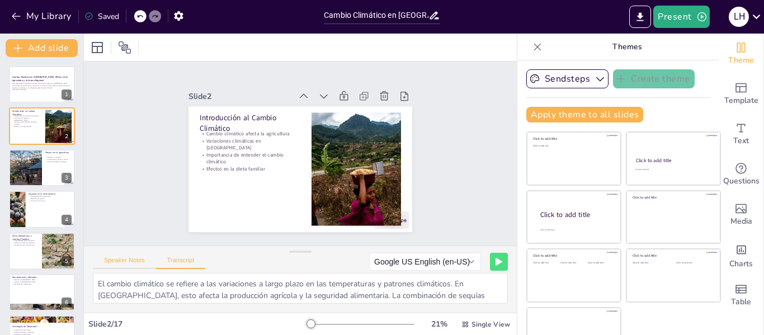
checkbox input "true"
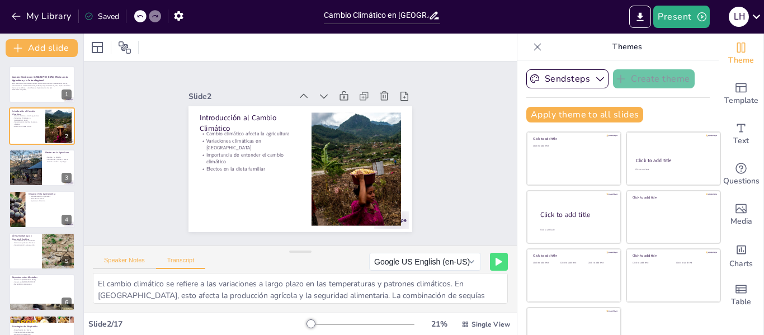
checkbox input "true"
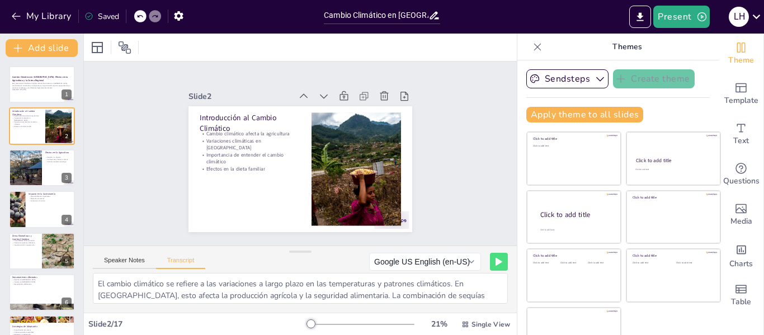
checkbox input "true"
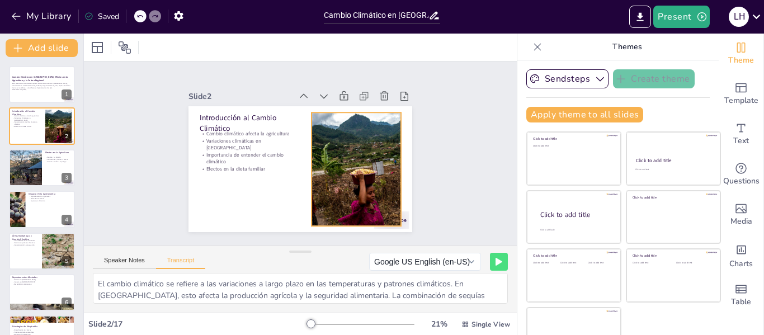
checkbox input "true"
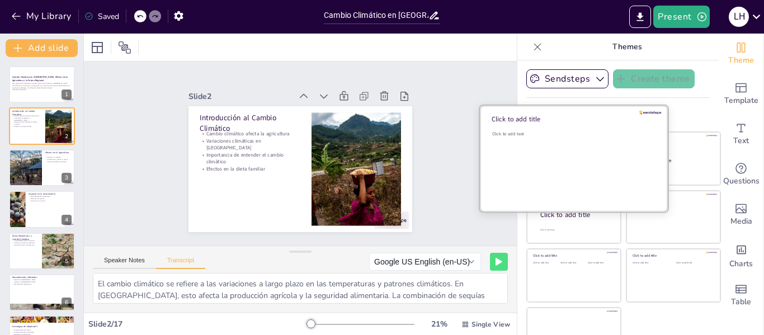
checkbox input "true"
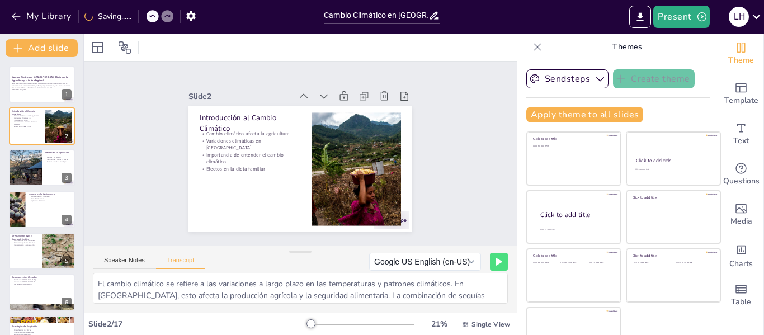
checkbox input "true"
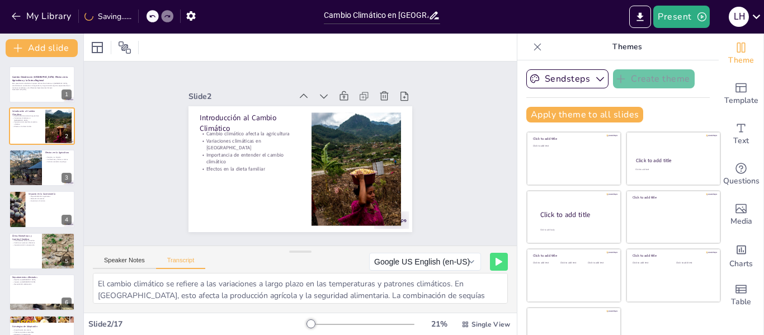
click at [445, 187] on div "Slide 1 Cambio Climático en [GEOGRAPHIC_DATA]: Efectos en la Agricultura y la C…" at bounding box center [301, 153] width 450 height 228
checkbox input "true"
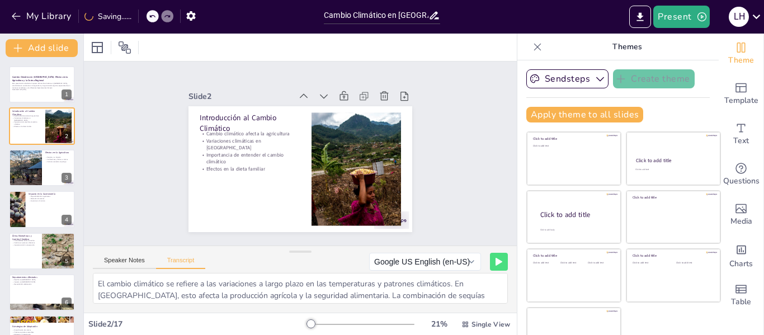
checkbox input "true"
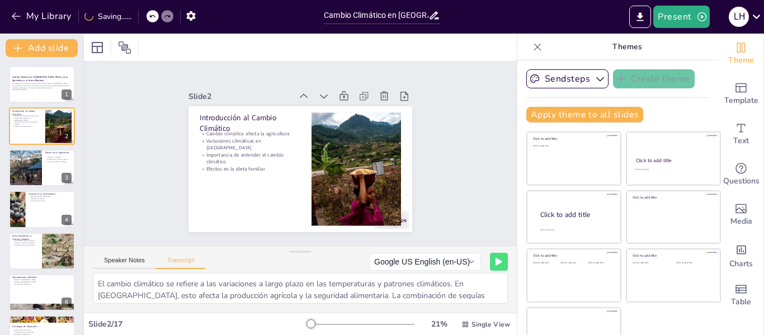
checkbox input "true"
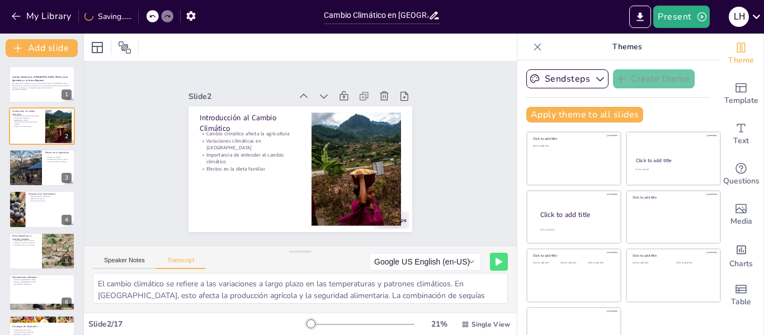
checkbox input "true"
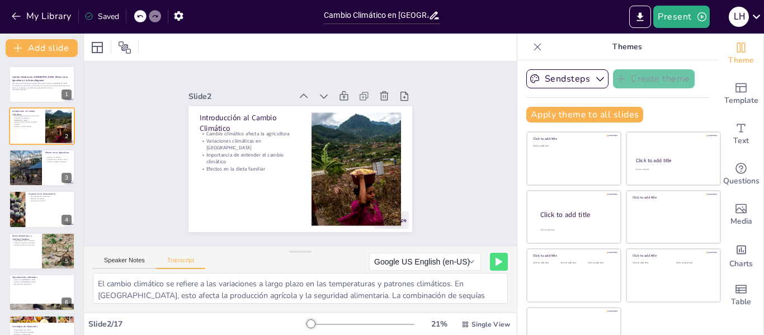
checkbox input "true"
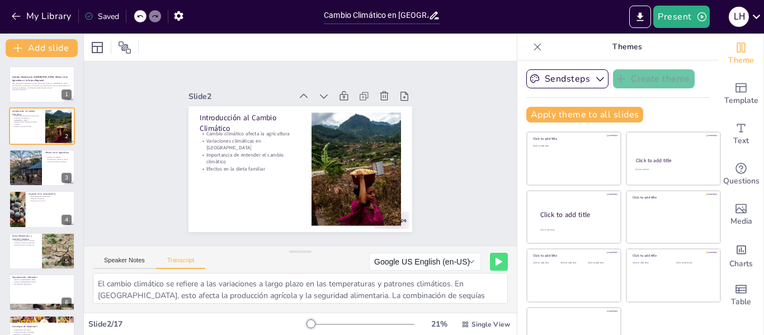
checkbox input "true"
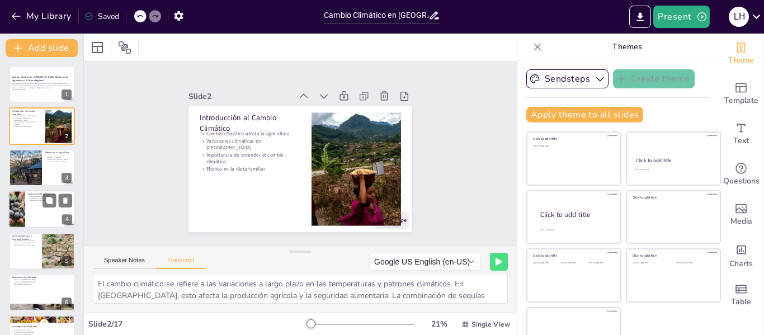
checkbox input "true"
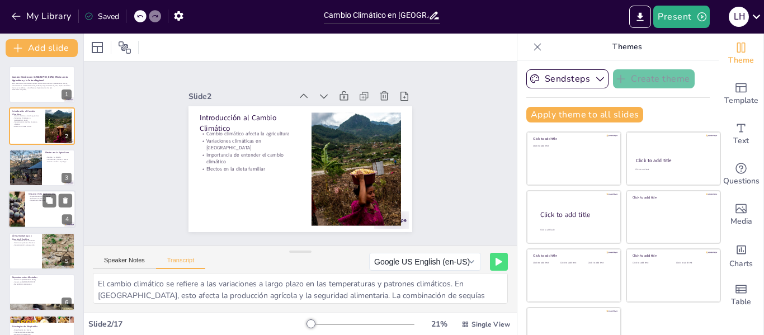
checkbox input "true"
click at [16, 217] on div at bounding box center [16, 209] width 72 height 38
checkbox input "true"
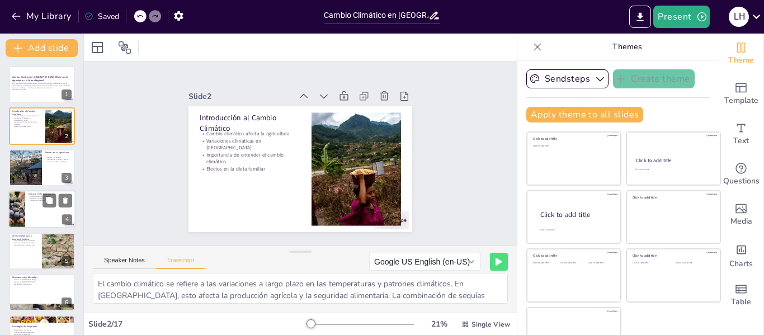
checkbox input "true"
type textarea "La reducción de cultivos afecta la disponibilidad de ingredientes tradicionales…"
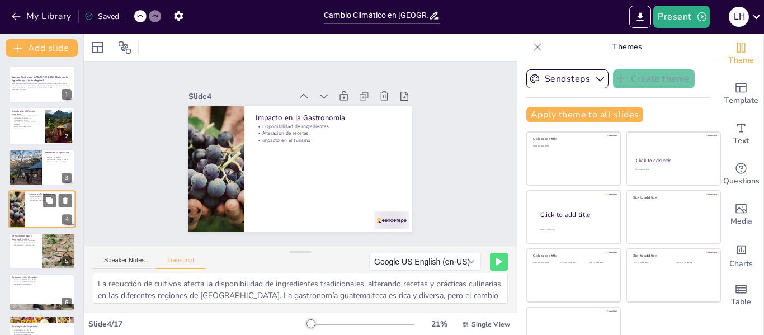
scroll to position [13, 0]
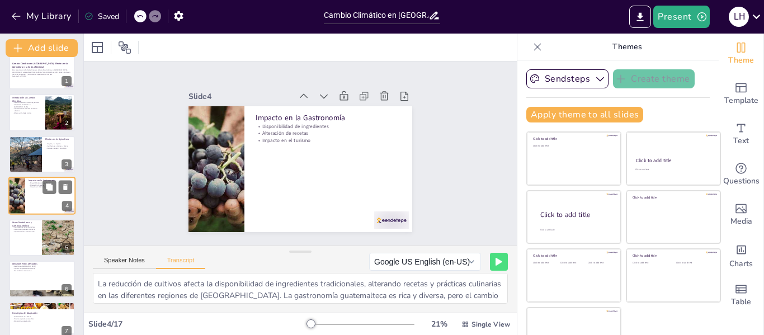
checkbox input "true"
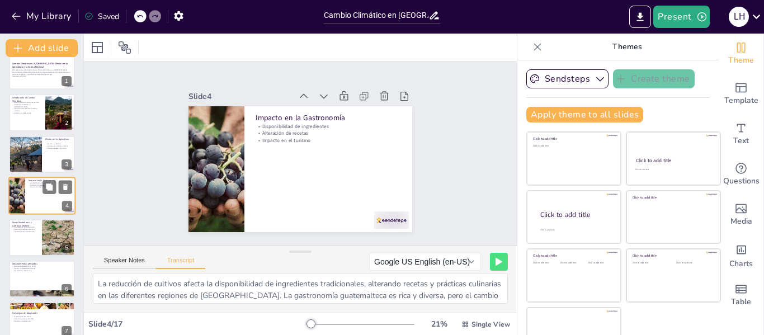
checkbox input "true"
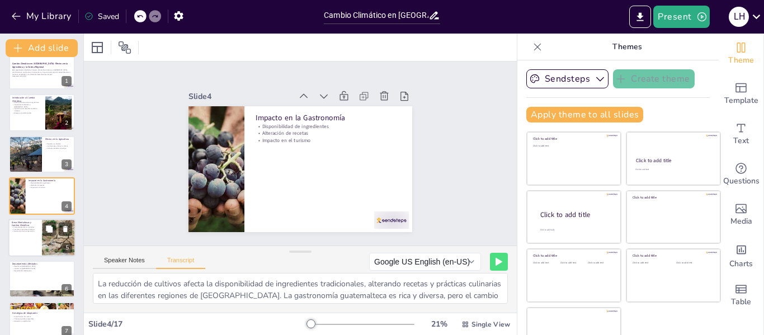
checkbox input "true"
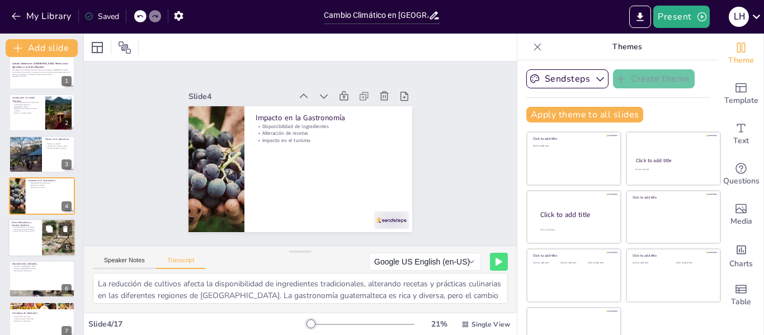
checkbox input "true"
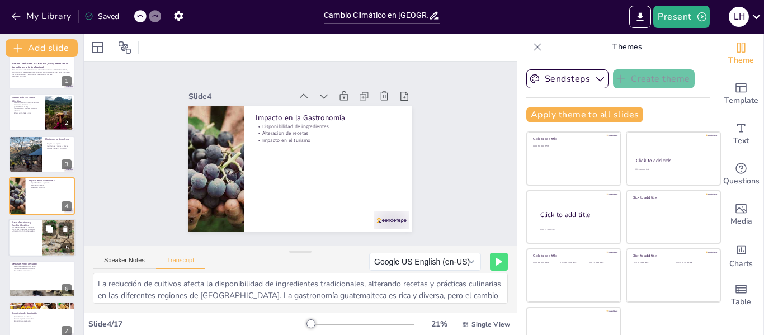
click at [14, 243] on div at bounding box center [41, 238] width 67 height 38
checkbox input "true"
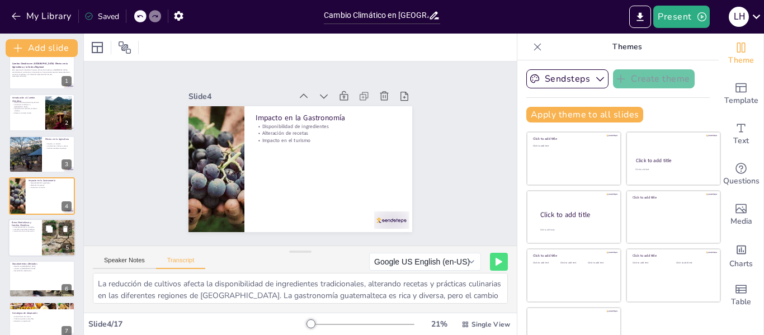
checkbox input "true"
type textarea "Las áreas montañosas de [GEOGRAPHIC_DATA] son particularmente vulnerables, enfr…"
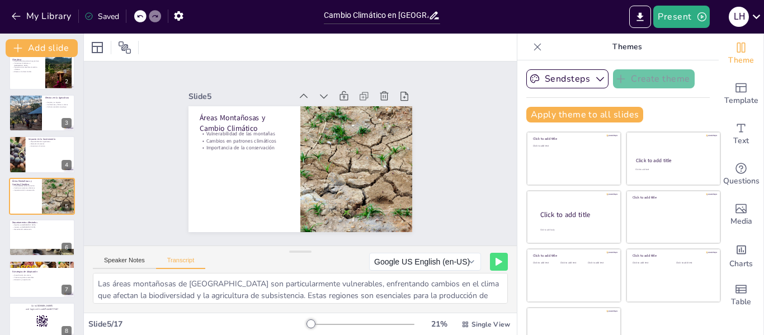
checkbox input "true"
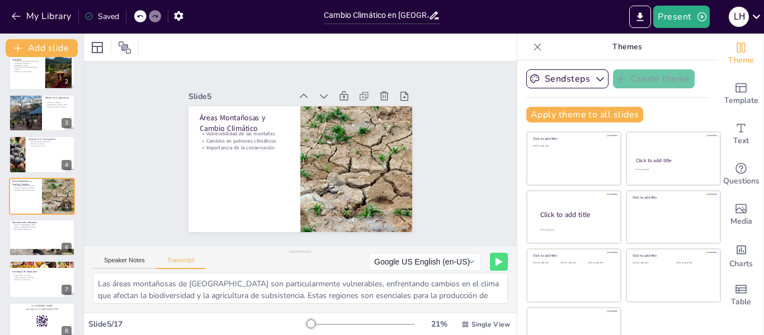
checkbox input "true"
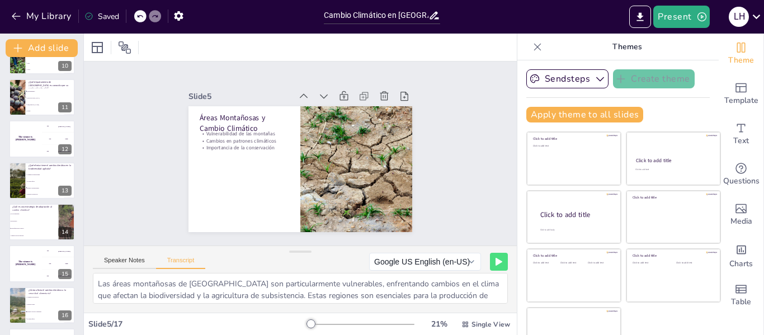
scroll to position [443, 0]
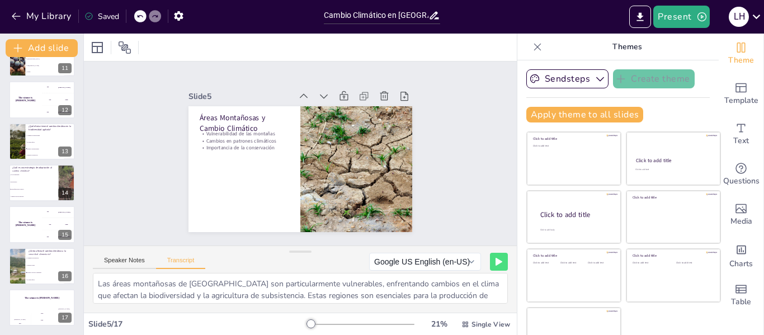
checkbox input "true"
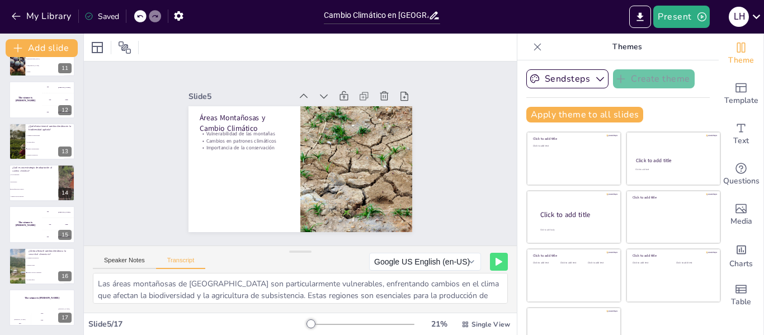
checkbox input "true"
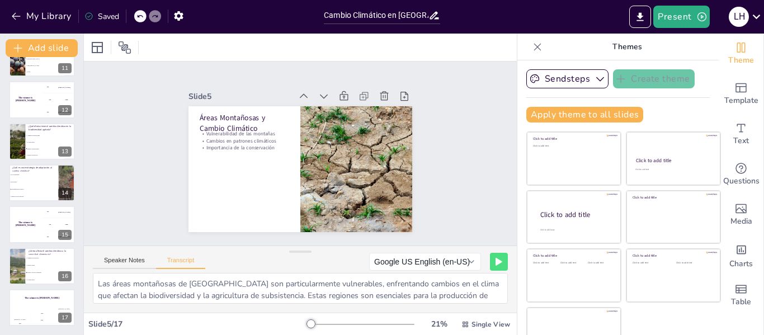
checkbox input "true"
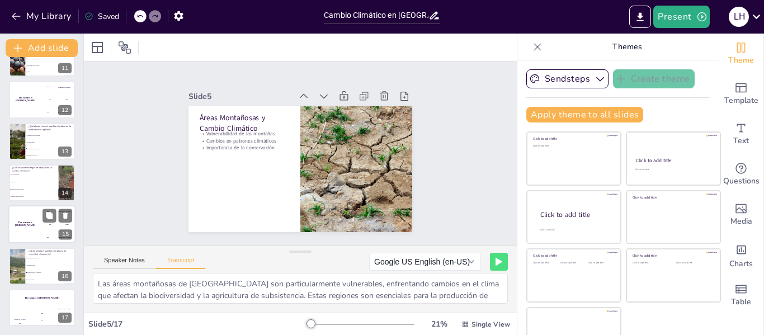
checkbox input "true"
click at [24, 233] on div "The winner is Niels 🏆" at bounding box center [25, 225] width 34 height 38
checkbox input "true"
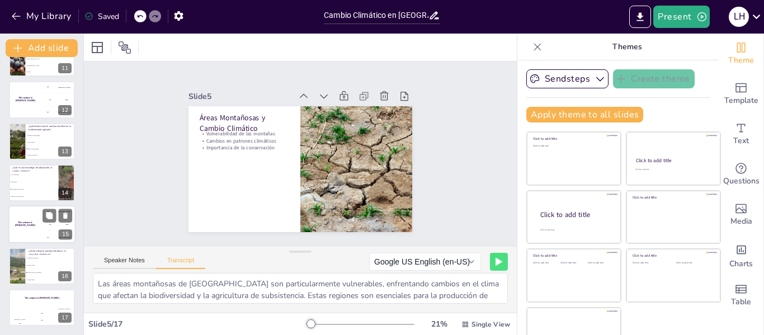
checkbox input "true"
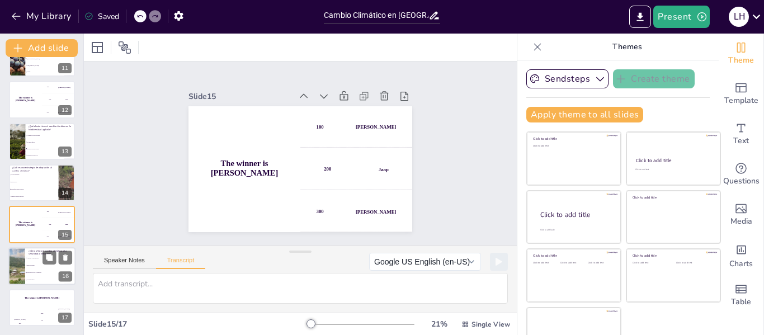
checkbox input "true"
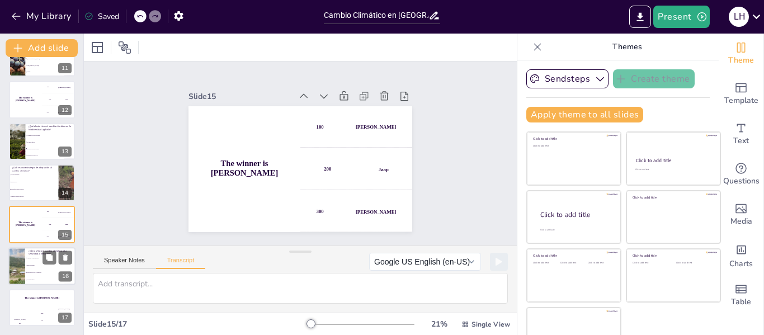
checkbox input "true"
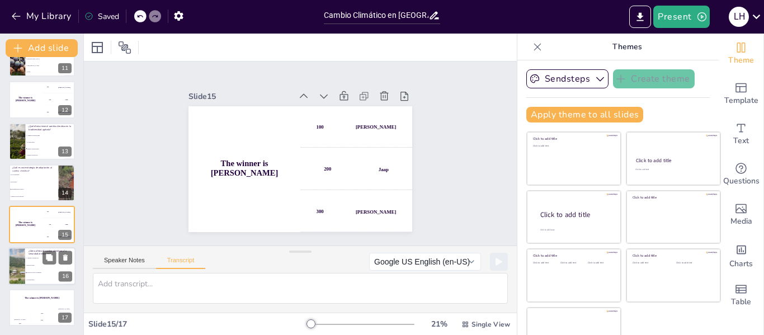
checkbox input "true"
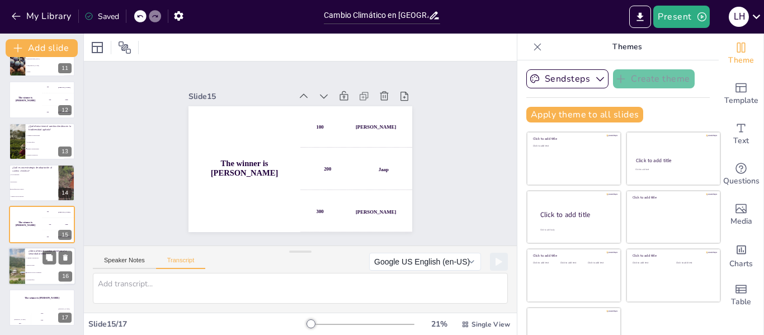
checkbox input "true"
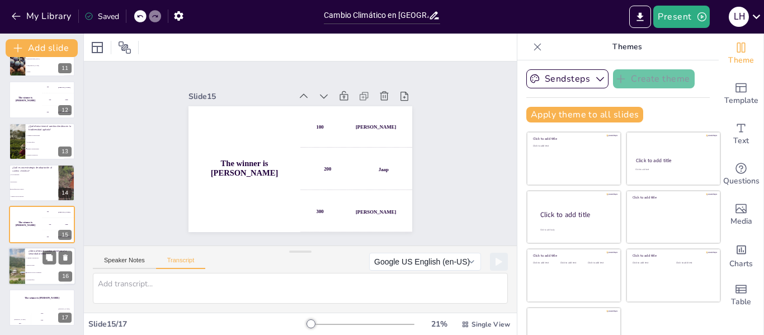
checkbox input "true"
click at [36, 266] on li "Mejora la dieta" at bounding box center [50, 265] width 50 height 7
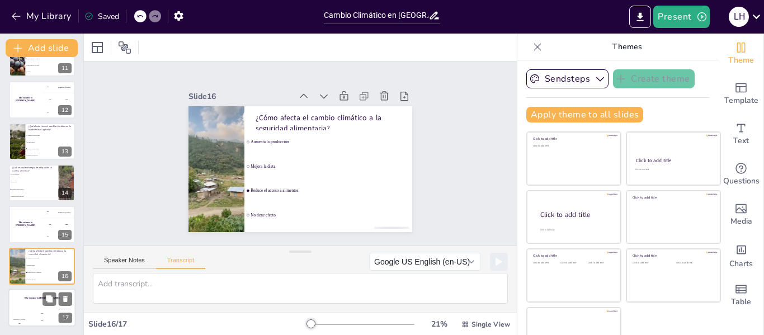
click at [21, 309] on div "Hasan 100" at bounding box center [19, 317] width 22 height 19
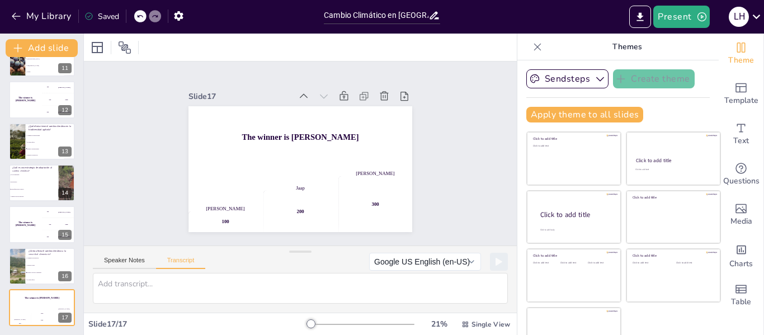
click at [110, 11] on div "Saved" at bounding box center [101, 16] width 35 height 11
click at [532, 48] on icon at bounding box center [537, 46] width 11 height 11
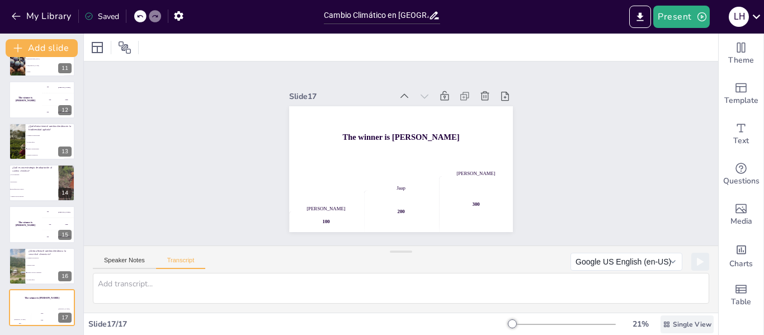
click at [682, 323] on span "Single View" at bounding box center [692, 324] width 39 height 9
click at [677, 305] on div "Vista de lista" at bounding box center [673, 300] width 64 height 22
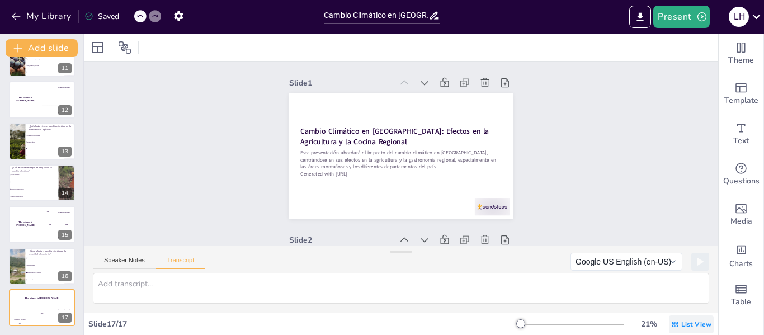
click at [674, 327] on div "List View" at bounding box center [691, 325] width 45 height 18
click at [676, 276] on font "Vista única" at bounding box center [662, 277] width 38 height 11
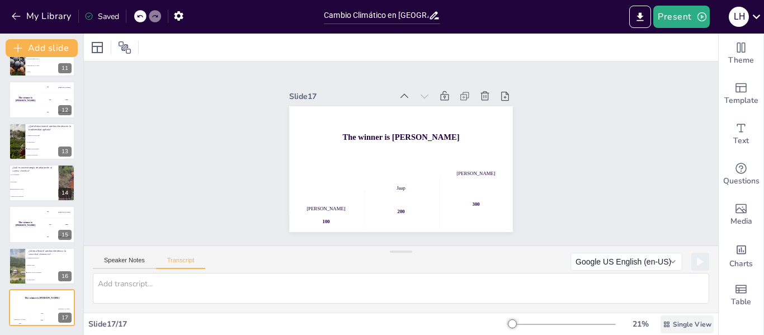
click at [673, 327] on span "Single View" at bounding box center [692, 324] width 39 height 9
click at [671, 300] on font "Vista de lista" at bounding box center [672, 299] width 45 height 11
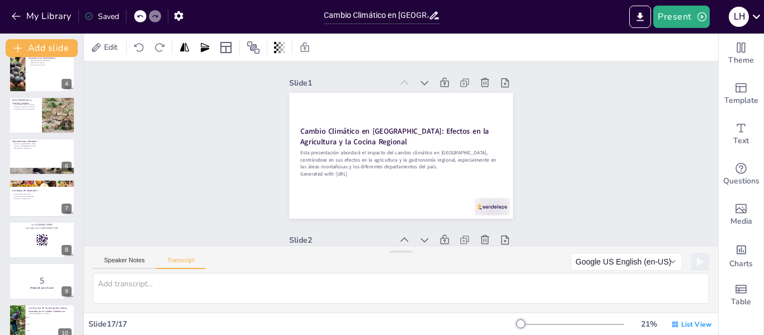
scroll to position [0, 0]
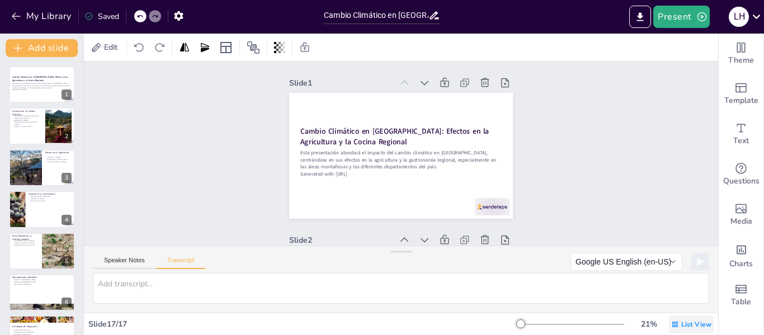
click at [681, 325] on span "List View" at bounding box center [696, 324] width 30 height 9
click at [679, 276] on font "Vista única" at bounding box center [662, 277] width 38 height 11
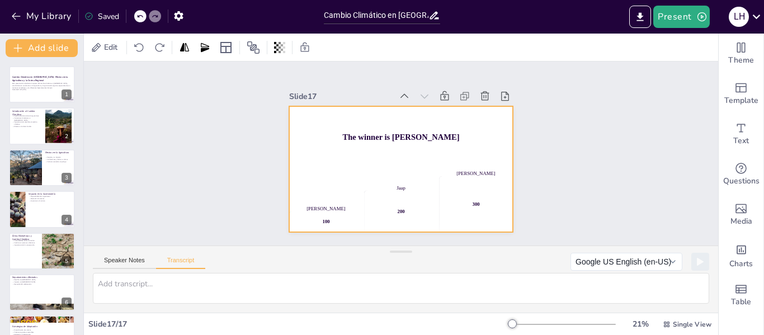
click at [381, 133] on h4 "The winner is Niels 🏆" at bounding box center [401, 138] width 224 height 10
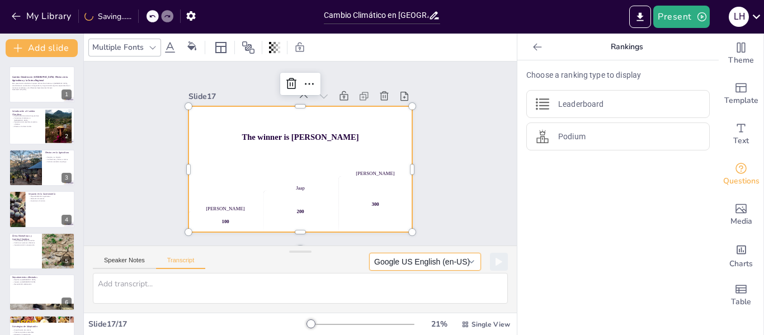
click at [387, 267] on button "Google US English (en-US)" at bounding box center [425, 262] width 112 height 18
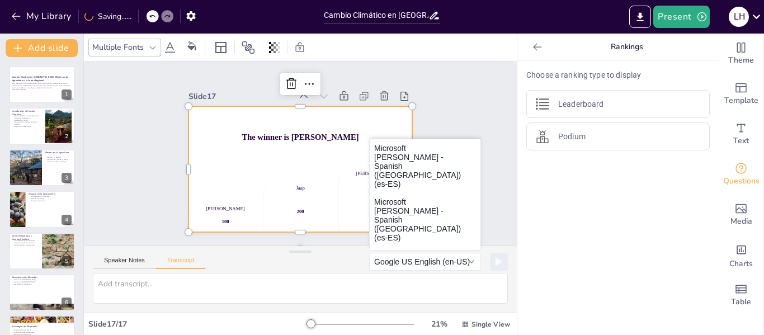
click at [428, 198] on button "Microsoft Laura - Spanish (Spain) (es-ES)" at bounding box center [425, 220] width 111 height 54
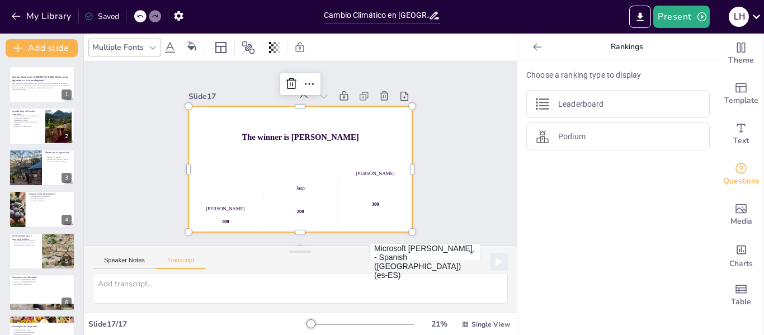
click at [306, 135] on h4 "The winner is Niels 🏆" at bounding box center [302, 137] width 224 height 32
click at [139, 155] on div "Slide 1 Cambio Climático en Guatemala: Efectos en la Agricultura y la Cocina Re…" at bounding box center [300, 154] width 433 height 184
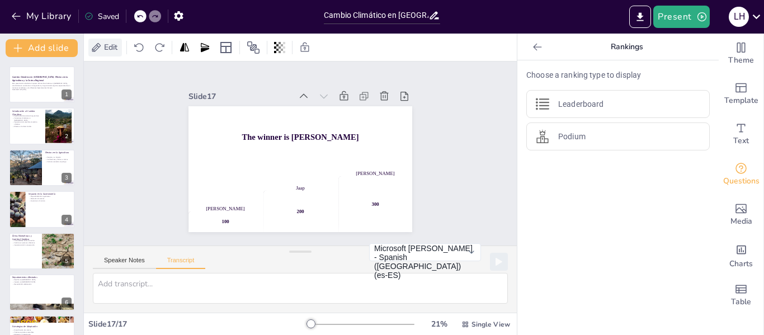
click at [115, 50] on span "Edit" at bounding box center [111, 47] width 18 height 11
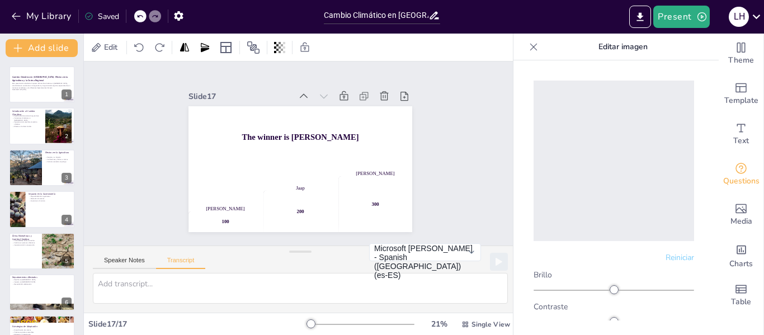
click at [534, 46] on icon at bounding box center [533, 46] width 11 height 11
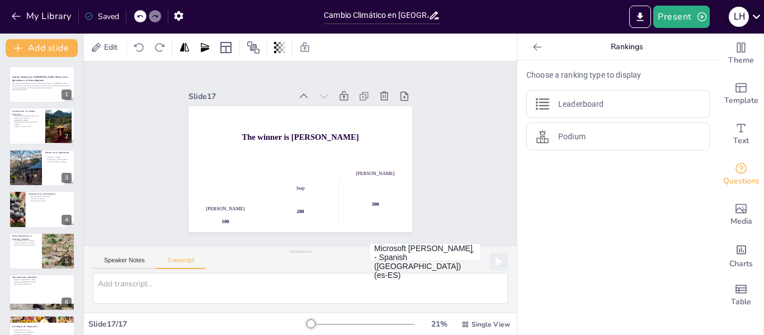
click at [752, 16] on icon at bounding box center [756, 16] width 15 height 15
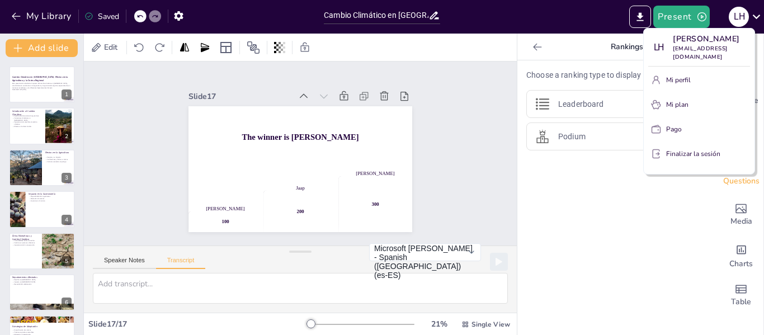
click at [152, 157] on div at bounding box center [382, 167] width 764 height 335
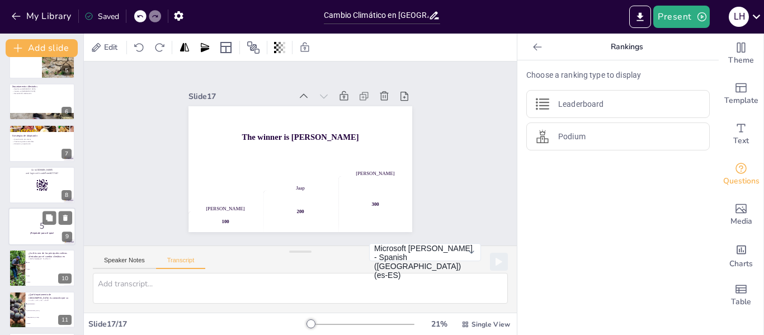
scroll to position [189, 0]
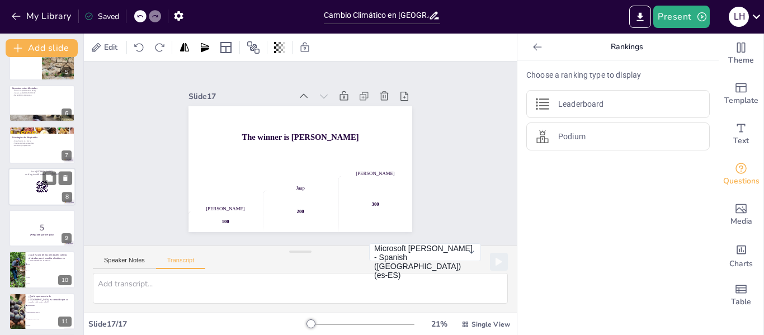
drag, startPoint x: 41, startPoint y: 187, endPoint x: 29, endPoint y: 187, distance: 12.3
click at [29, 187] on div at bounding box center [41, 187] width 67 height 38
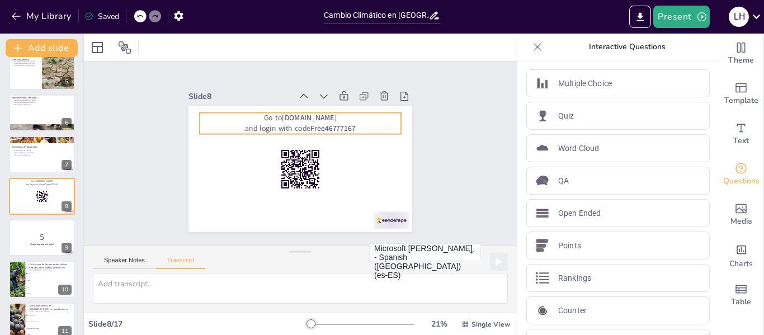
click at [302, 114] on strong "[DOMAIN_NAME]" at bounding box center [309, 118] width 55 height 10
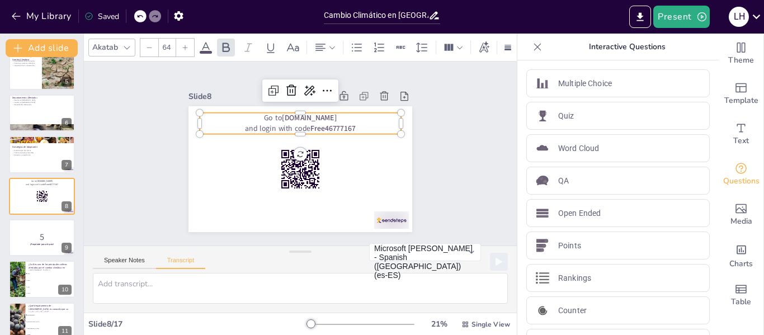
click at [302, 114] on strong "[DOMAIN_NAME]" at bounding box center [309, 118] width 55 height 10
click at [529, 45] on div at bounding box center [538, 47] width 18 height 18
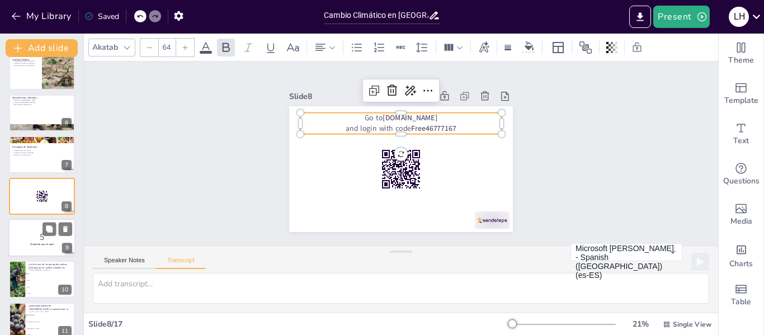
click at [22, 239] on p "5" at bounding box center [42, 237] width 60 height 12
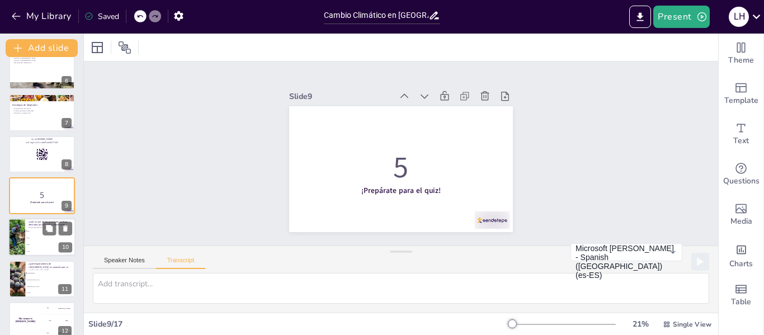
click at [21, 246] on div at bounding box center [16, 238] width 57 height 38
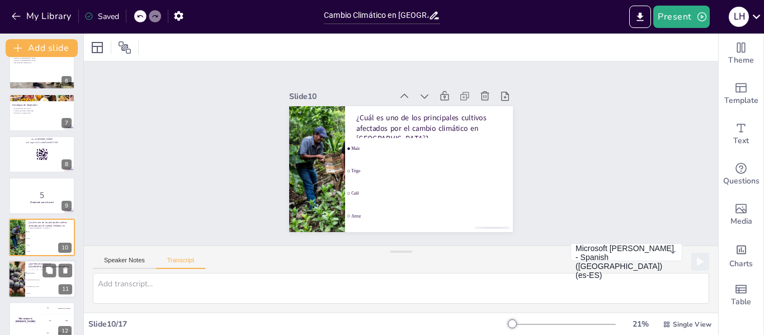
scroll to position [263, 0]
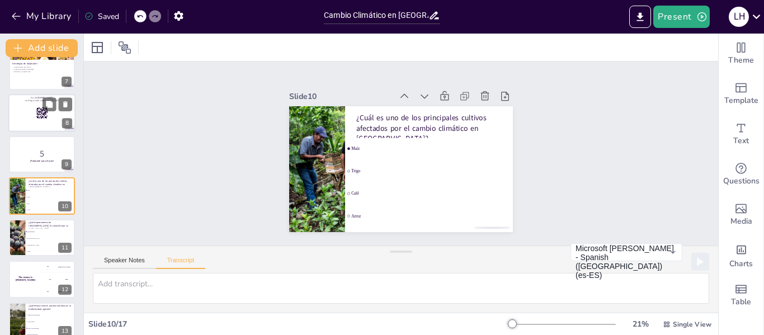
click at [37, 116] on icon at bounding box center [42, 113] width 12 height 12
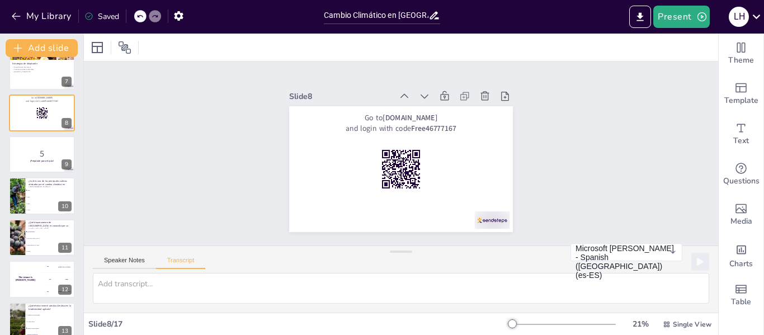
scroll to position [180, 0]
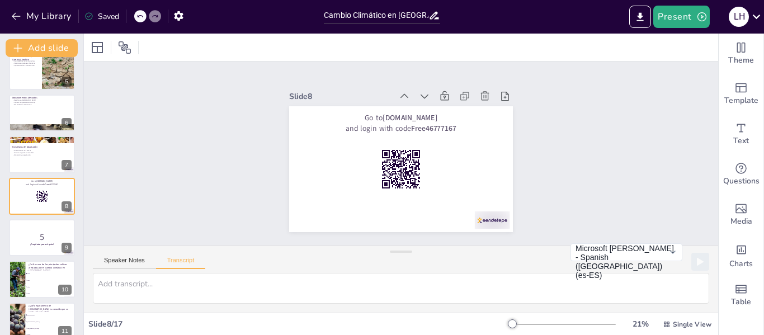
click at [419, 91] on icon at bounding box center [424, 96] width 11 height 11
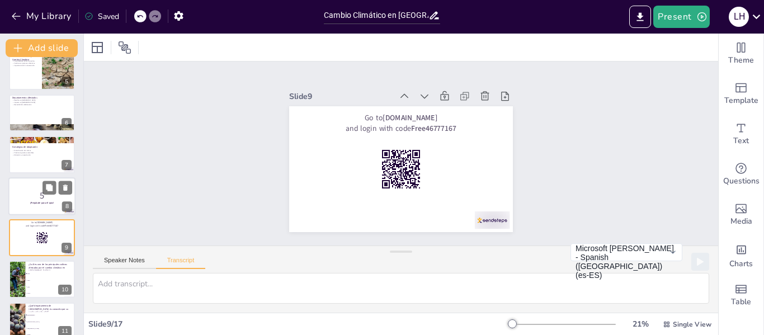
click at [40, 195] on p "5" at bounding box center [42, 196] width 60 height 12
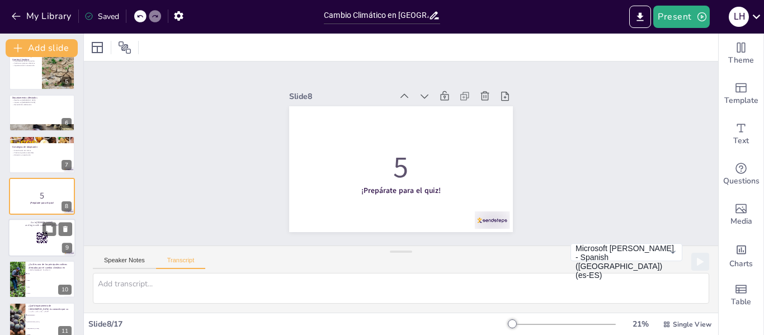
click at [42, 236] on icon at bounding box center [42, 238] width 12 height 12
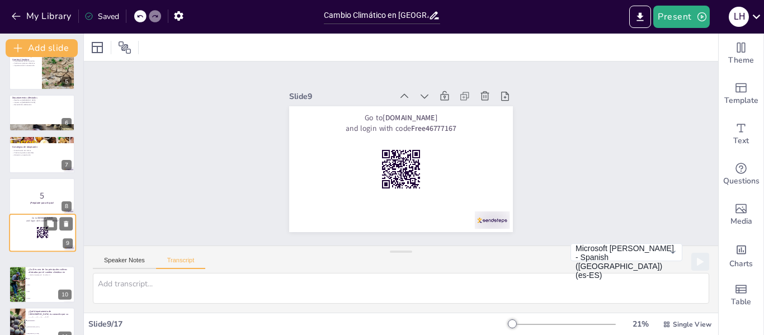
scroll to position [222, 0]
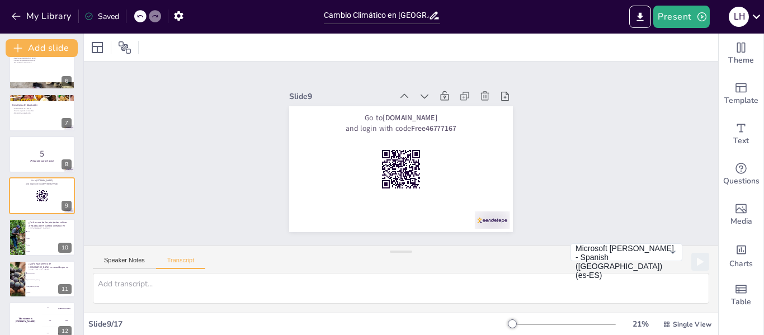
click at [399, 93] on icon at bounding box center [404, 96] width 11 height 11
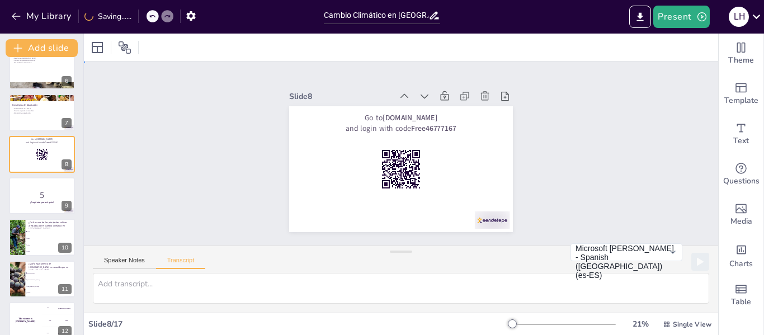
click at [579, 189] on div "Slide 1 Cambio Climático en Guatemala: Efectos en la Agricultura y la Cocina Re…" at bounding box center [401, 153] width 650 height 249
click at [113, 50] on span "Edit" at bounding box center [111, 47] width 18 height 11
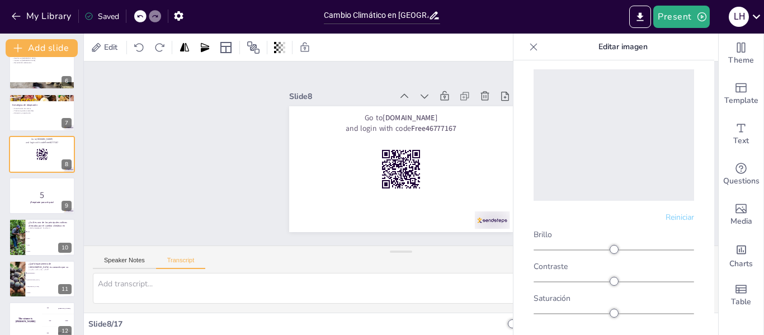
scroll to position [0, 0]
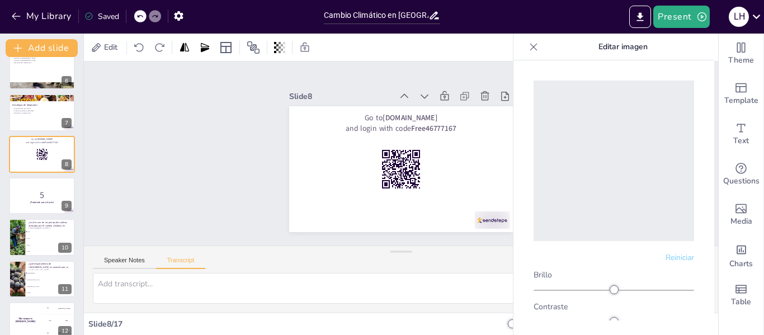
click at [532, 46] on icon at bounding box center [533, 46] width 11 height 11
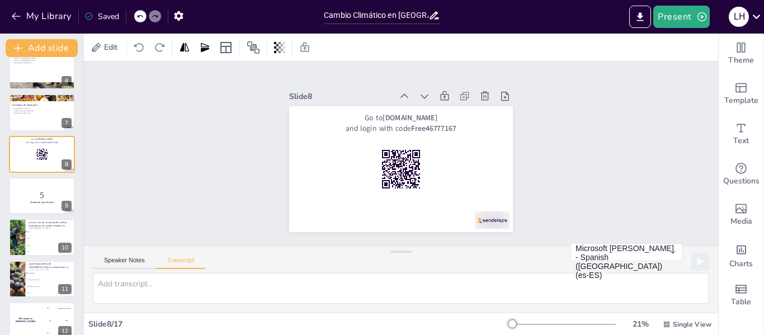
click at [576, 95] on div "Slide 1 Cambio Climático en Guatemala: Efectos en la Agricultura y la Cocina Re…" at bounding box center [401, 154] width 650 height 250
click at [678, 19] on button "Present" at bounding box center [682, 17] width 56 height 22
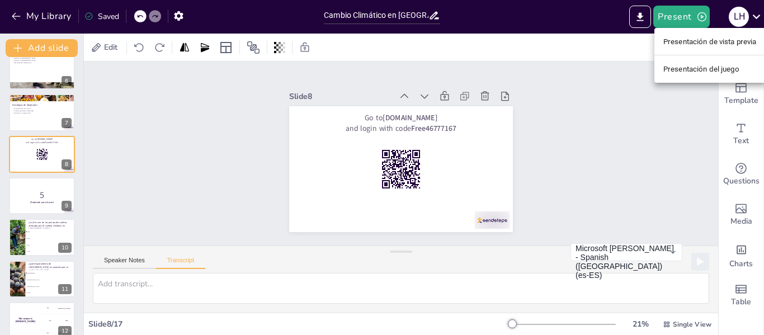
click at [685, 49] on li "Presentación de vista previa" at bounding box center [710, 41] width 111 height 18
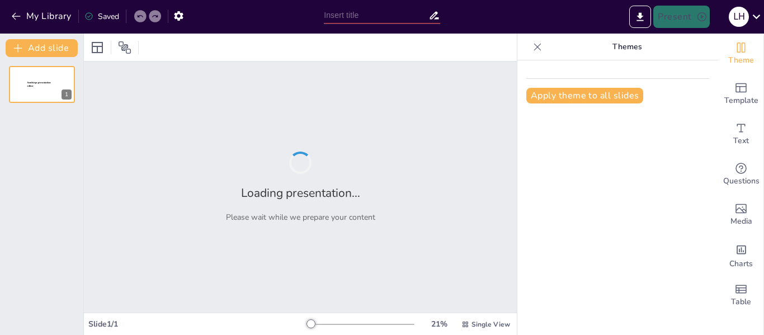
type input "Cambio Climático en [GEOGRAPHIC_DATA]: Efectos en la Agricultura y la Cocina Re…"
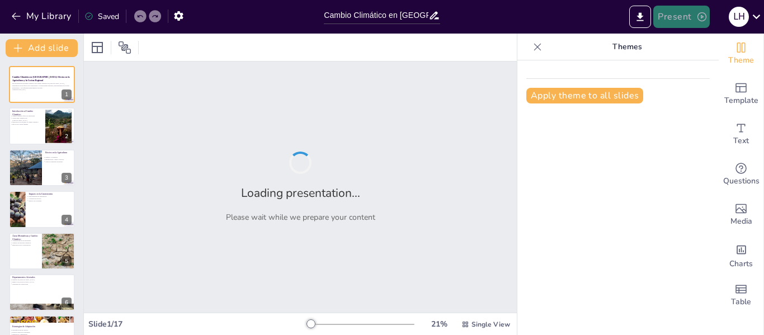
click at [675, 12] on button "Present" at bounding box center [682, 17] width 56 height 22
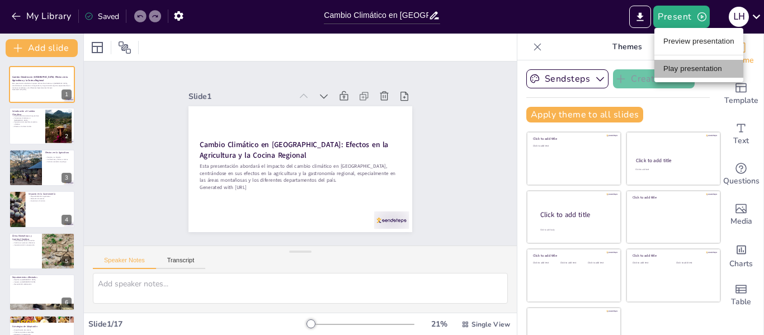
click at [683, 69] on li "Play presentation" at bounding box center [699, 69] width 89 height 18
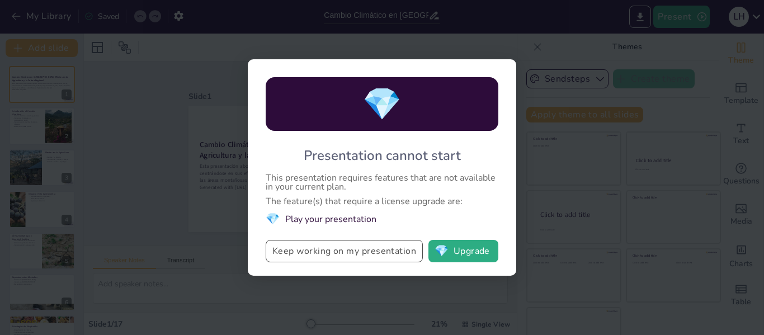
click at [362, 245] on button "Keep working on my presentation" at bounding box center [344, 251] width 157 height 22
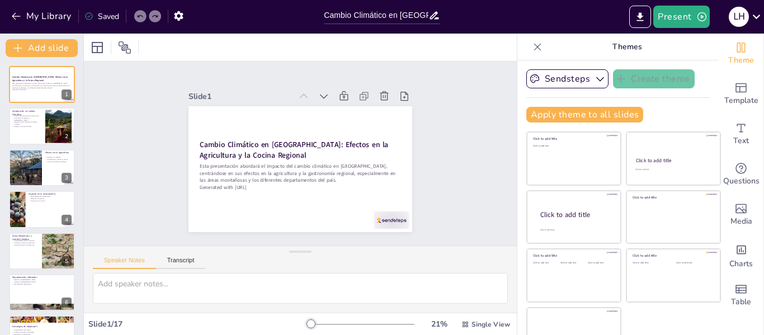
checkbox input "true"
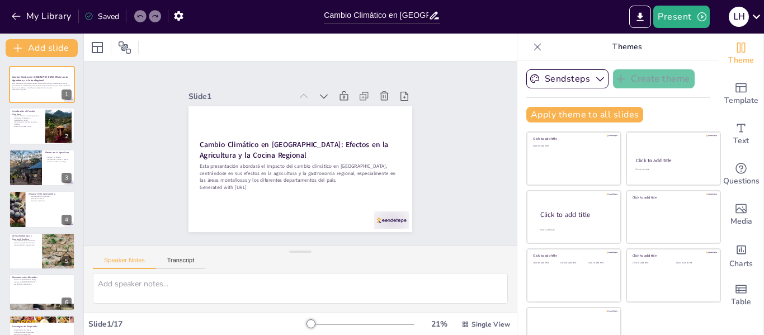
checkbox input "true"
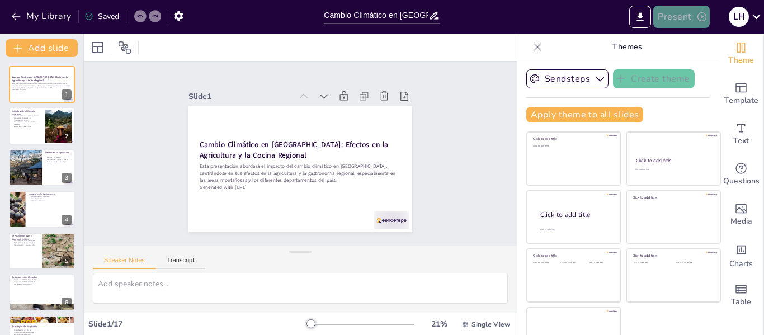
click at [699, 17] on icon "button" at bounding box center [702, 16] width 11 height 11
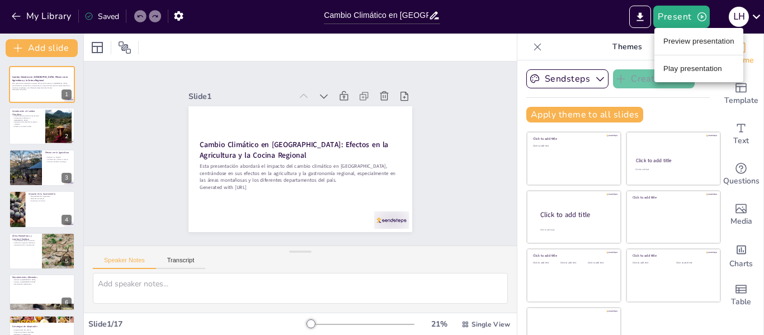
click at [650, 17] on div at bounding box center [382, 167] width 764 height 335
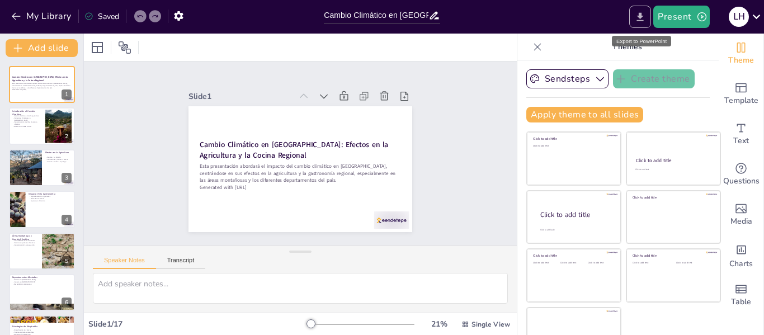
click at [647, 18] on button "Export to PowerPoint" at bounding box center [640, 17] width 22 height 22
click at [646, 18] on icon "Export to PowerPoint" at bounding box center [640, 17] width 12 height 12
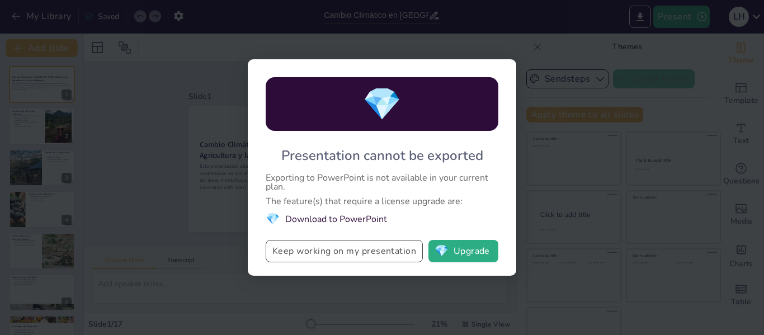
click at [405, 248] on button "Keep working on my presentation" at bounding box center [344, 251] width 157 height 22
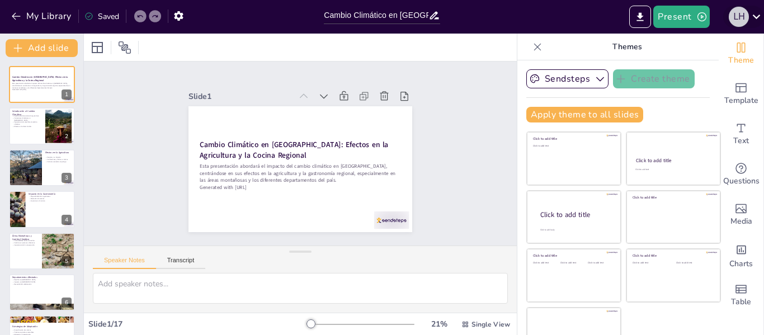
click at [738, 7] on div "L H" at bounding box center [739, 17] width 20 height 20
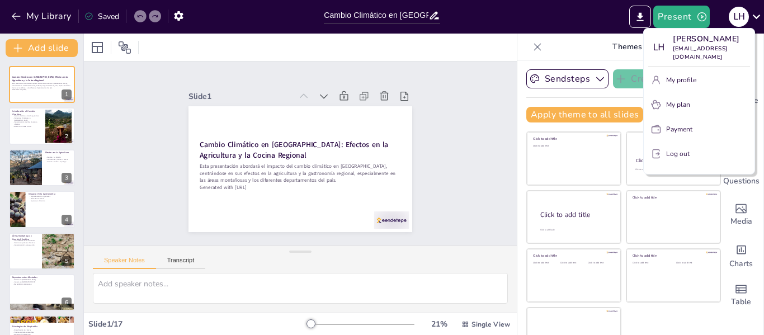
click at [428, 74] on div at bounding box center [382, 167] width 764 height 335
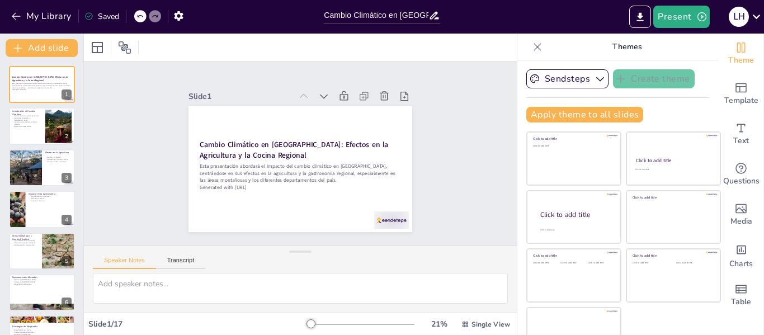
checkbox input "true"
